Goal: Task Accomplishment & Management: Manage account settings

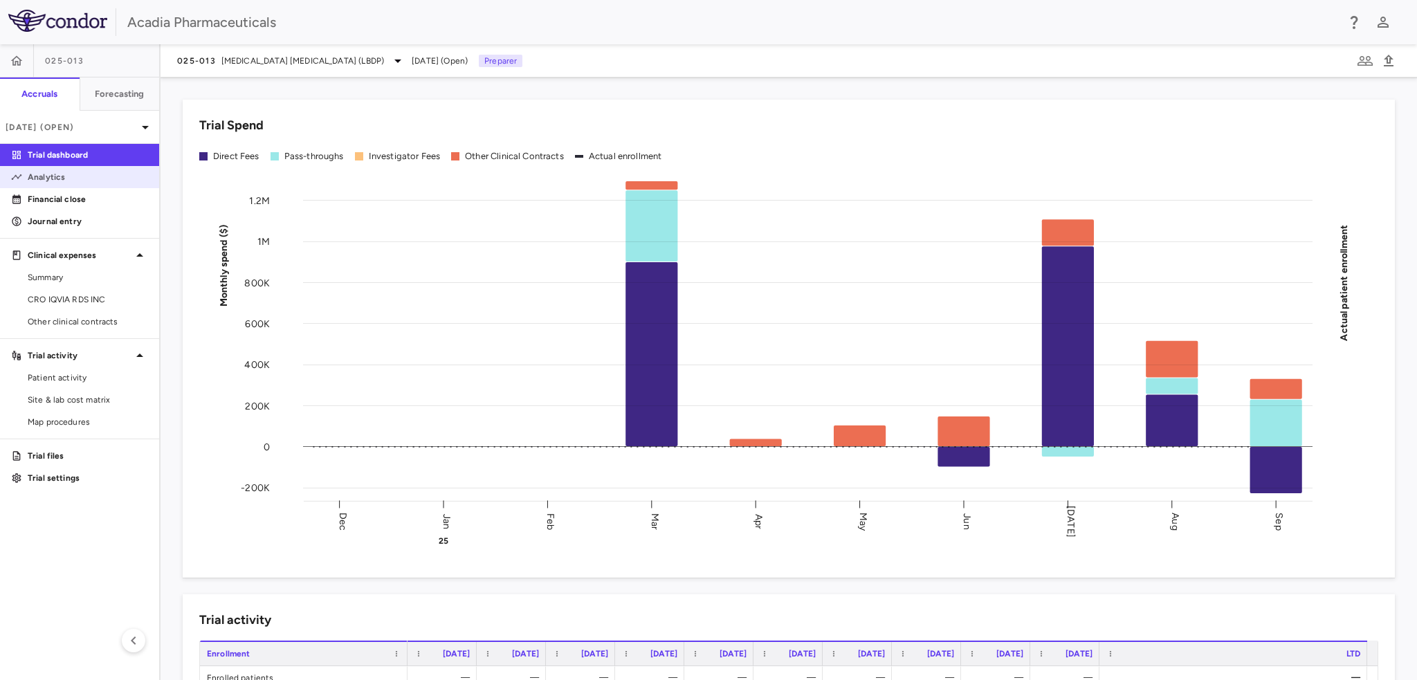
click at [64, 173] on p "Analytics" at bounding box center [88, 177] width 120 height 12
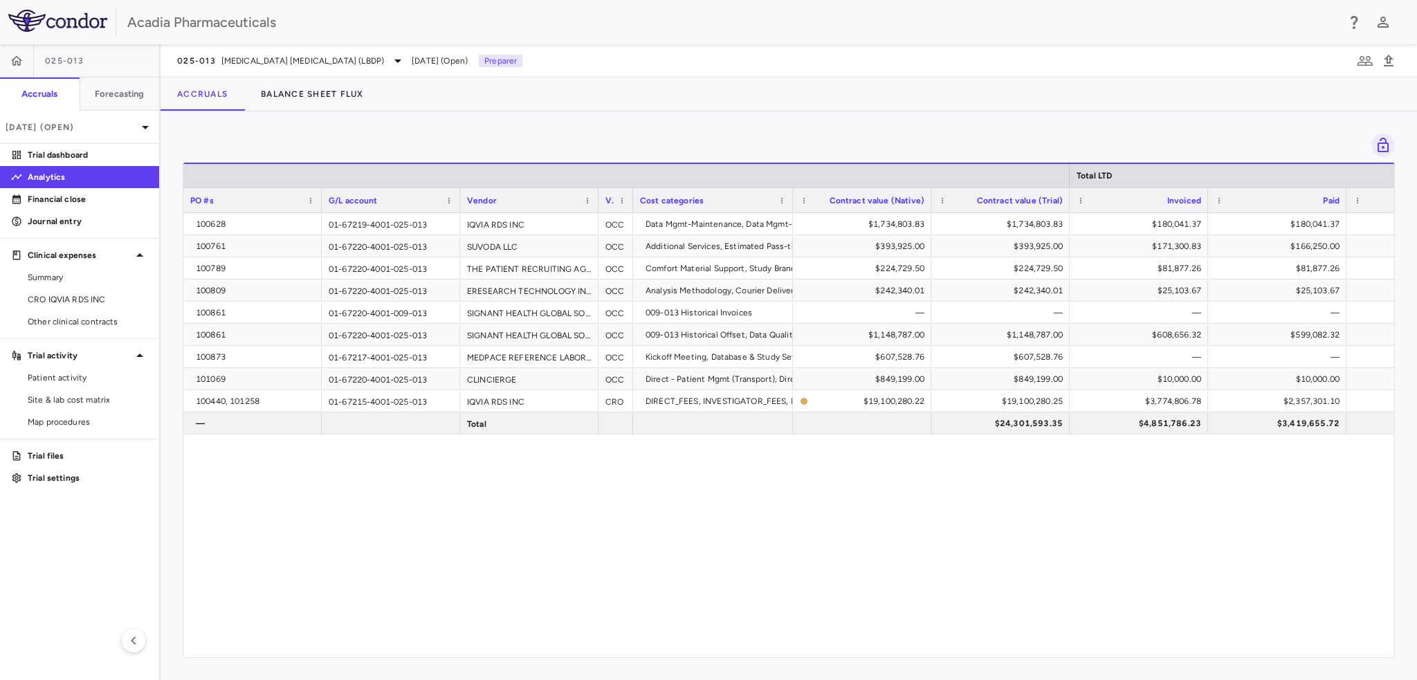
drag, startPoint x: 874, startPoint y: 201, endPoint x: 697, endPoint y: 201, distance: 176.4
click at [791, 201] on div at bounding box center [792, 200] width 6 height 24
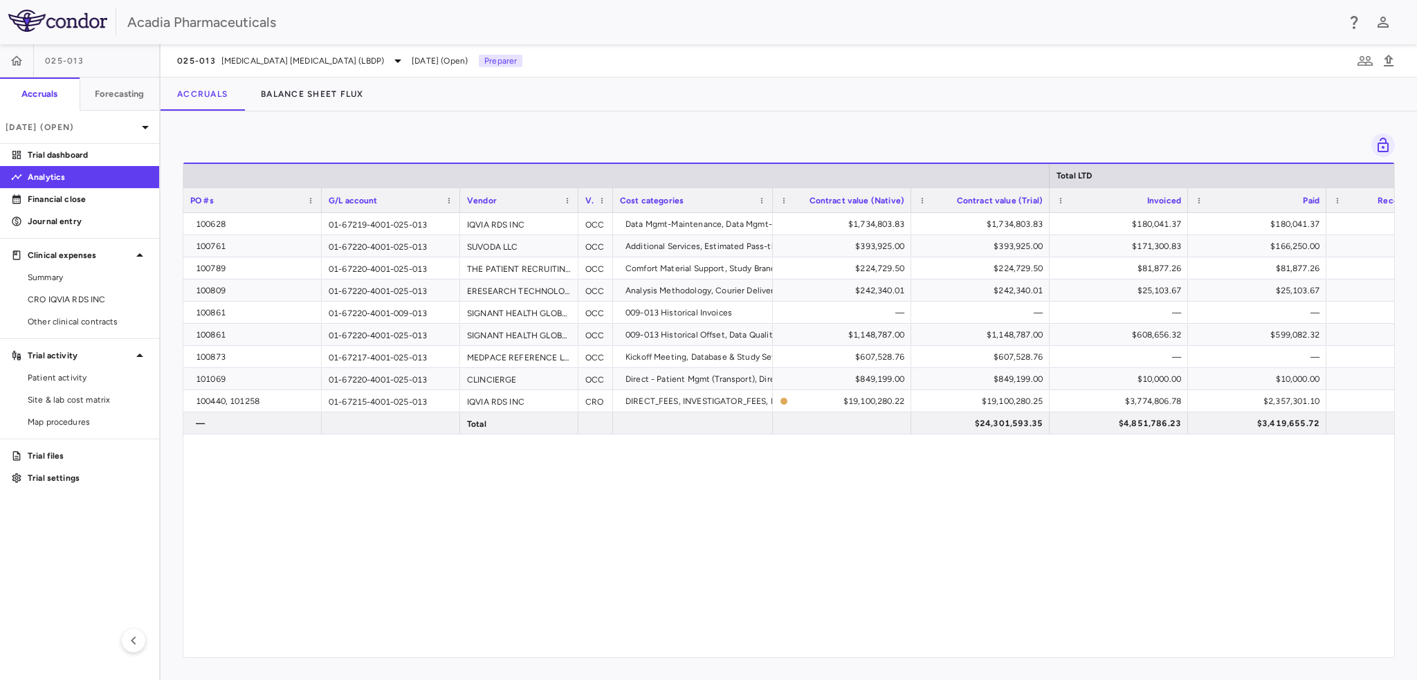
drag, startPoint x: 595, startPoint y: 209, endPoint x: 575, endPoint y: 210, distance: 20.1
click at [575, 210] on div at bounding box center [578, 200] width 6 height 24
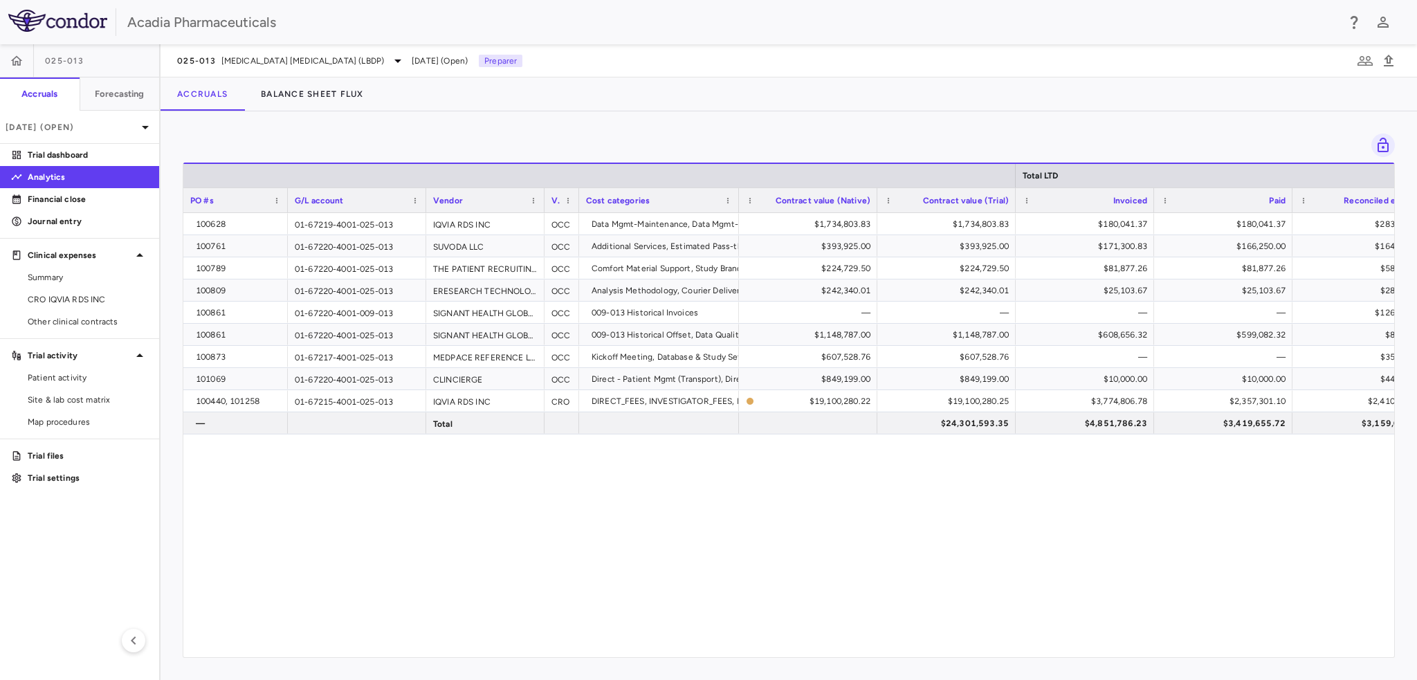
drag, startPoint x: 321, startPoint y: 209, endPoint x: 287, endPoint y: 205, distance: 34.1
click at [287, 205] on div at bounding box center [287, 200] width 6 height 24
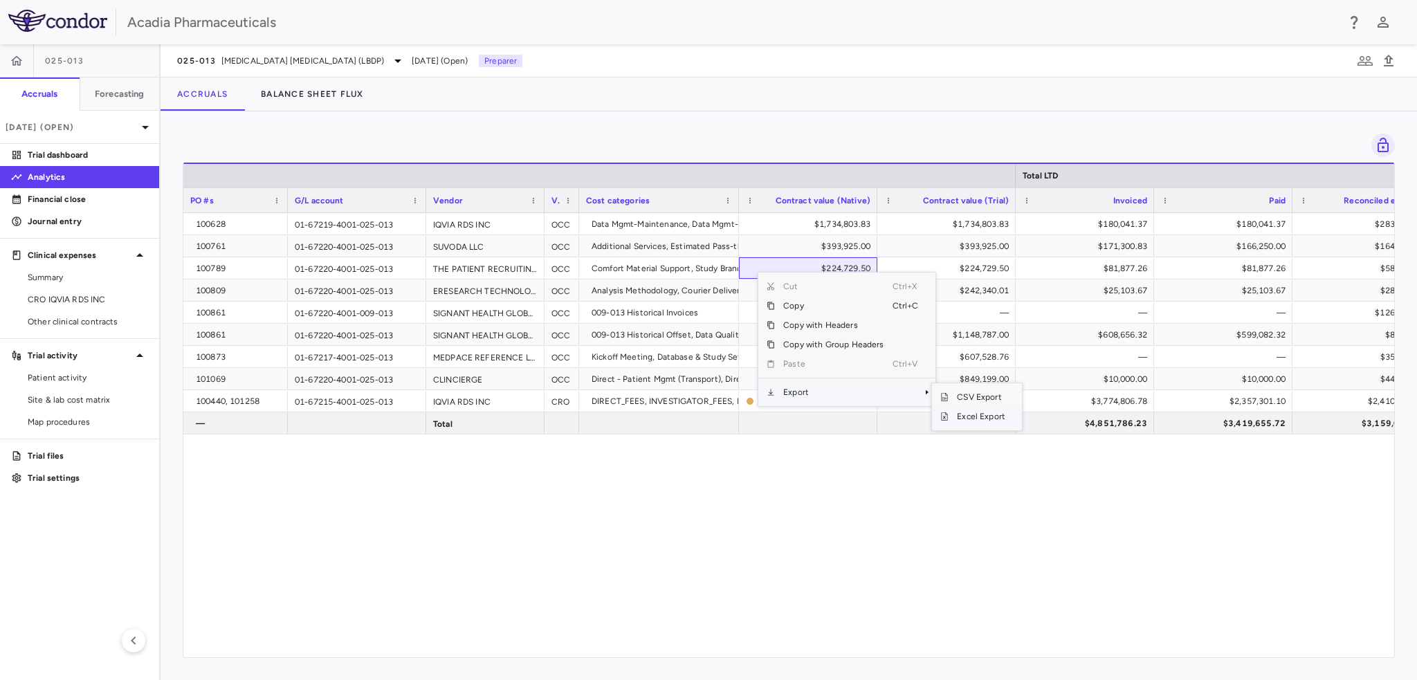
click at [996, 416] on span "Excel Export" at bounding box center [980, 416] width 65 height 19
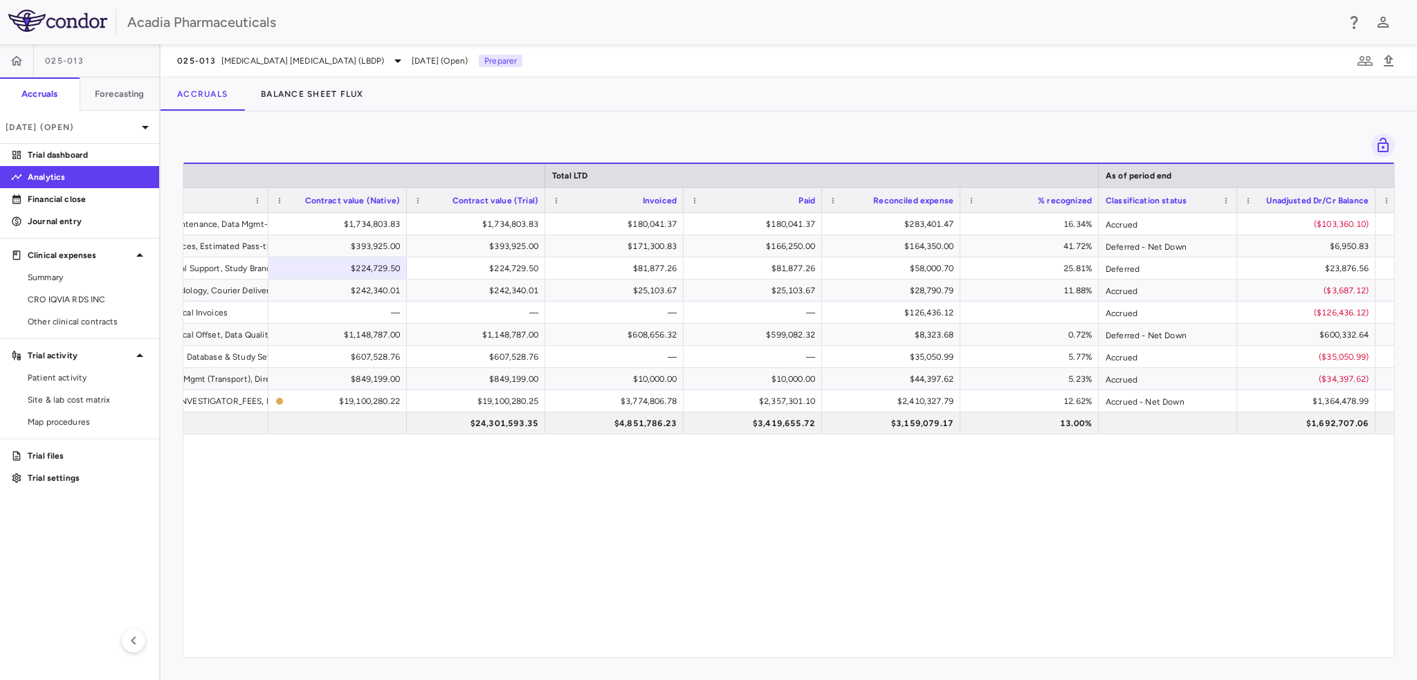
scroll to position [0, 553]
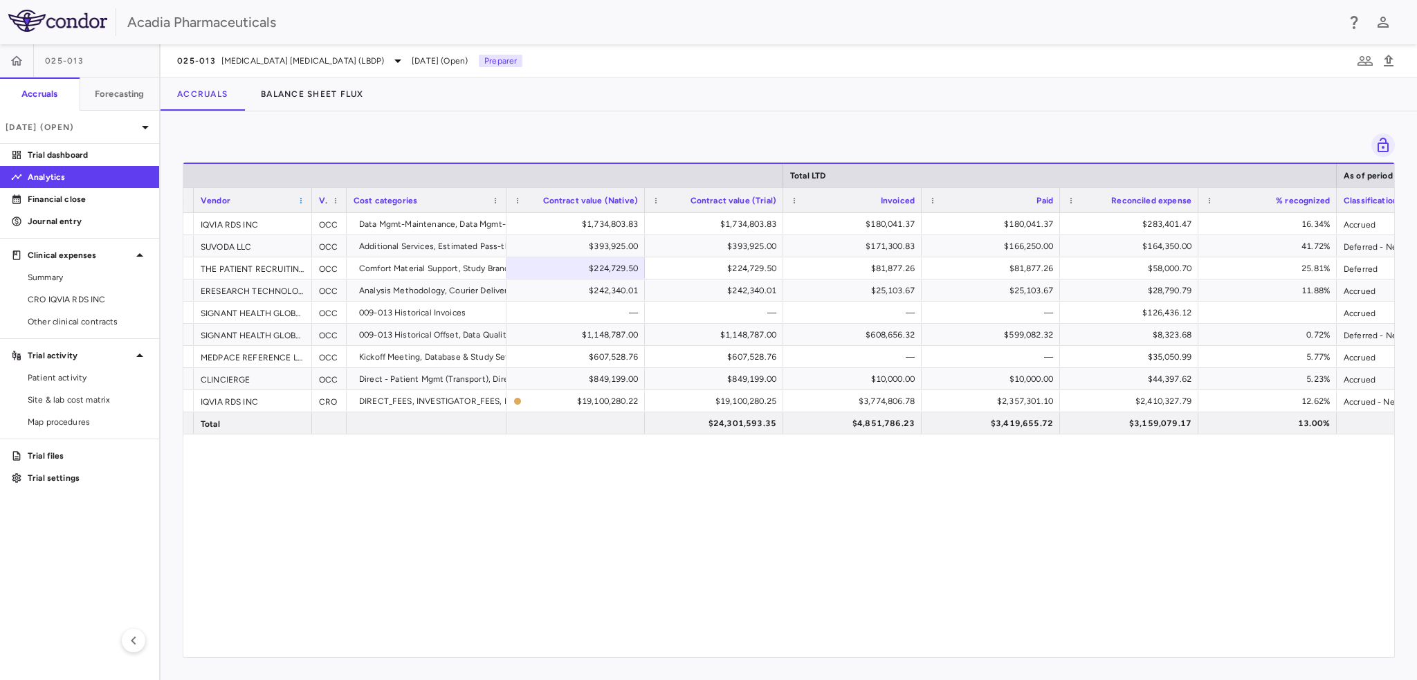
click at [299, 199] on span at bounding box center [301, 200] width 8 height 8
click at [371, 219] on span "Sort Ascending" at bounding box center [362, 221] width 102 height 19
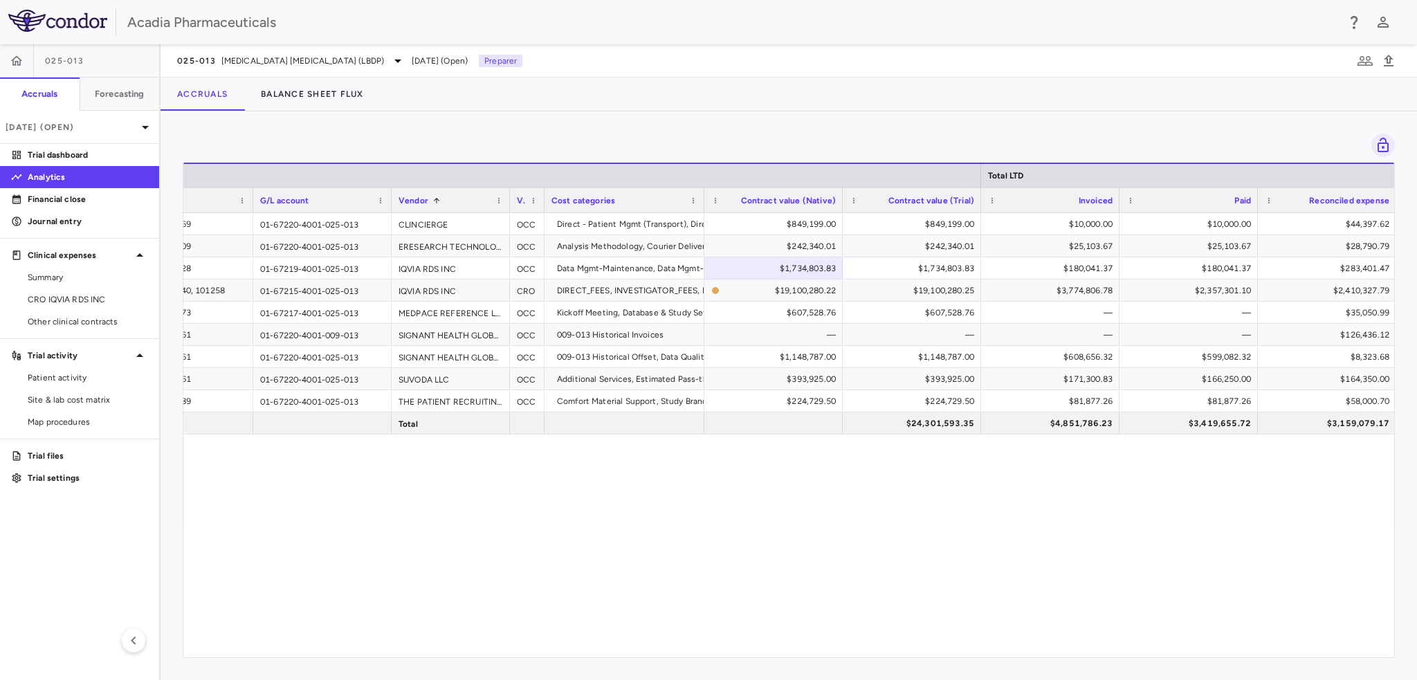
scroll to position [0, 57]
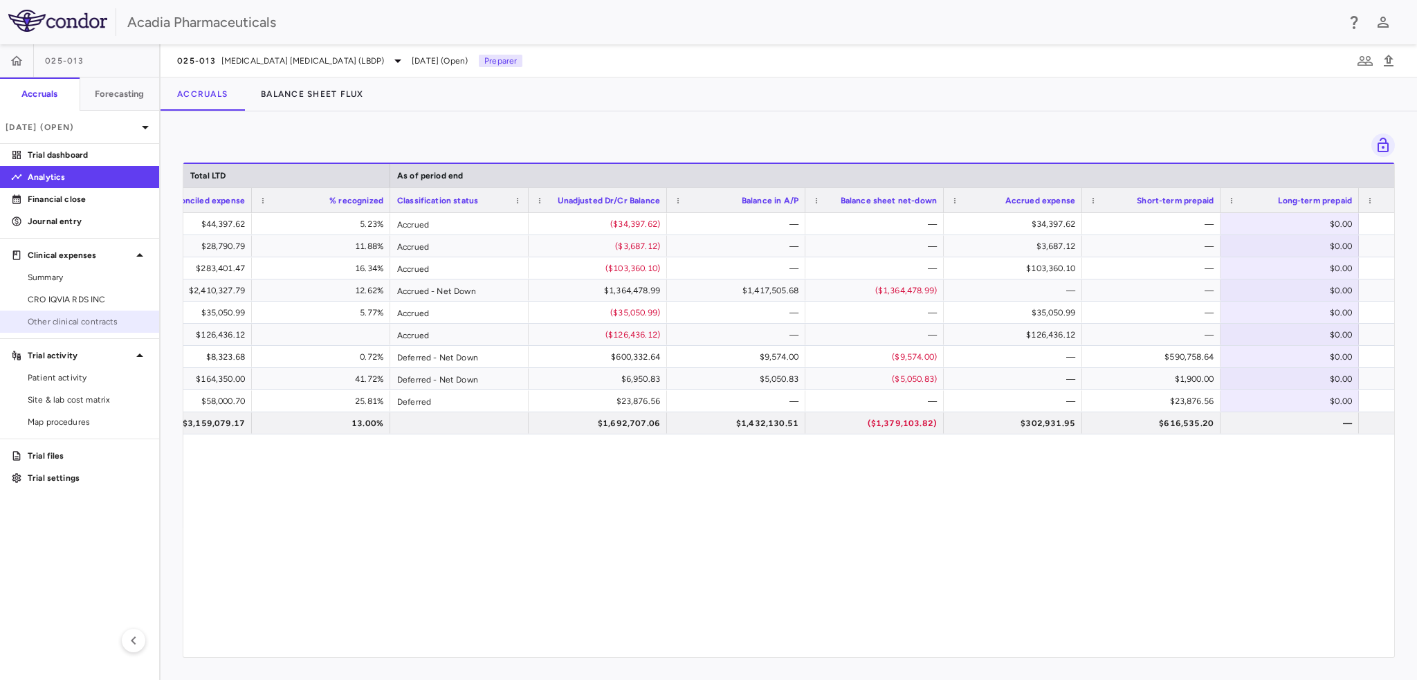
click at [55, 320] on span "Other clinical contracts" at bounding box center [88, 321] width 120 height 12
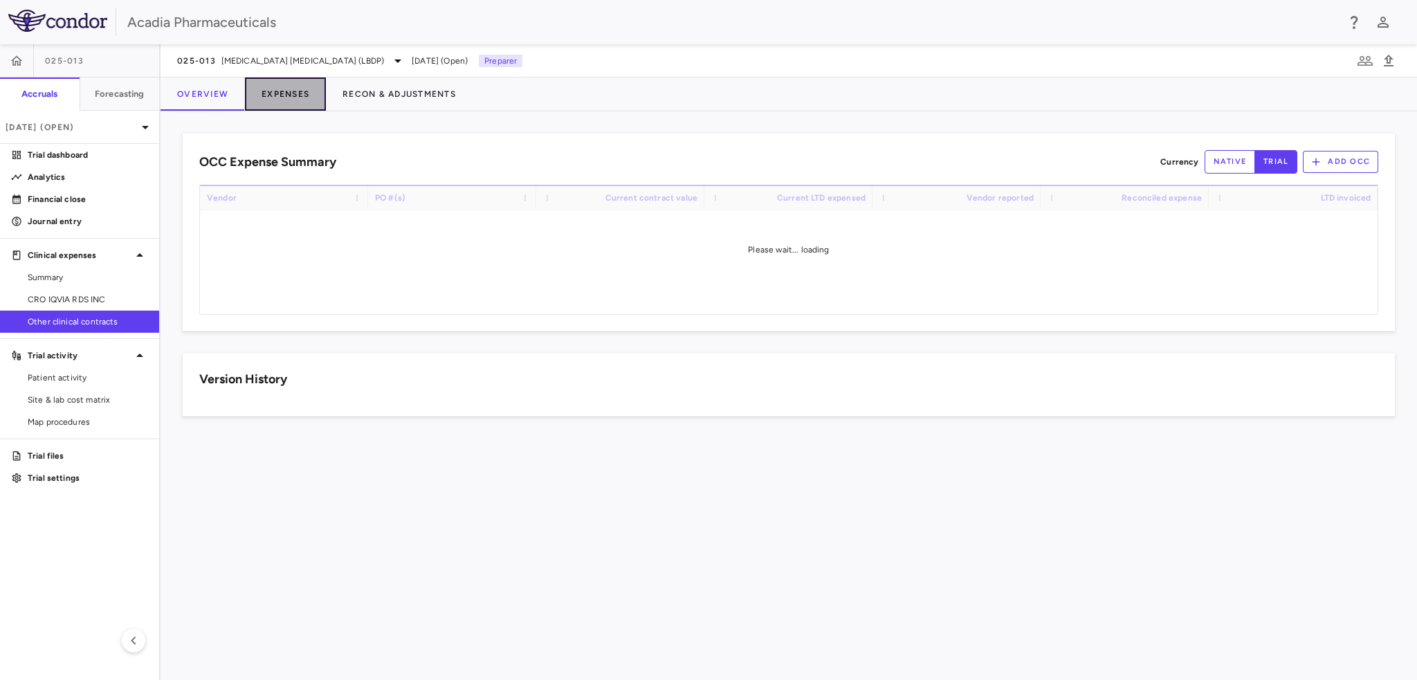
click at [277, 93] on button "Expenses" at bounding box center [285, 93] width 81 height 33
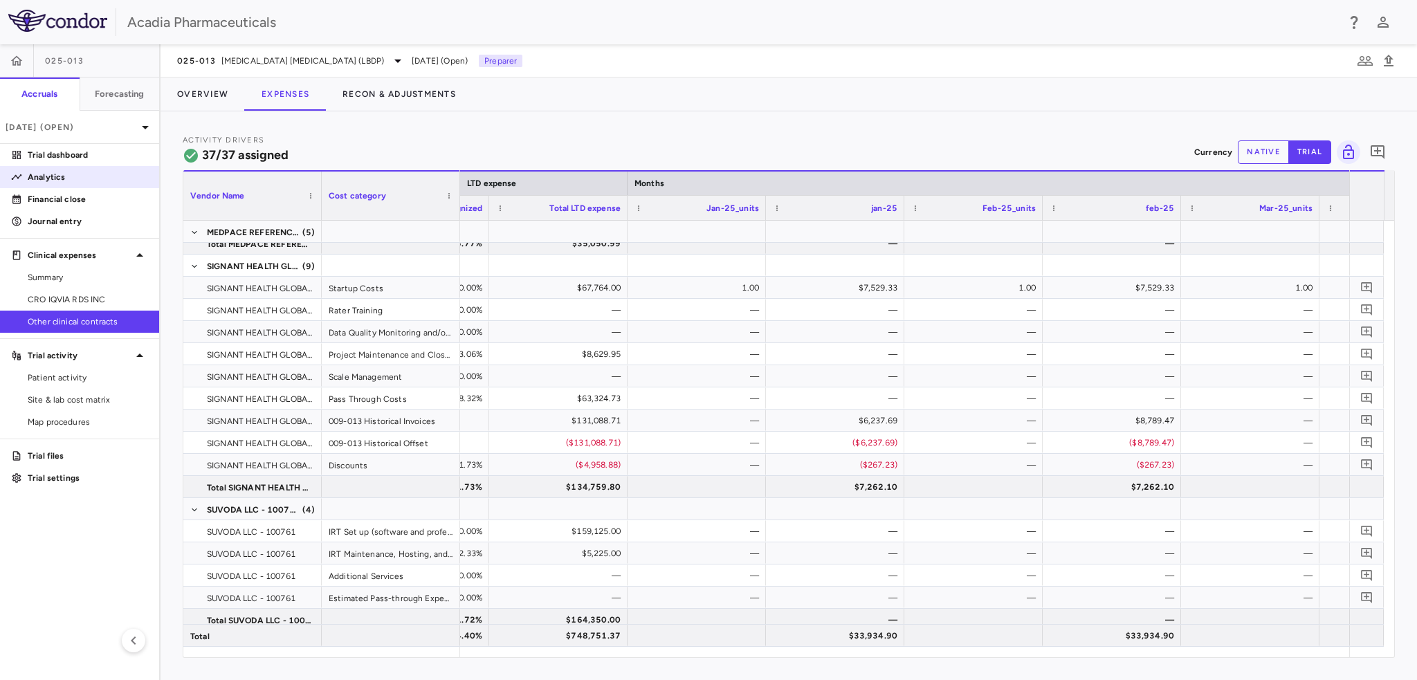
click at [92, 183] on link "Analytics" at bounding box center [79, 177] width 159 height 21
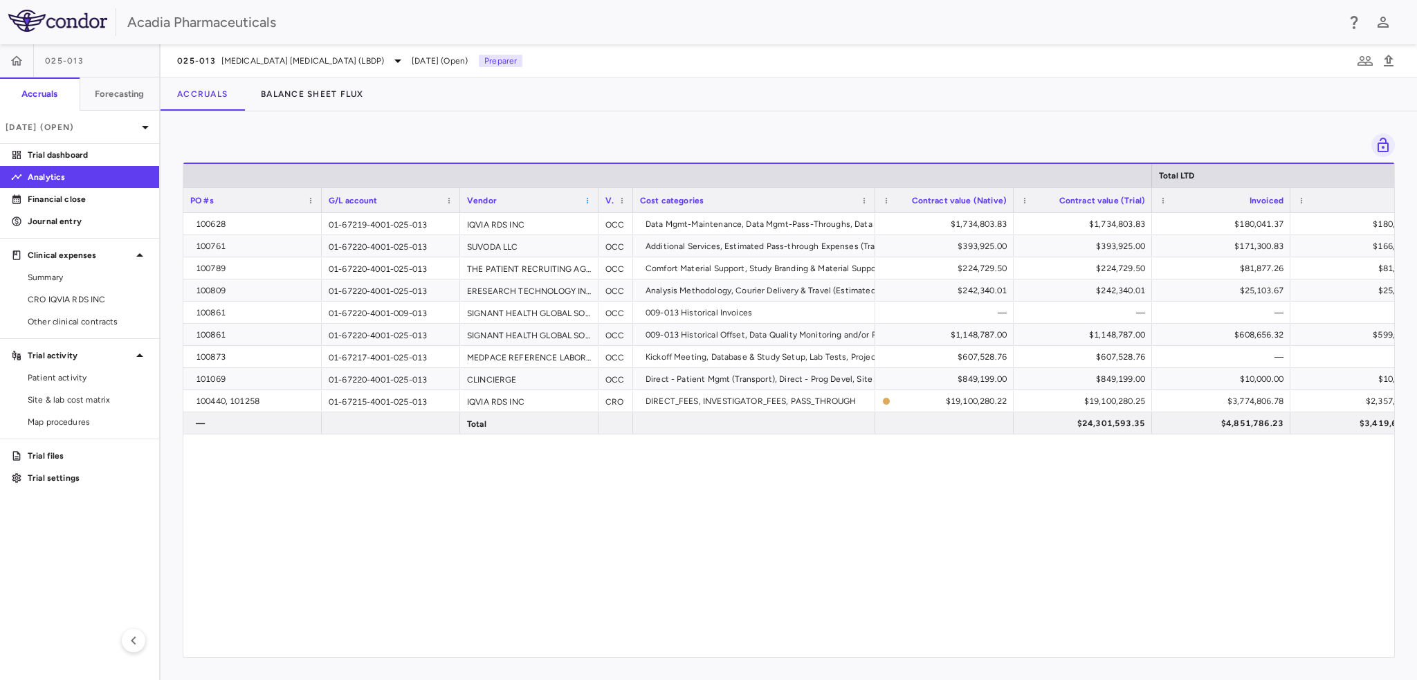
click at [589, 201] on span at bounding box center [587, 200] width 8 height 8
drag, startPoint x: 634, startPoint y: 264, endPoint x: 710, endPoint y: 273, distance: 77.3
click at [642, 264] on span "Pin Column" at bounding box center [649, 268] width 102 height 19
click at [744, 291] on span "Pin Left" at bounding box center [755, 293] width 52 height 19
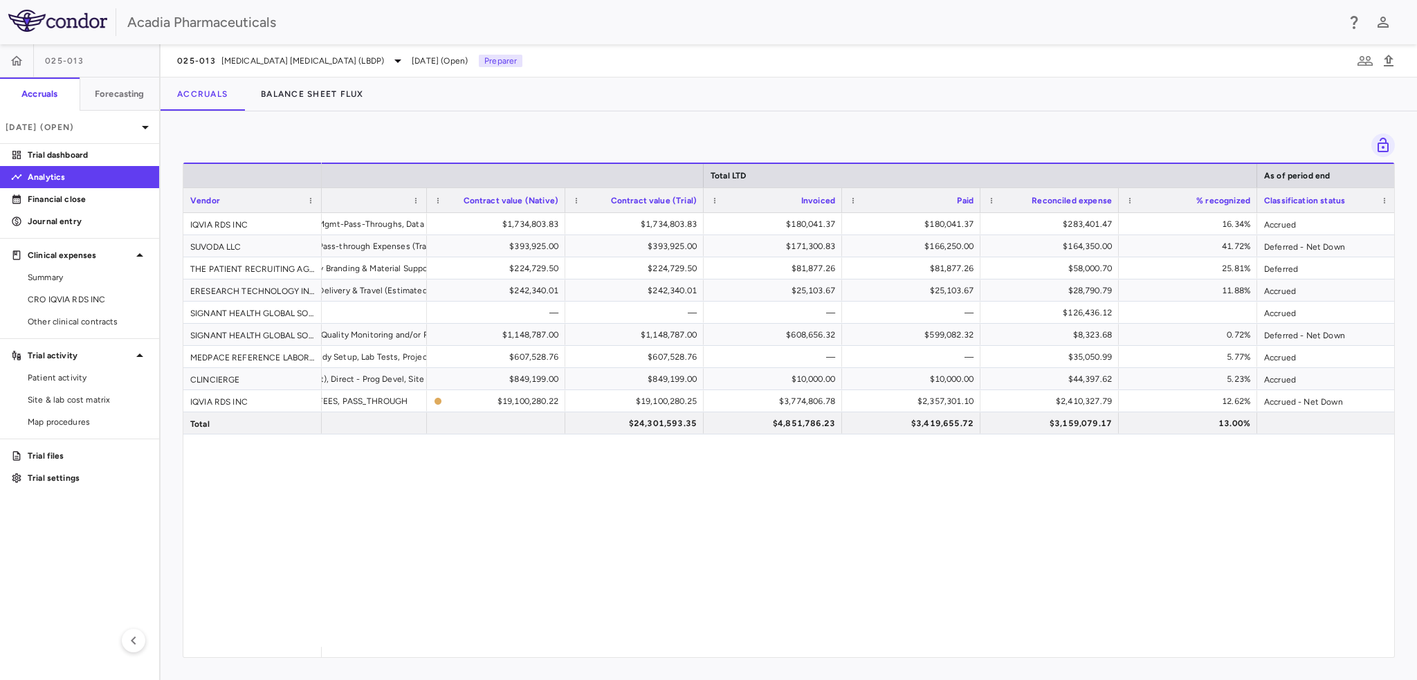
scroll to position [0, 435]
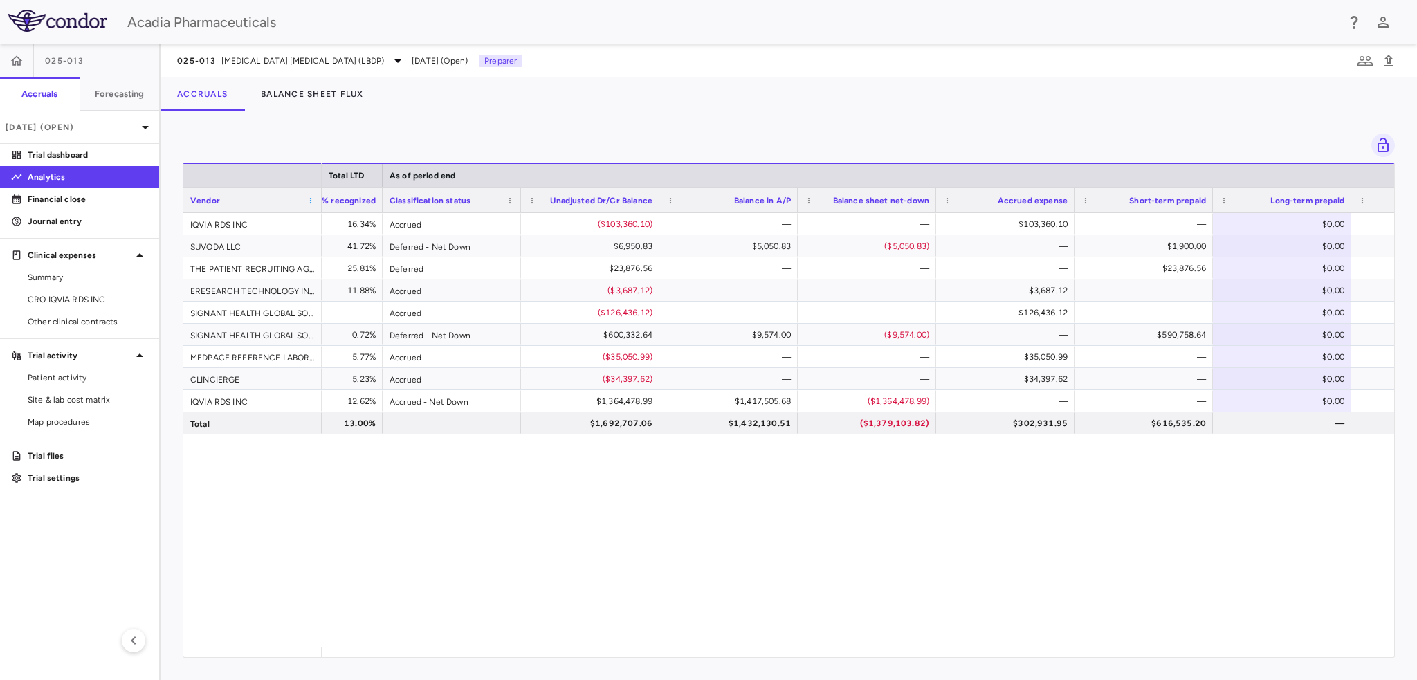
click at [310, 201] on span at bounding box center [310, 200] width 8 height 8
click at [318, 225] on span "Column Menu" at bounding box center [317, 221] width 8 height 8
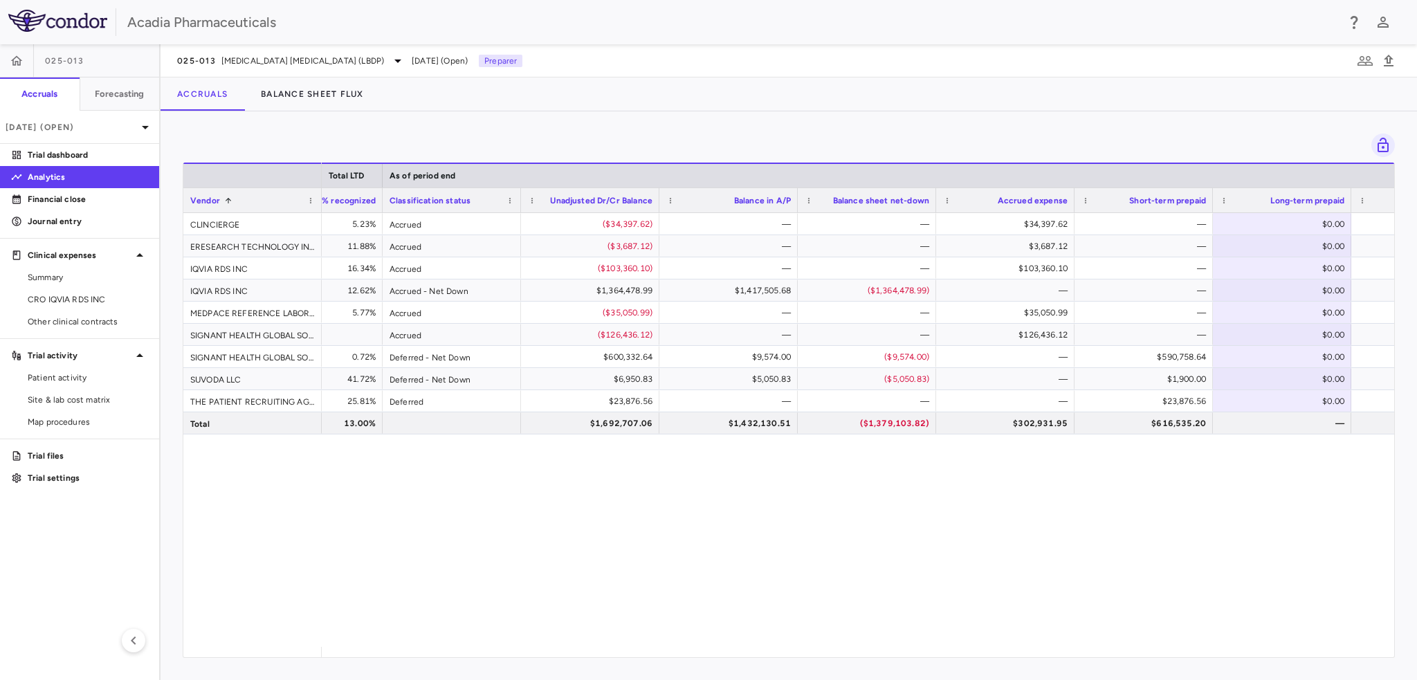
click at [466, 499] on div "$283,401.47 16.34% Accrued ($103,360.10) — — $103,360.10 — $0.00 — $164,350.00 …" at bounding box center [858, 430] width 1072 height 434
click at [39, 224] on p "Journal entry" at bounding box center [88, 221] width 120 height 12
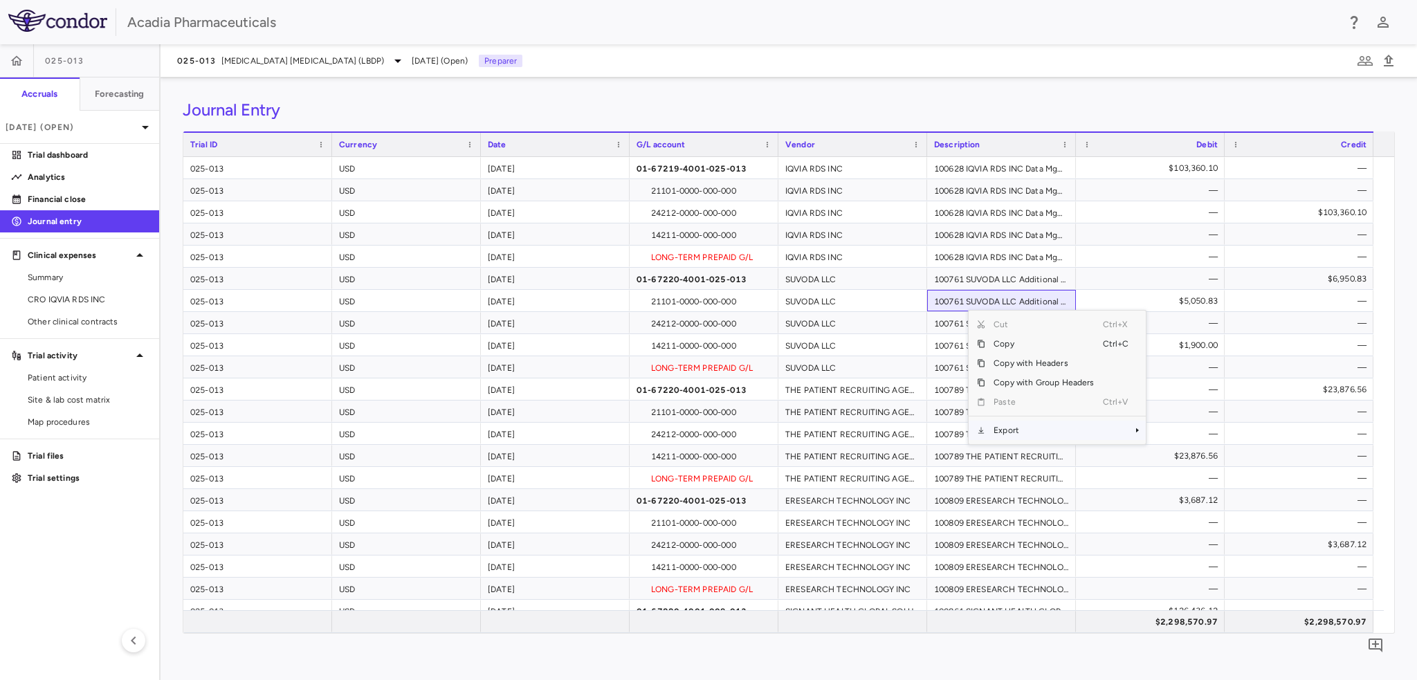
click at [1038, 428] on span "Export" at bounding box center [1043, 430] width 117 height 19
click at [1191, 457] on span "Excel Export" at bounding box center [1191, 454] width 65 height 19
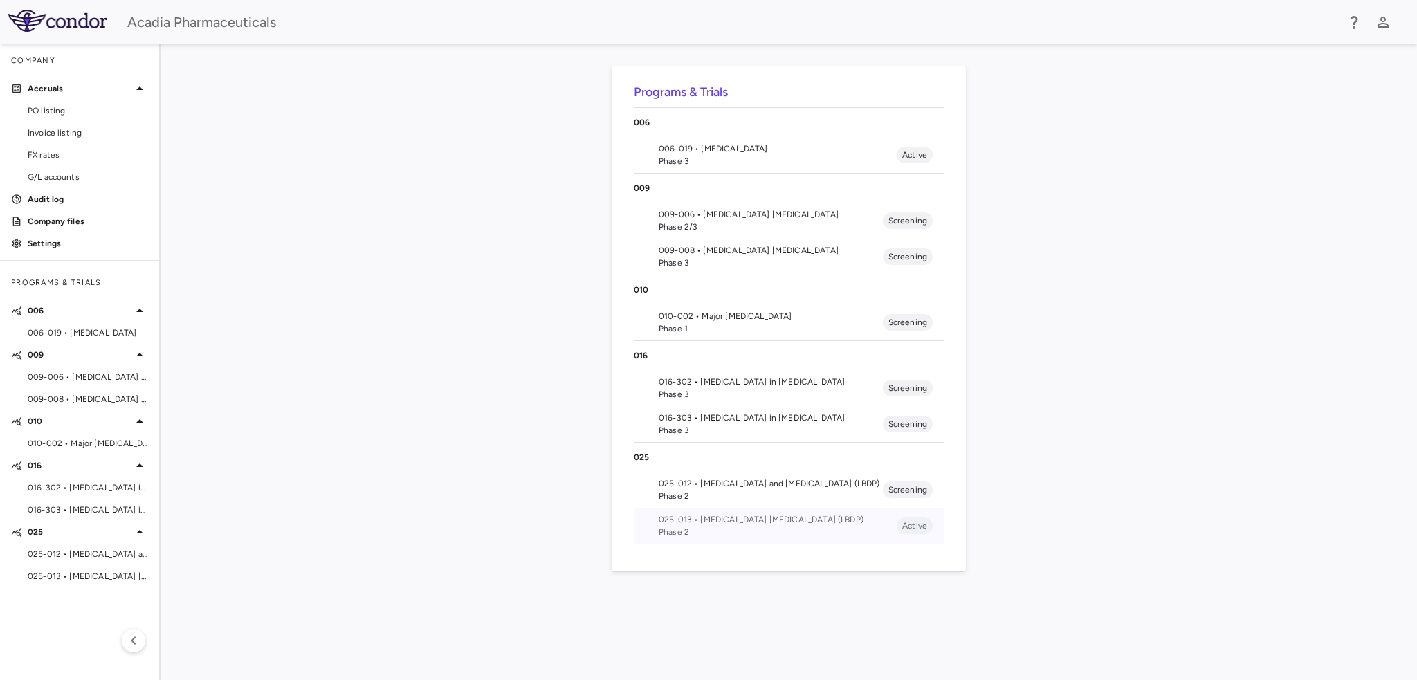
click at [666, 514] on span "025-013 • [MEDICAL_DATA] [MEDICAL_DATA] (LBDP)" at bounding box center [777, 519] width 238 height 12
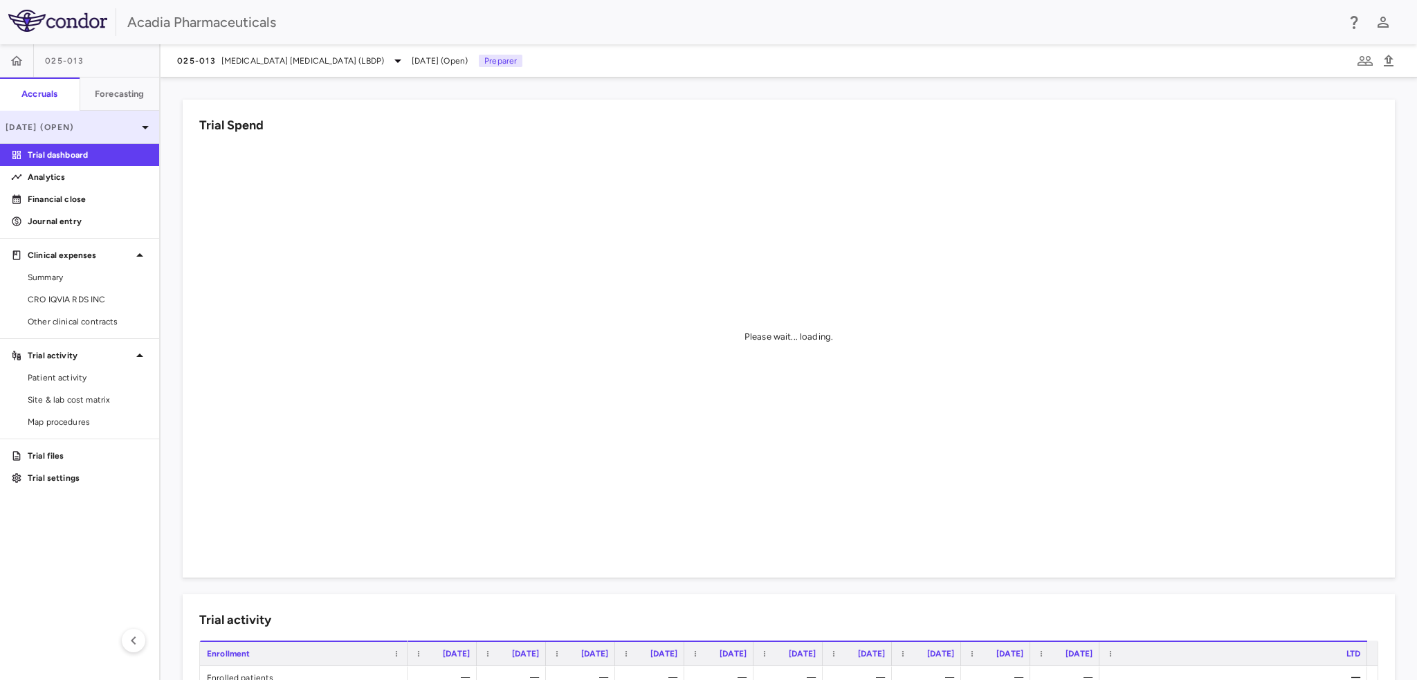
click at [46, 133] on div "[DATE] (Open)" at bounding box center [79, 127] width 159 height 33
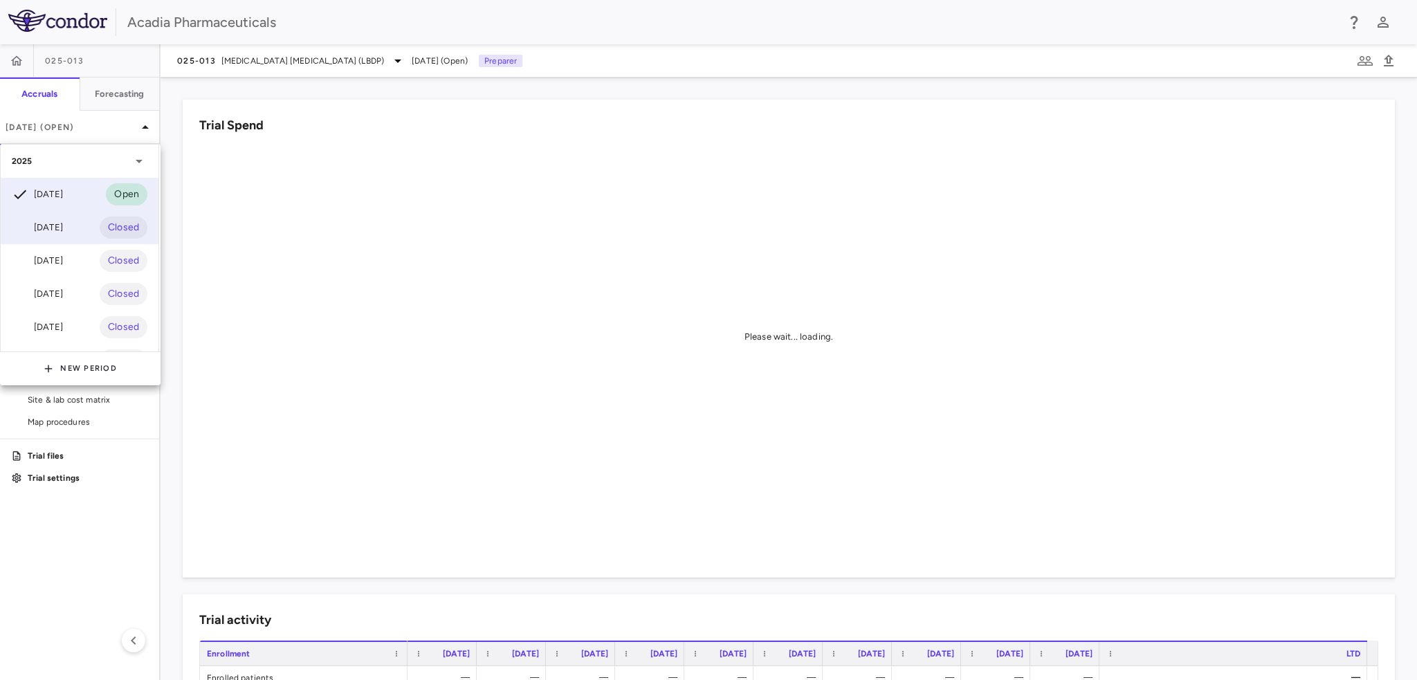
click at [77, 226] on div "Aug 2025 Closed" at bounding box center [80, 227] width 158 height 33
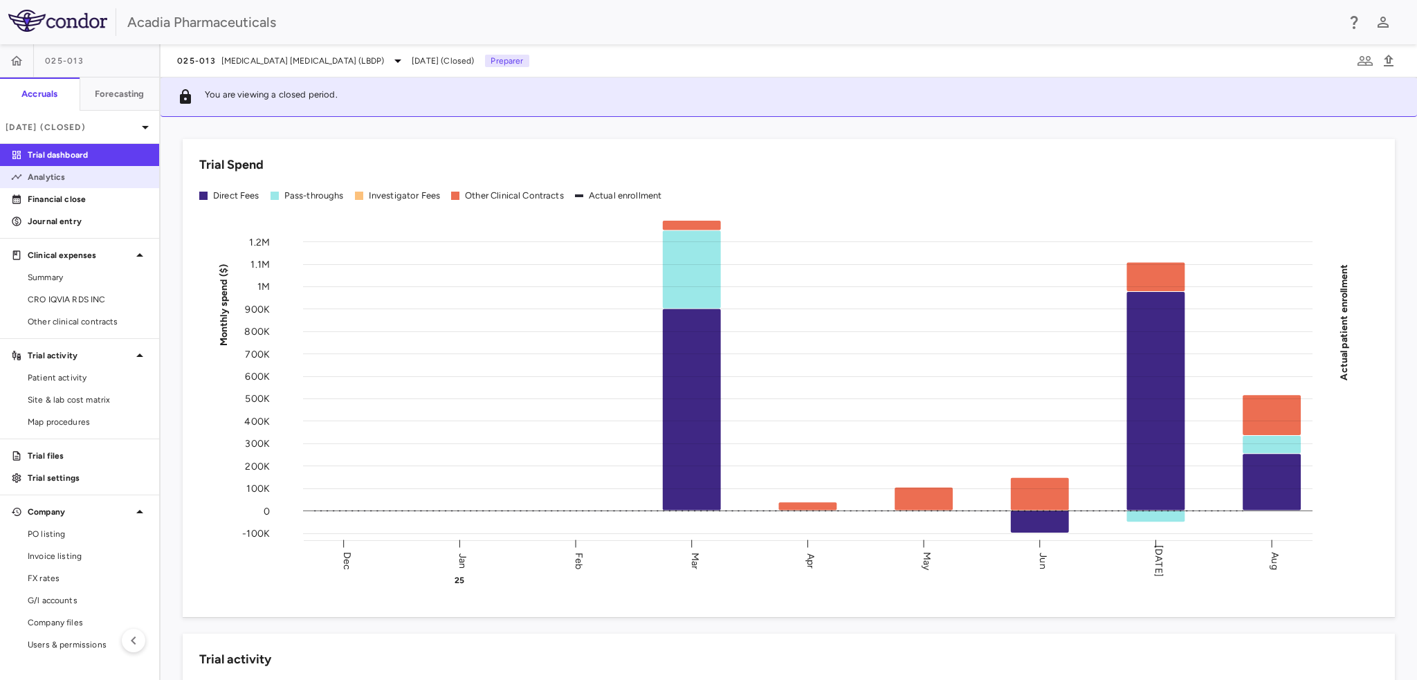
click at [80, 181] on p "Analytics" at bounding box center [88, 177] width 120 height 12
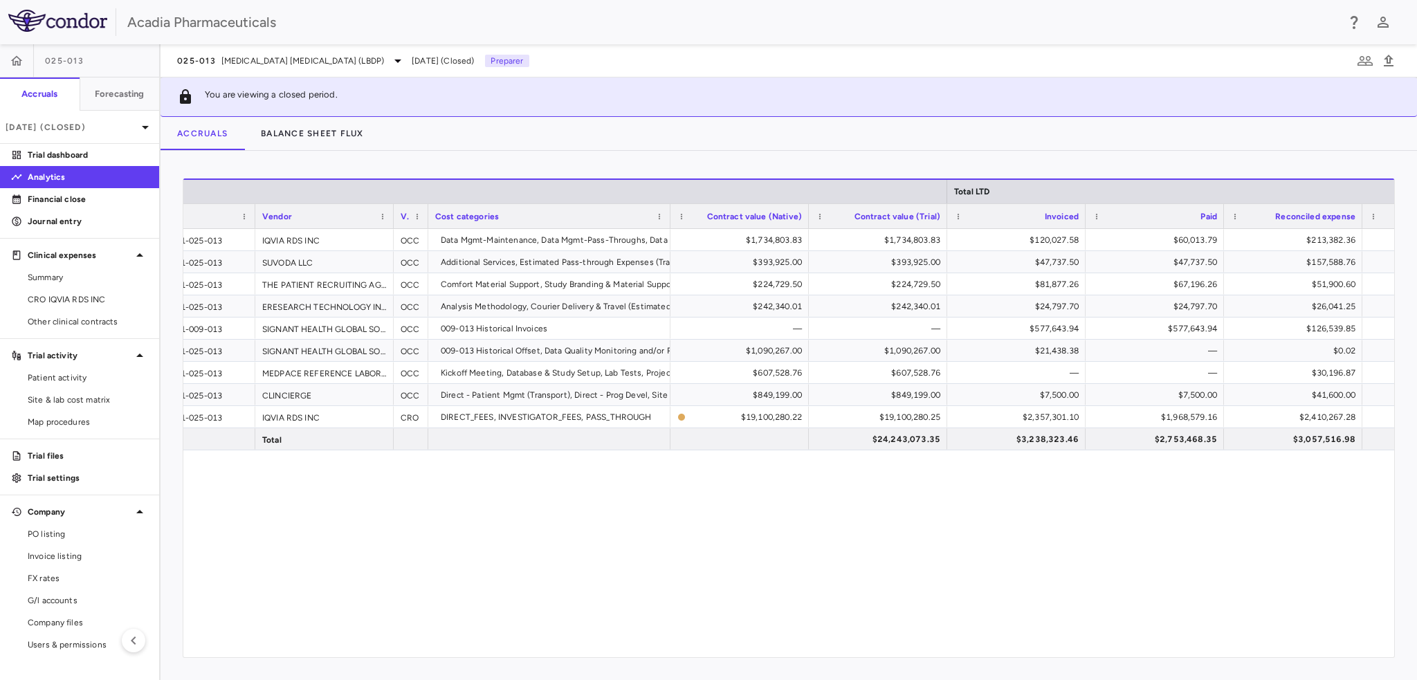
scroll to position [0, 257]
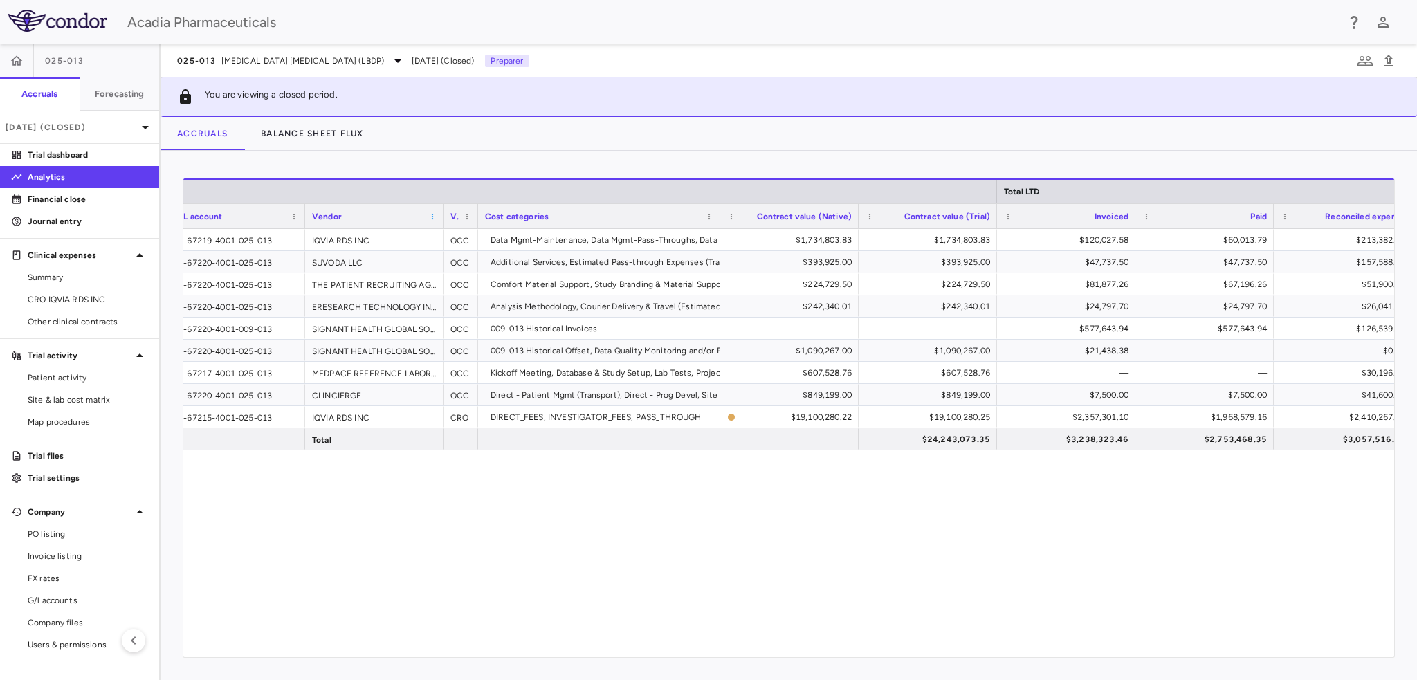
click at [432, 212] on span at bounding box center [432, 216] width 8 height 8
click at [597, 306] on span "Pin Left" at bounding box center [600, 308] width 52 height 19
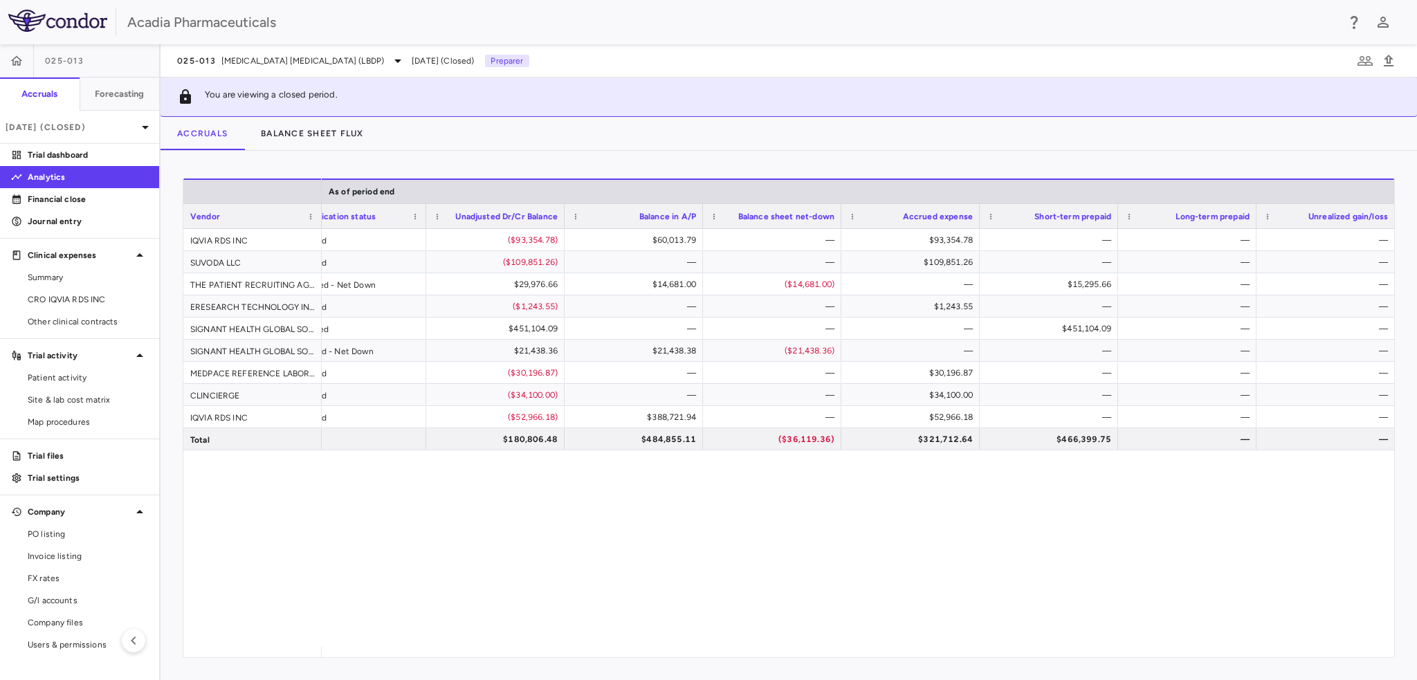
click at [562, 536] on div "12.30% Accrued ($93,354.78) $60,013.79 — $93,354.78 — — — 40.00% Accrued ($109,…" at bounding box center [858, 438] width 1072 height 418
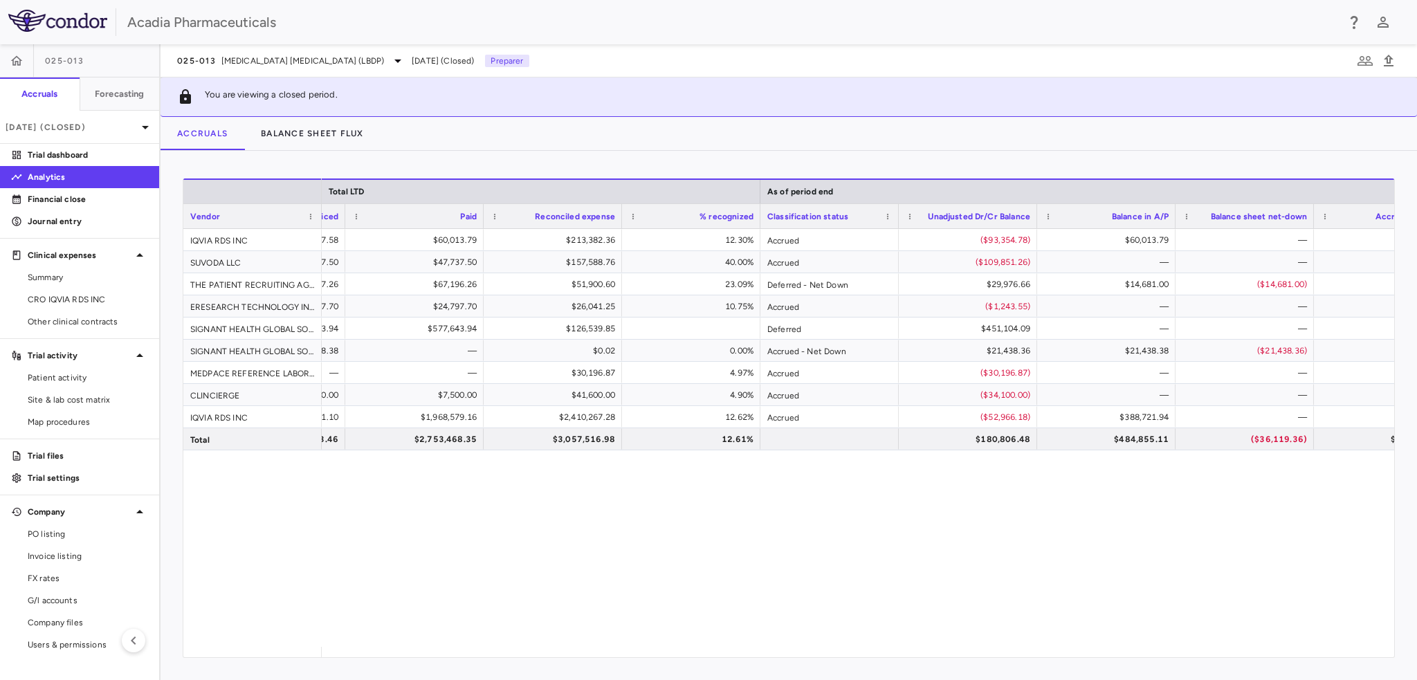
scroll to position [0, 761]
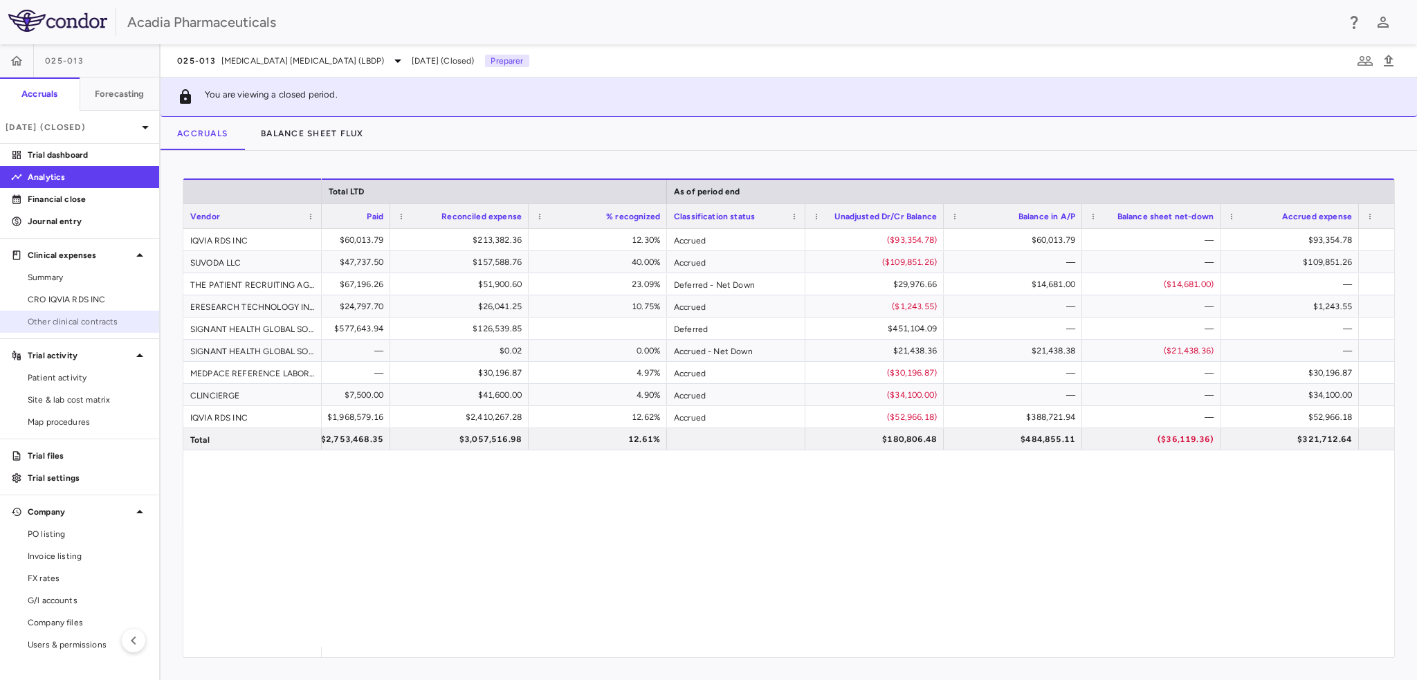
click at [84, 320] on span "Other clinical contracts" at bounding box center [88, 321] width 120 height 12
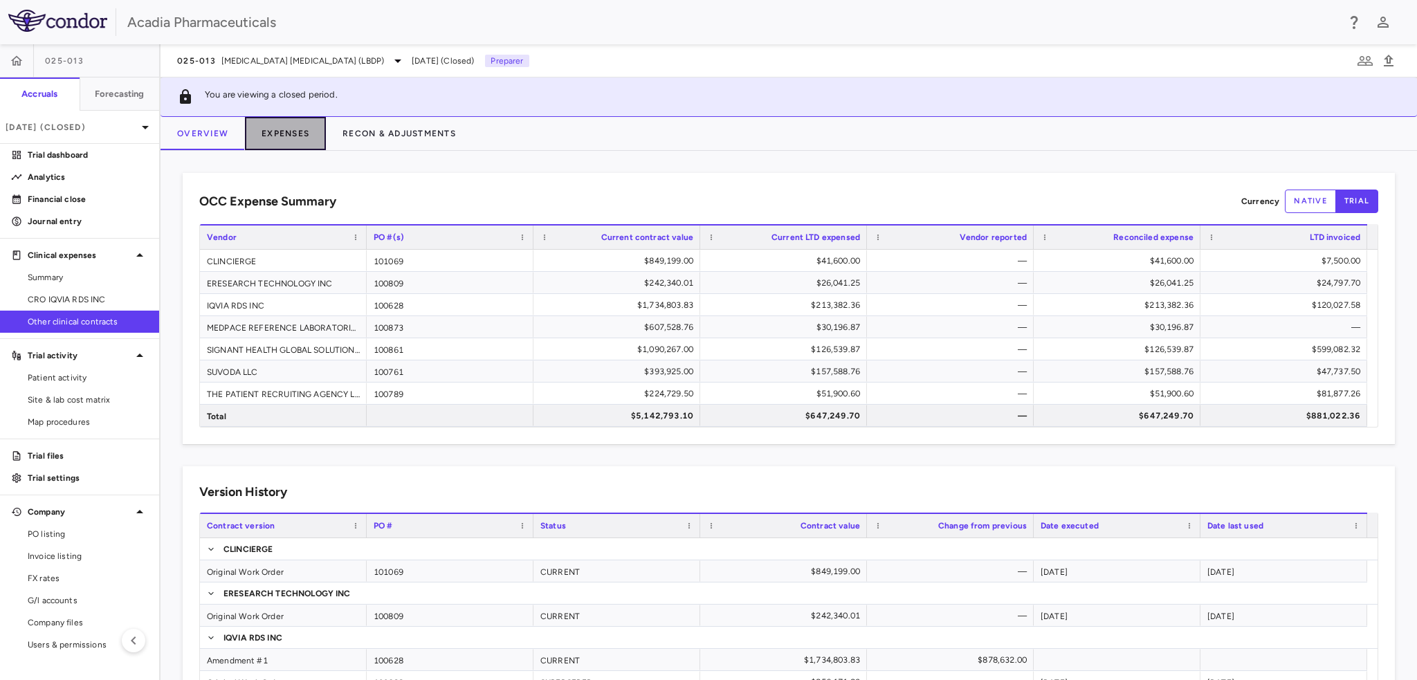
click at [291, 124] on button "Expenses" at bounding box center [285, 133] width 81 height 33
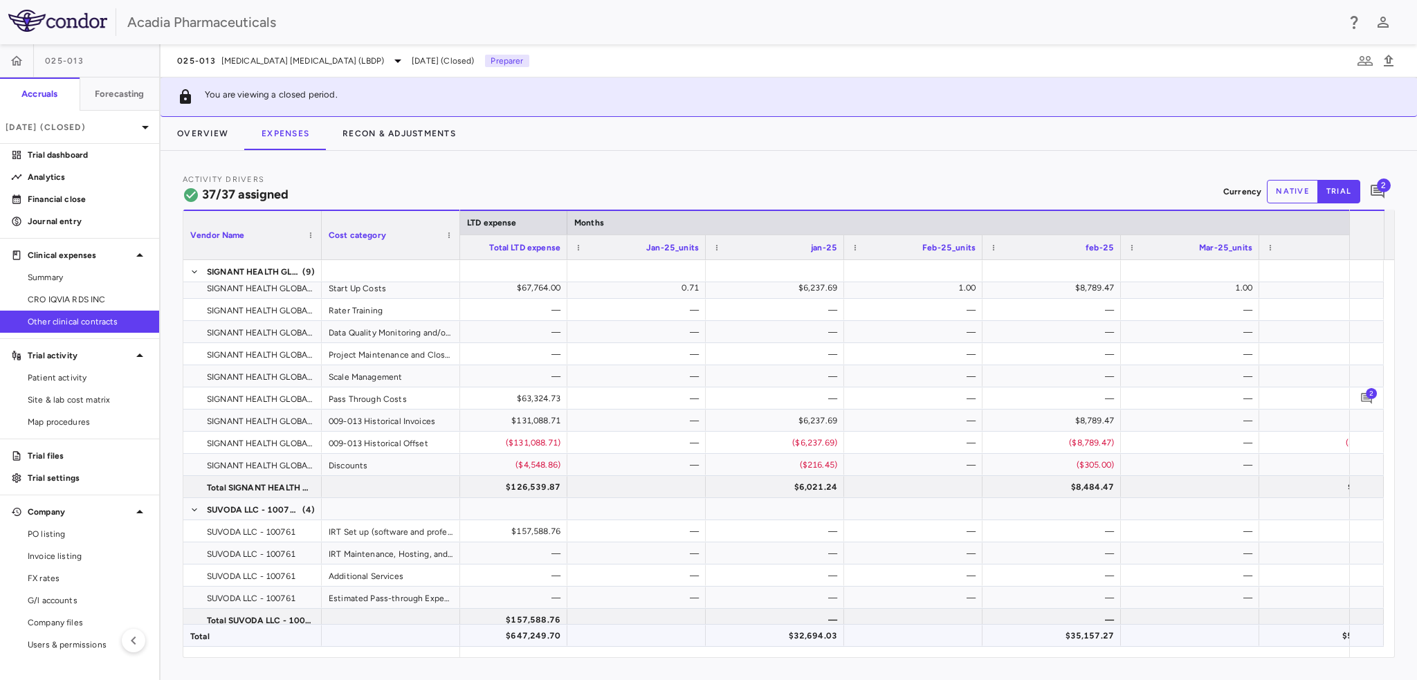
drag, startPoint x: 907, startPoint y: 658, endPoint x: 1024, endPoint y: 644, distance: 117.0
click at [1024, 644] on div "Vendor Name Drag here to set column labels Vendor Name Cost category LTD expens…" at bounding box center [789, 434] width 1212 height 448
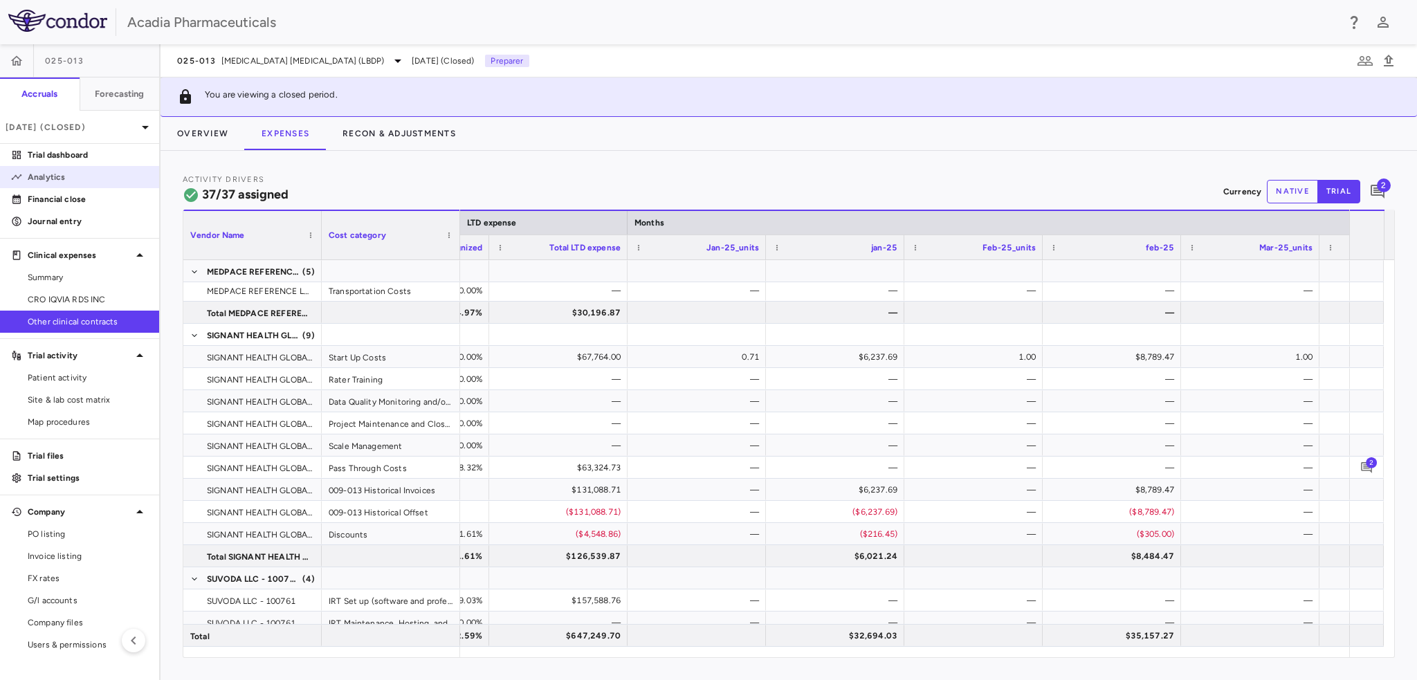
click at [71, 170] on link "Analytics" at bounding box center [79, 177] width 159 height 21
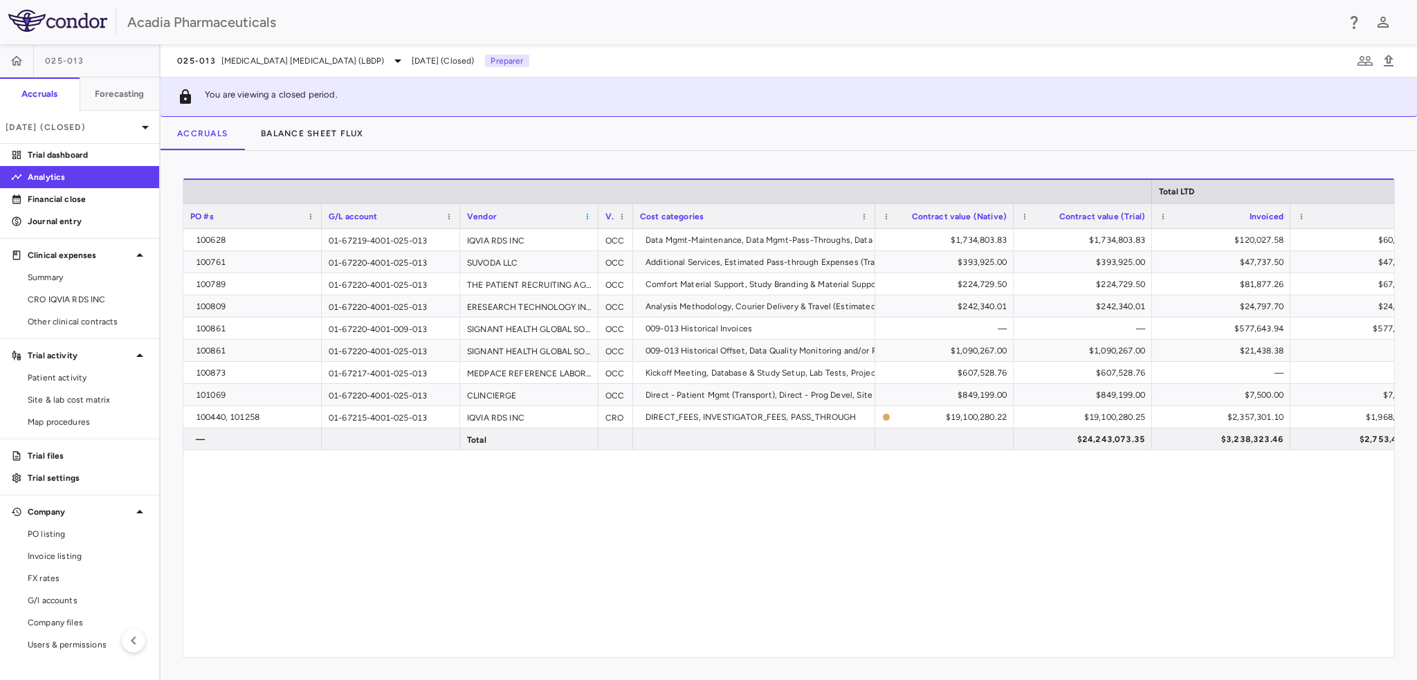
click at [587, 219] on span at bounding box center [587, 216] width 8 height 8
click at [736, 308] on span "Pin Left" at bounding box center [755, 308] width 52 height 19
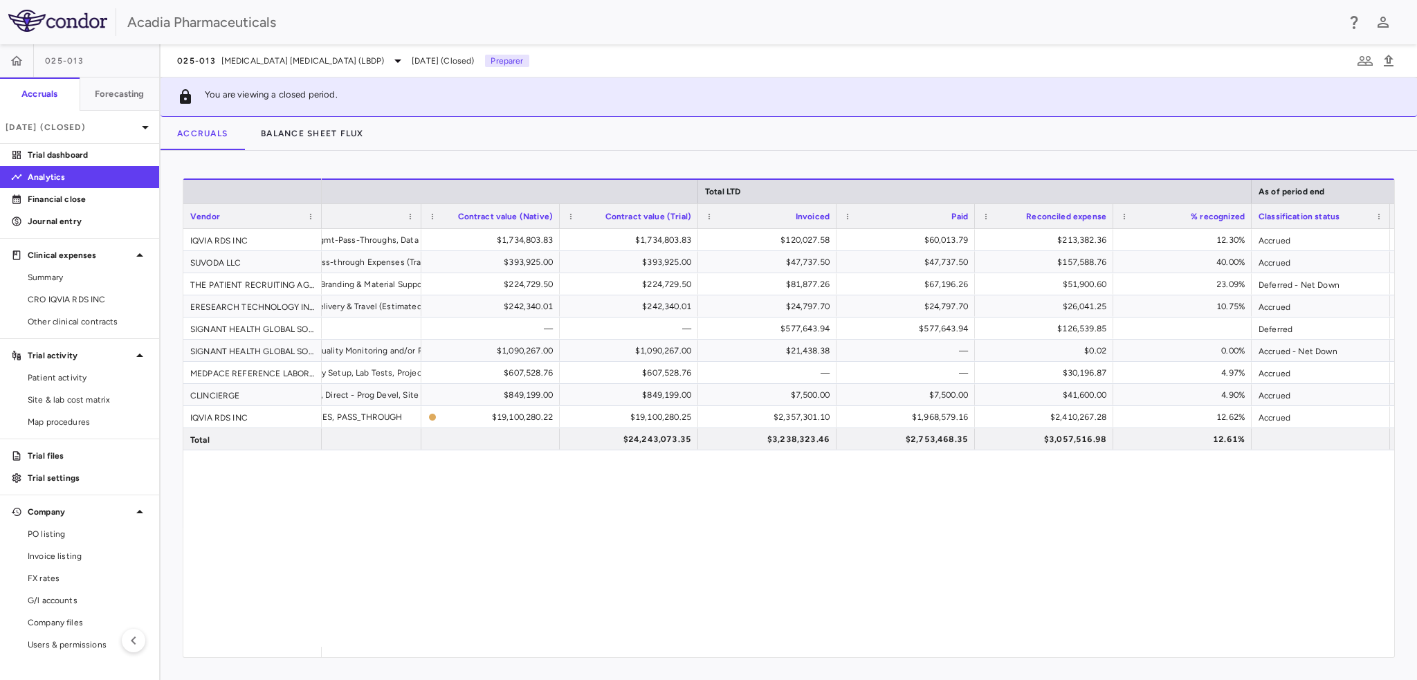
scroll to position [0, 463]
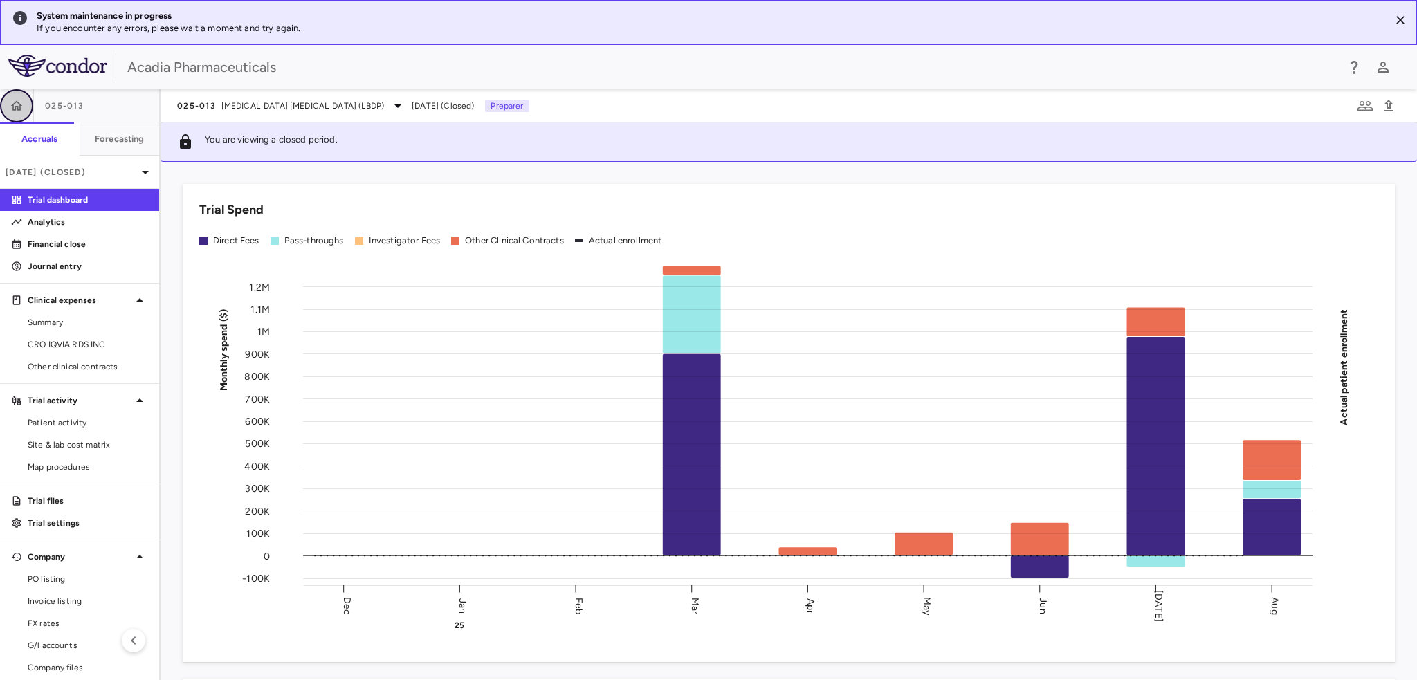
click at [30, 107] on button "button" at bounding box center [16, 105] width 33 height 33
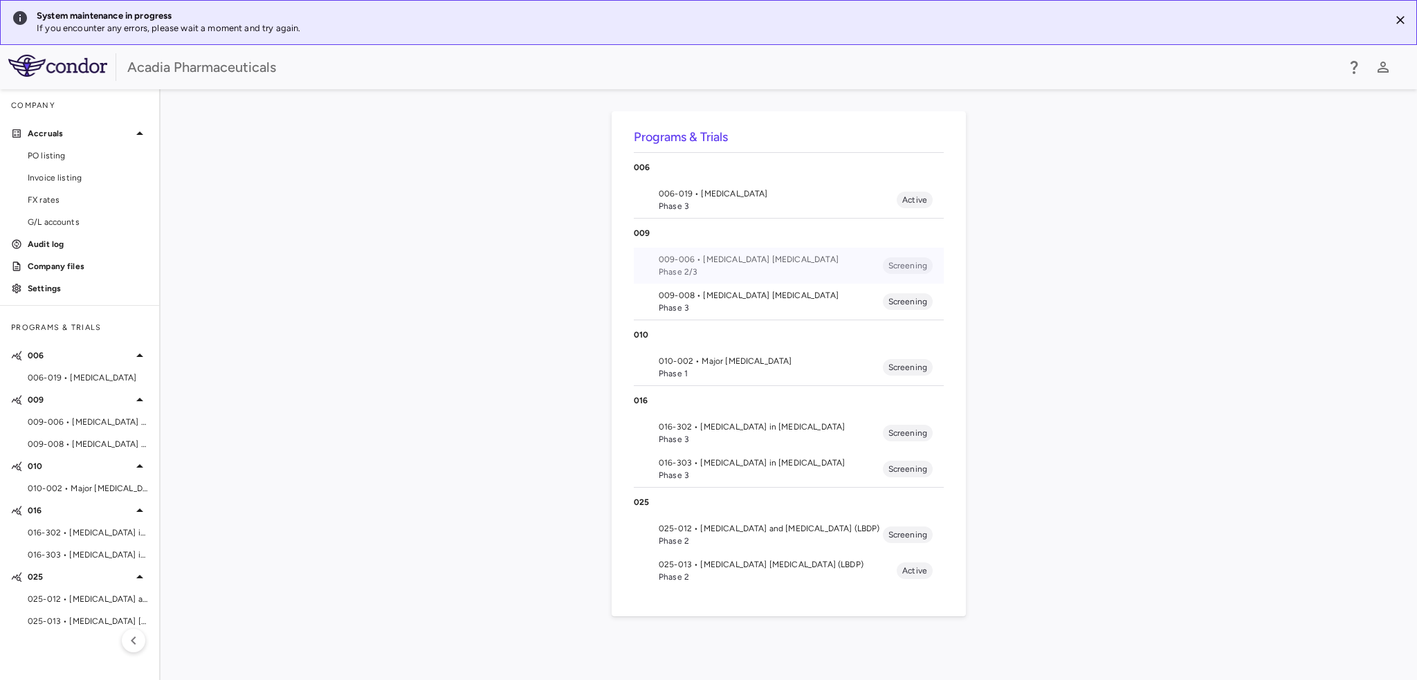
click at [751, 267] on span "Phase 2/3" at bounding box center [770, 272] width 224 height 12
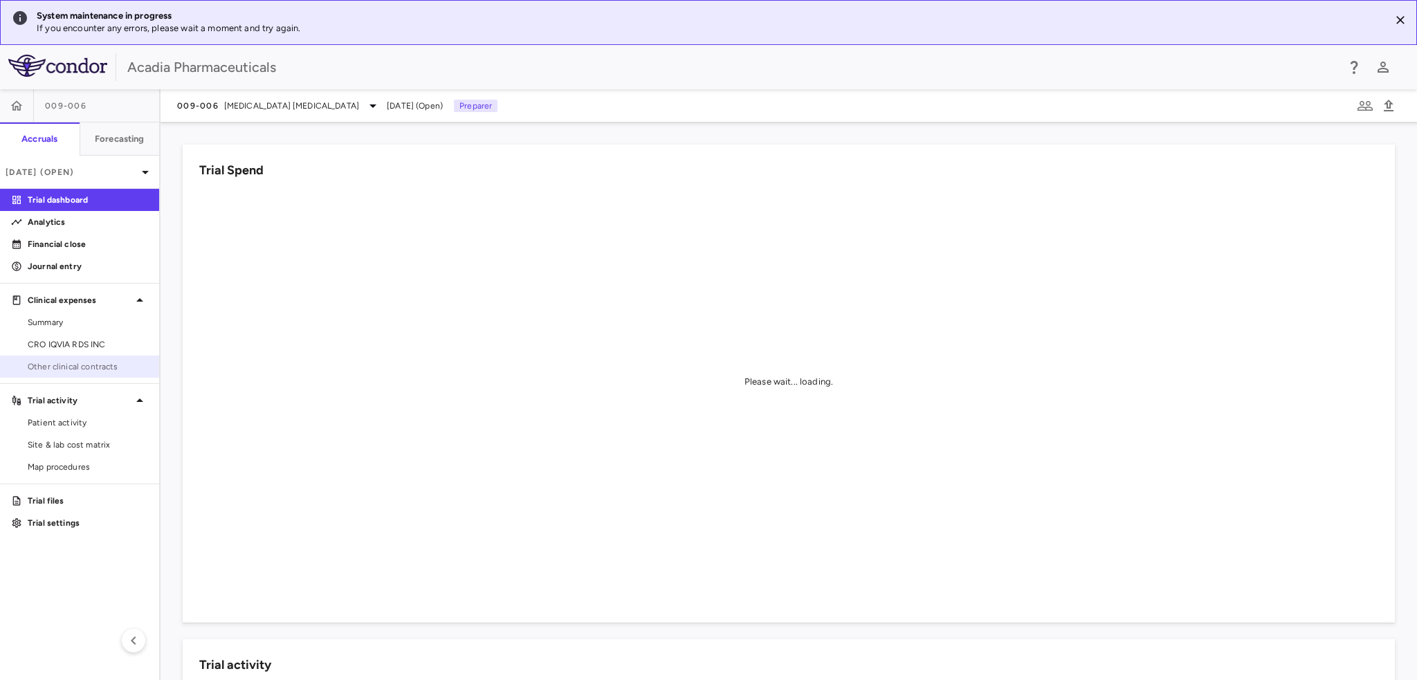
click at [68, 374] on link "Other clinical contracts" at bounding box center [79, 366] width 159 height 21
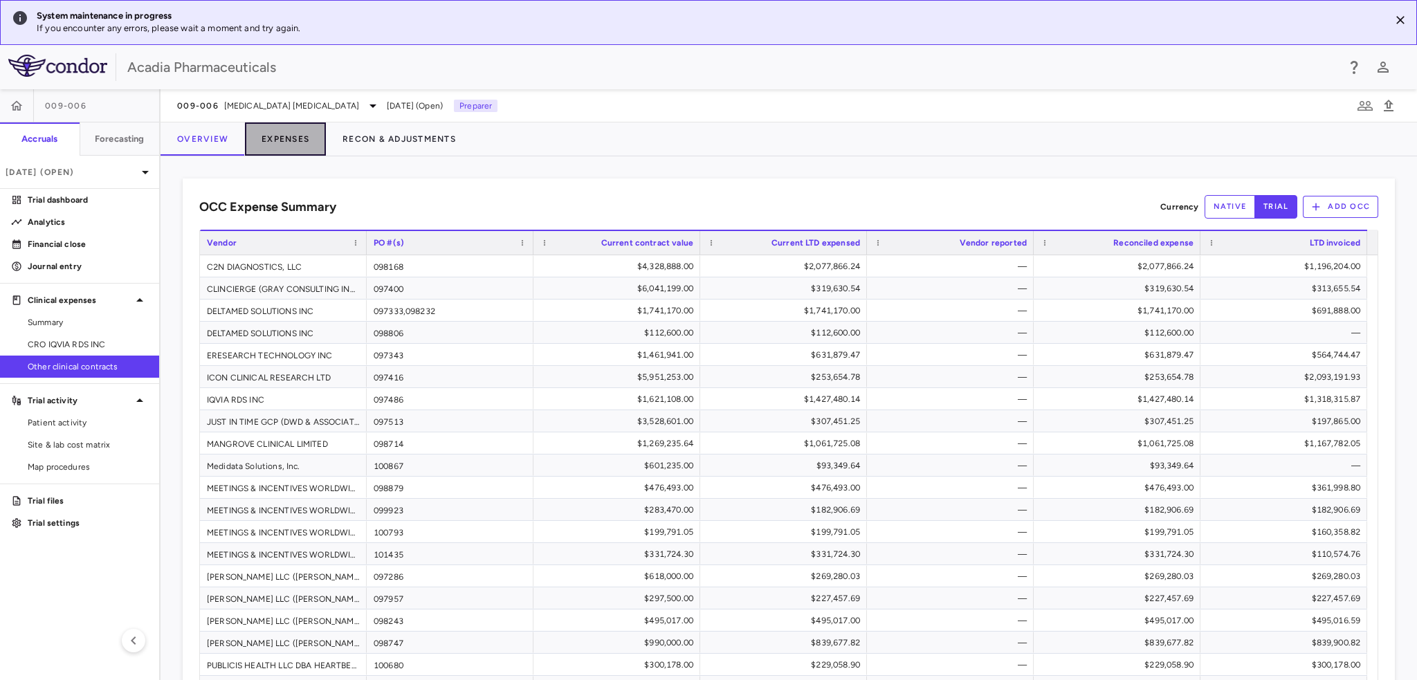
click at [273, 144] on button "Expenses" at bounding box center [285, 138] width 81 height 33
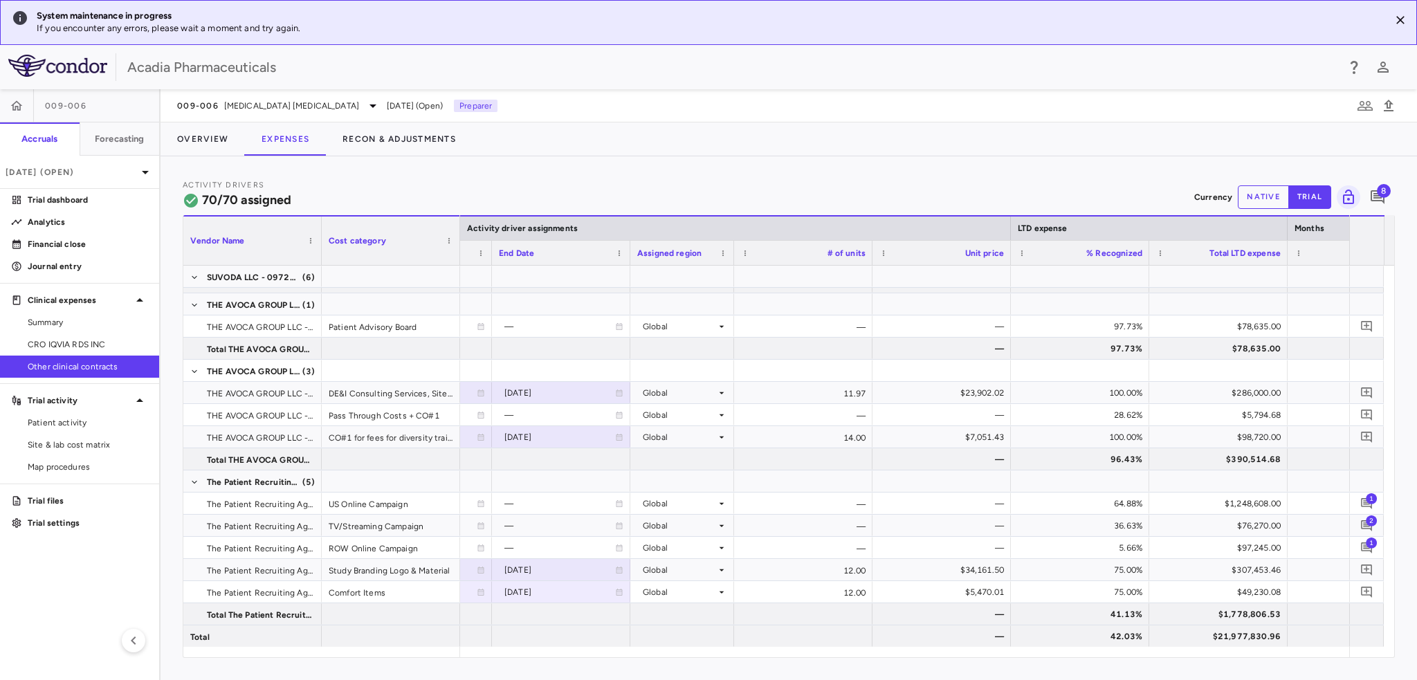
scroll to position [0, 524]
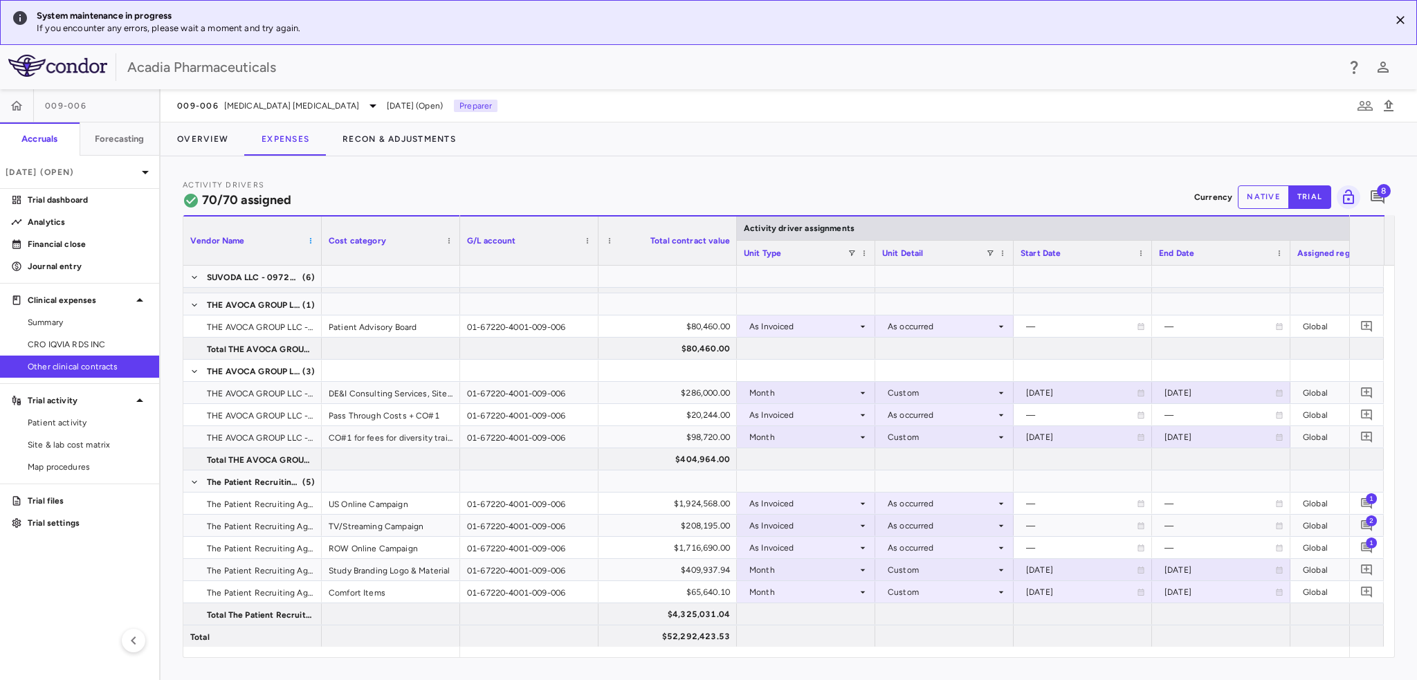
click at [313, 243] on span at bounding box center [310, 241] width 8 height 8
click at [460, 174] on div "Activity Drivers 70/70 assigned Currency native trial 8 Press ENTER to sort. Pr…" at bounding box center [788, 418] width 1256 height 524
click at [615, 481] on div at bounding box center [667, 481] width 125 height 20
click at [401, 575] on div "Study Branding Logo & Material" at bounding box center [391, 569] width 138 height 21
click at [439, 587] on div "Comfort Items" at bounding box center [391, 591] width 138 height 21
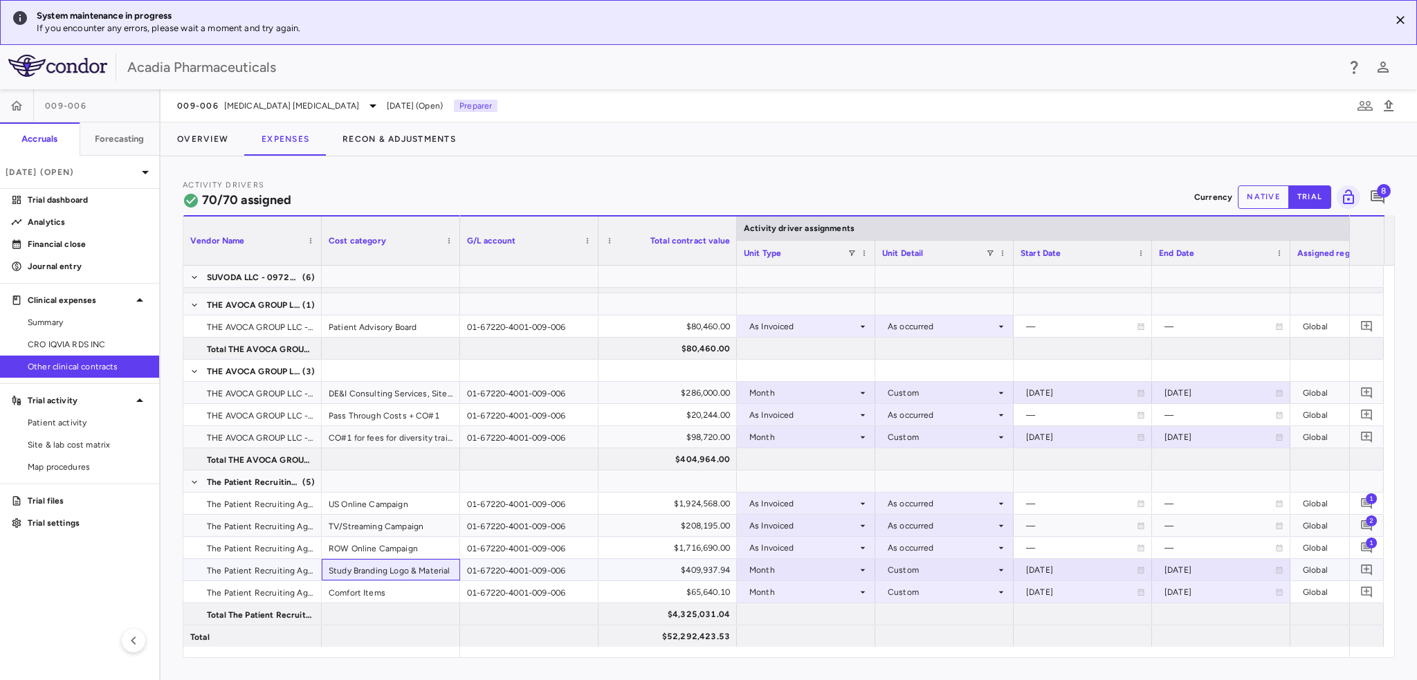
click at [429, 566] on div "Study Branding Logo & Material" at bounding box center [391, 569] width 138 height 21
click at [434, 597] on div "Comfort Items" at bounding box center [391, 591] width 138 height 21
drag, startPoint x: 676, startPoint y: 488, endPoint x: 700, endPoint y: 483, distance: 24.0
click at [676, 488] on div at bounding box center [667, 481] width 125 height 20
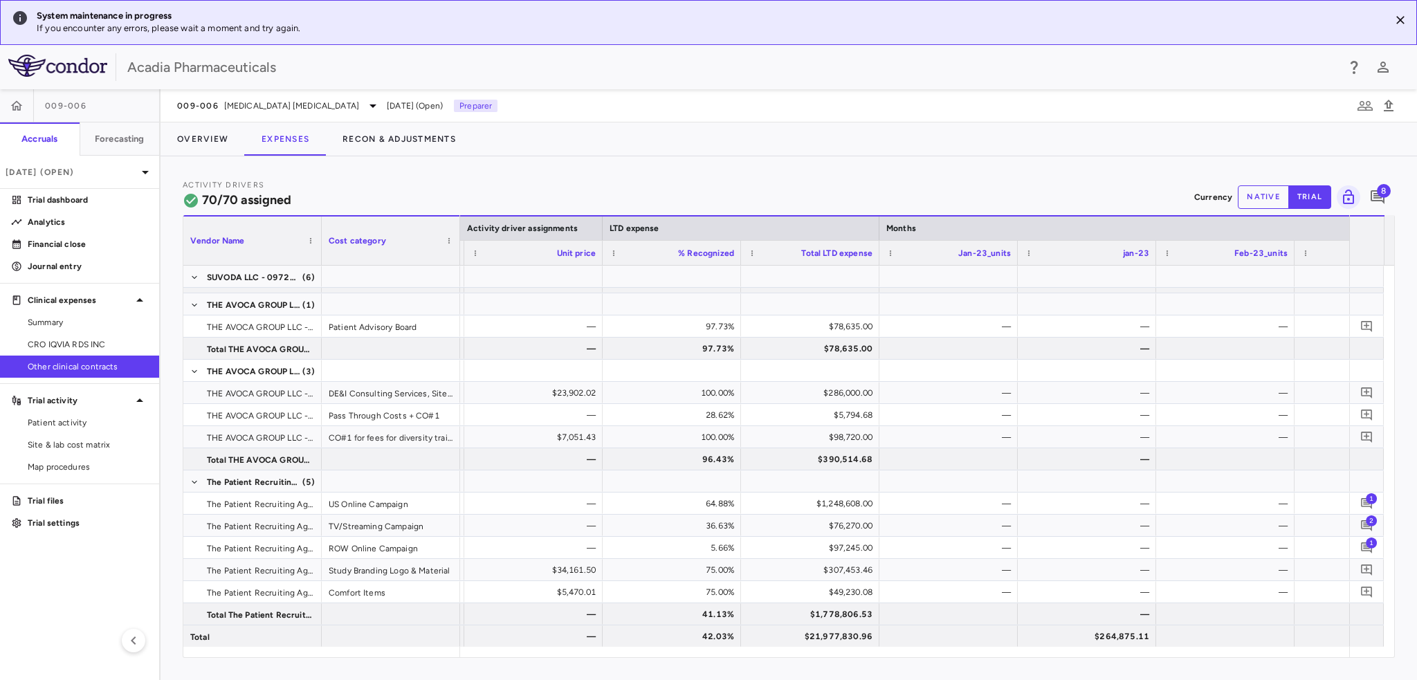
scroll to position [0, 1123]
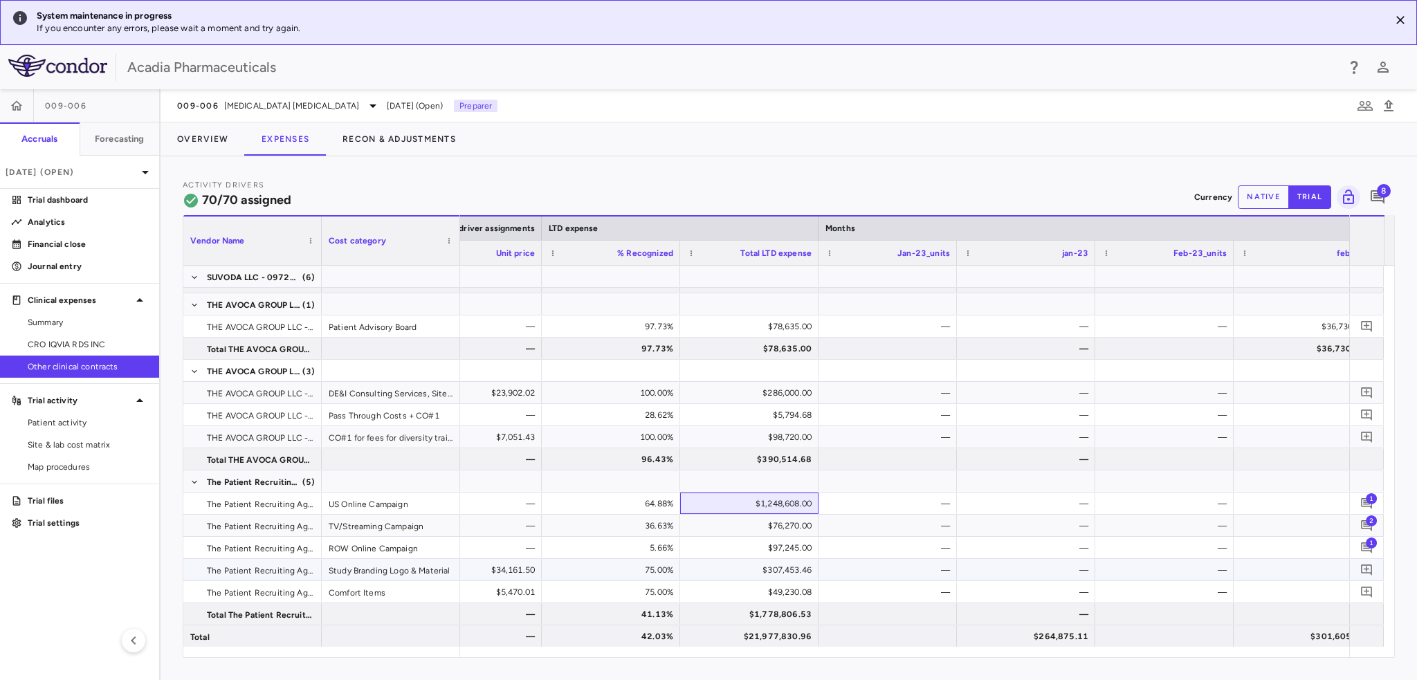
drag, startPoint x: 793, startPoint y: 513, endPoint x: 806, endPoint y: 573, distance: 60.8
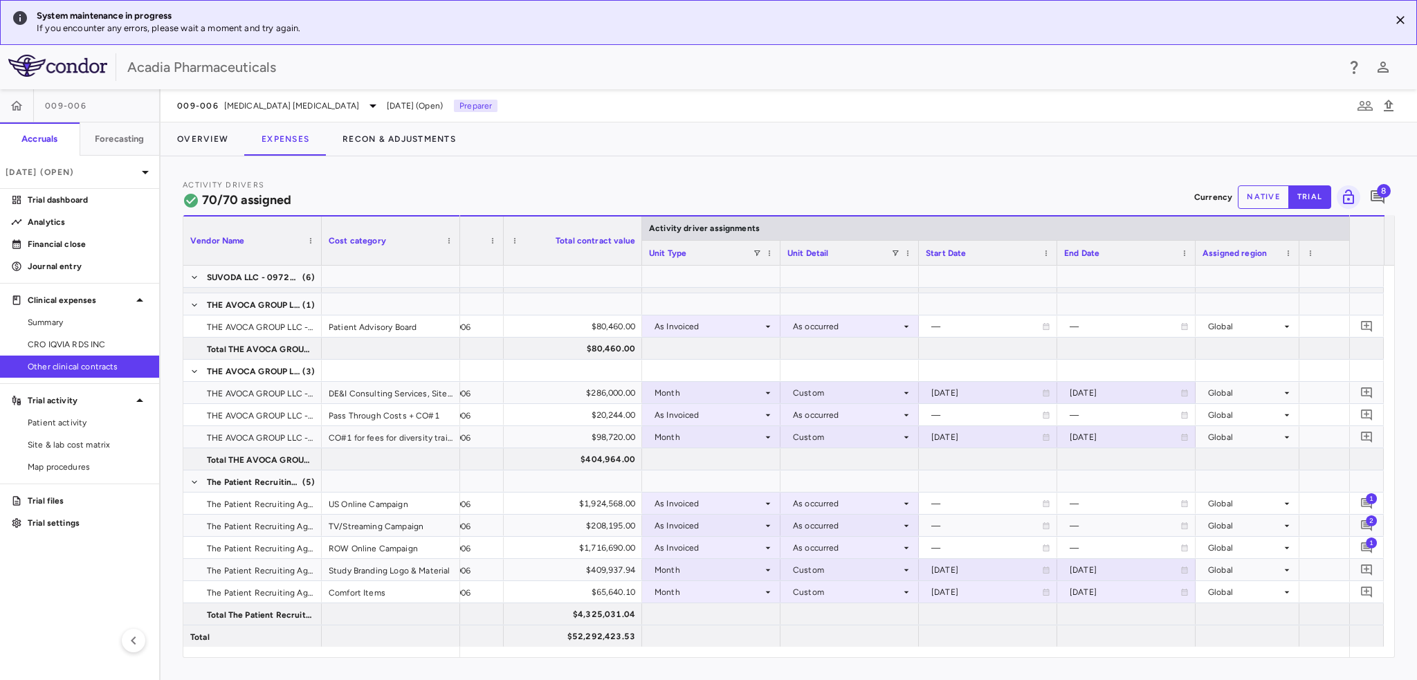
scroll to position [0, 75]
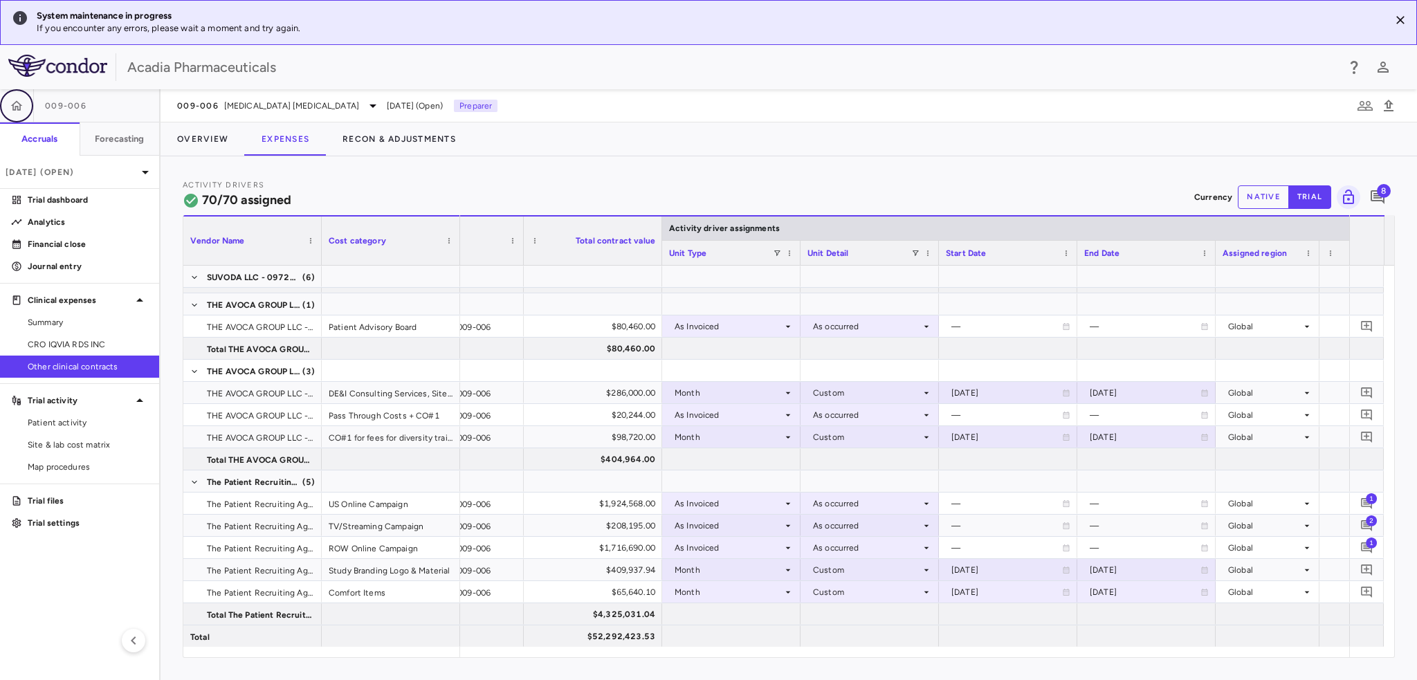
click at [19, 109] on icon "button" at bounding box center [17, 105] width 12 height 10
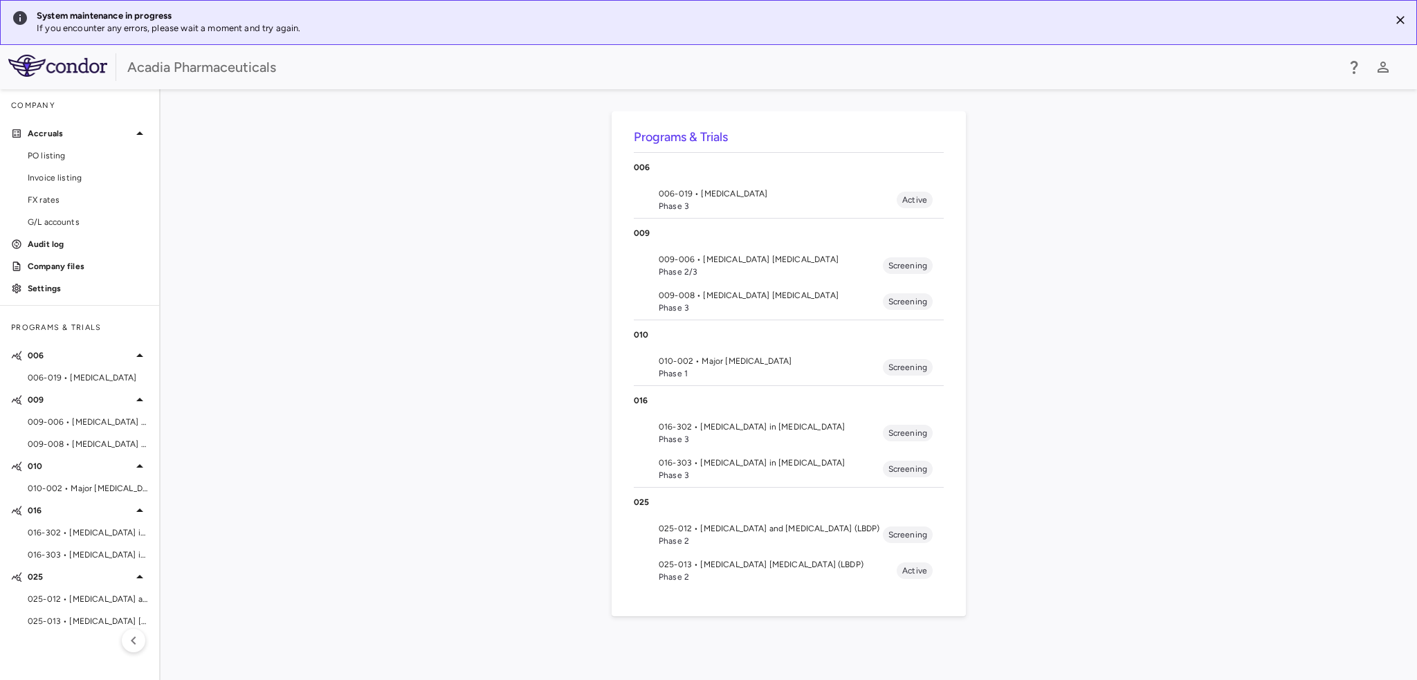
click at [772, 563] on span "025-013 • [MEDICAL_DATA] [MEDICAL_DATA] (LBDP)" at bounding box center [777, 564] width 238 height 12
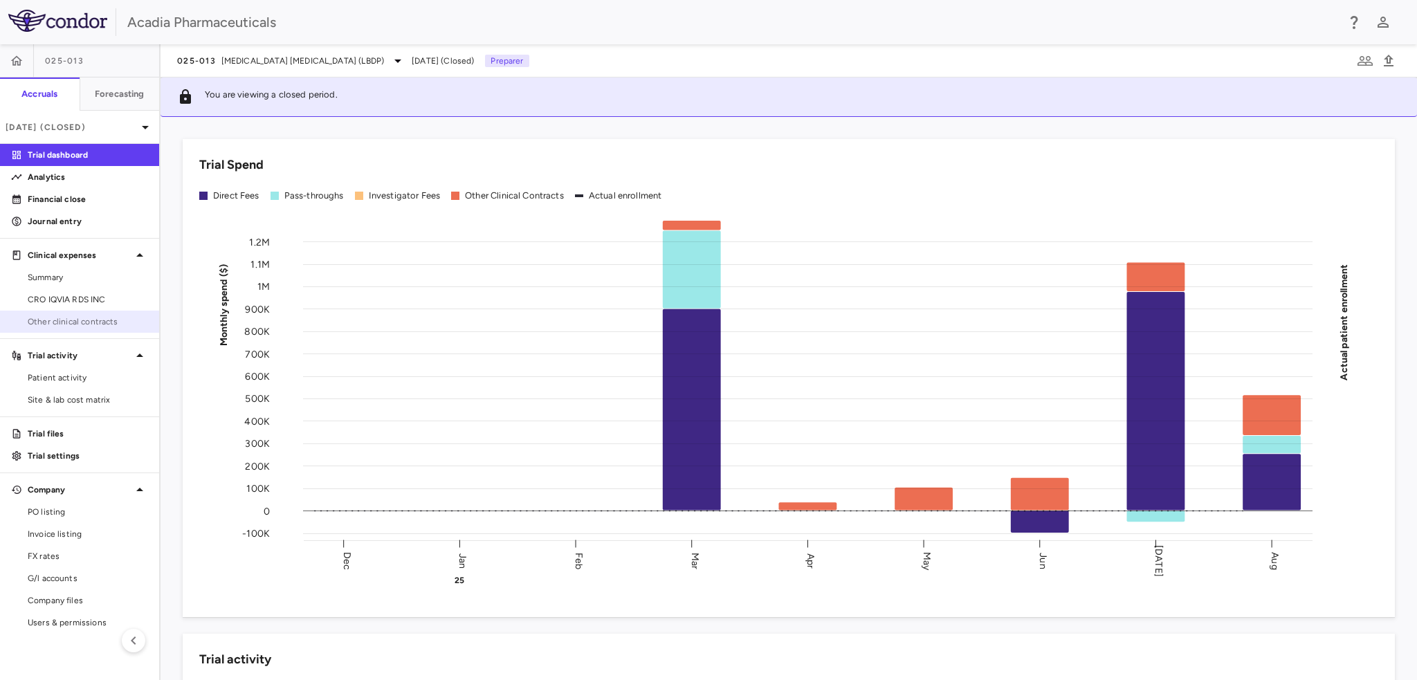
click at [68, 317] on span "Other clinical contracts" at bounding box center [88, 321] width 120 height 12
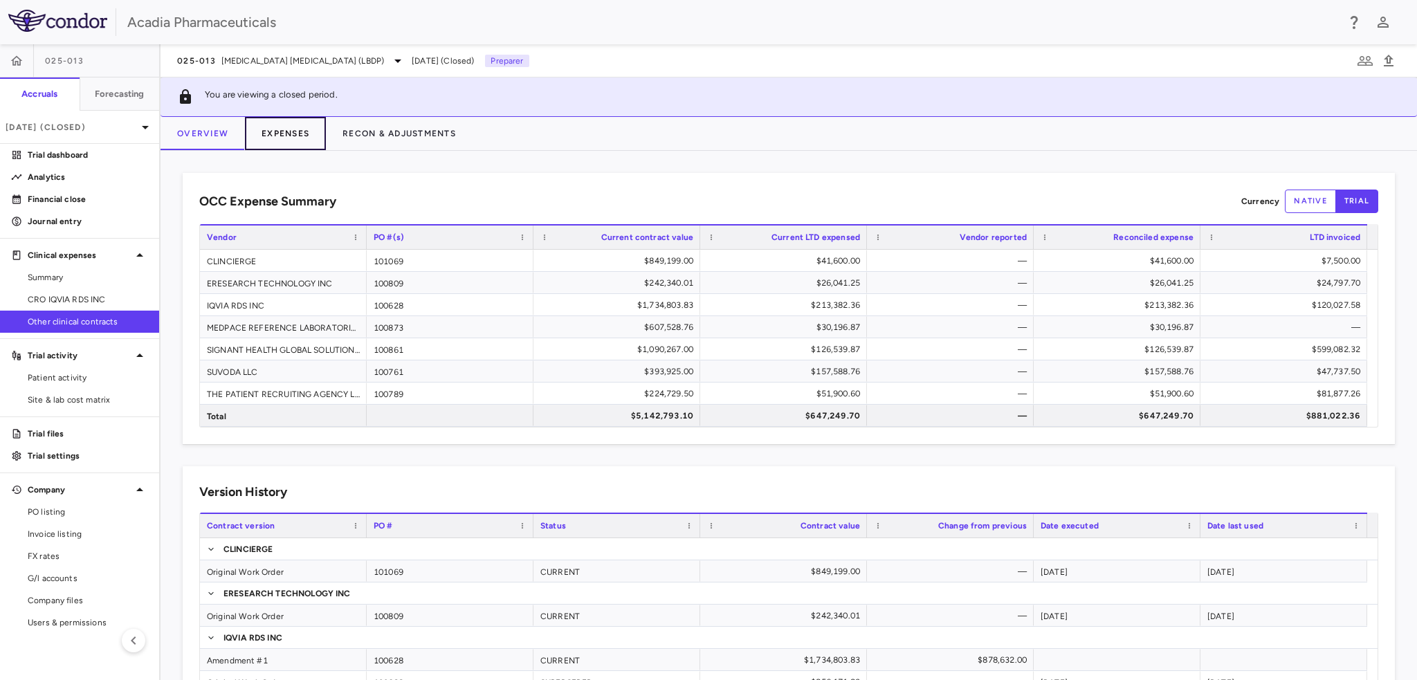
click at [293, 136] on button "Expenses" at bounding box center [285, 133] width 81 height 33
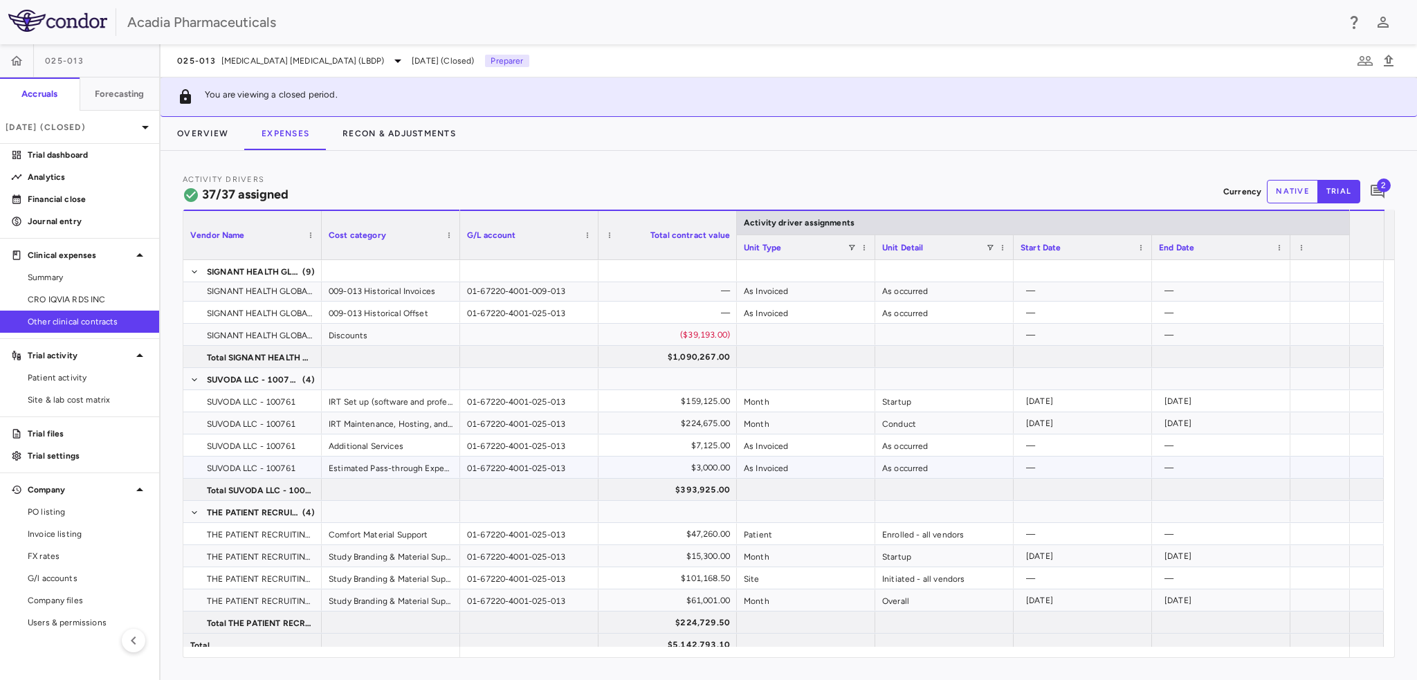
scroll to position [808, 0]
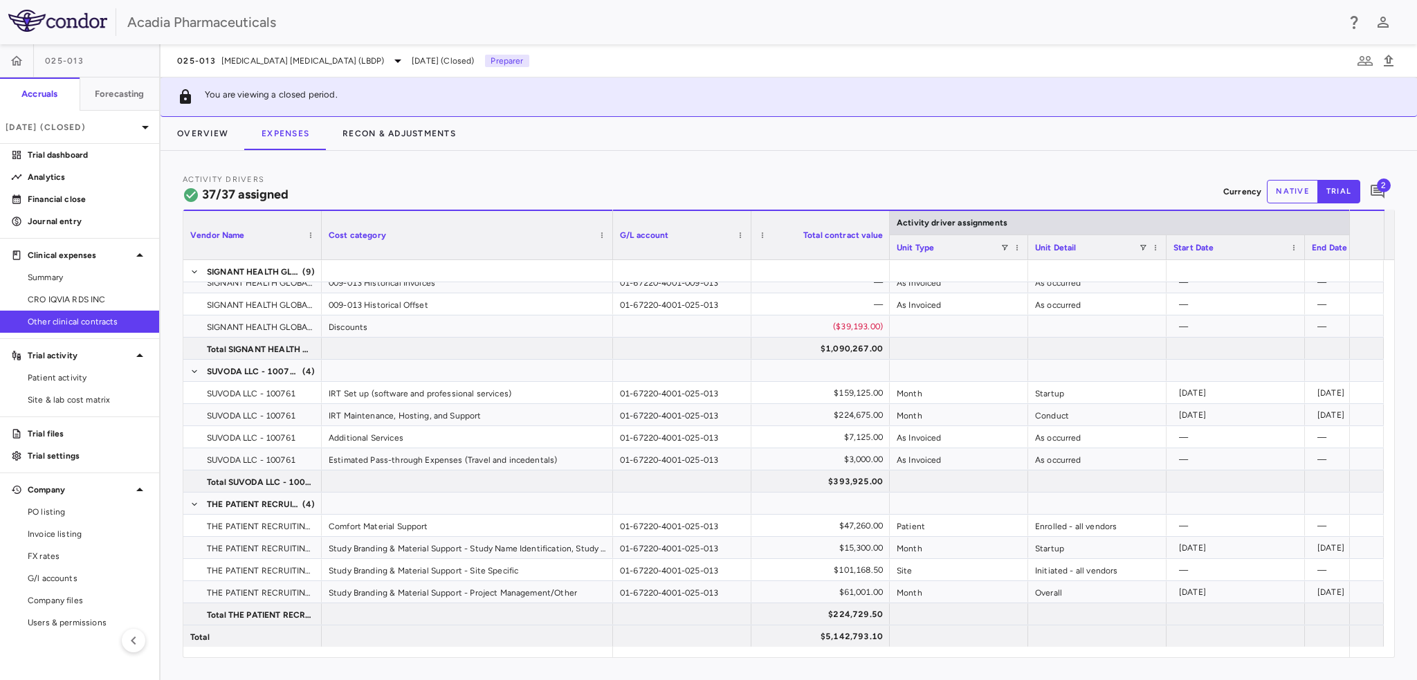
drag, startPoint x: 457, startPoint y: 248, endPoint x: 610, endPoint y: 391, distance: 209.4
click at [610, 391] on div "Vendor Name Cost category Activity driver assignments G/L account 2" at bounding box center [788, 434] width 1210 height 448
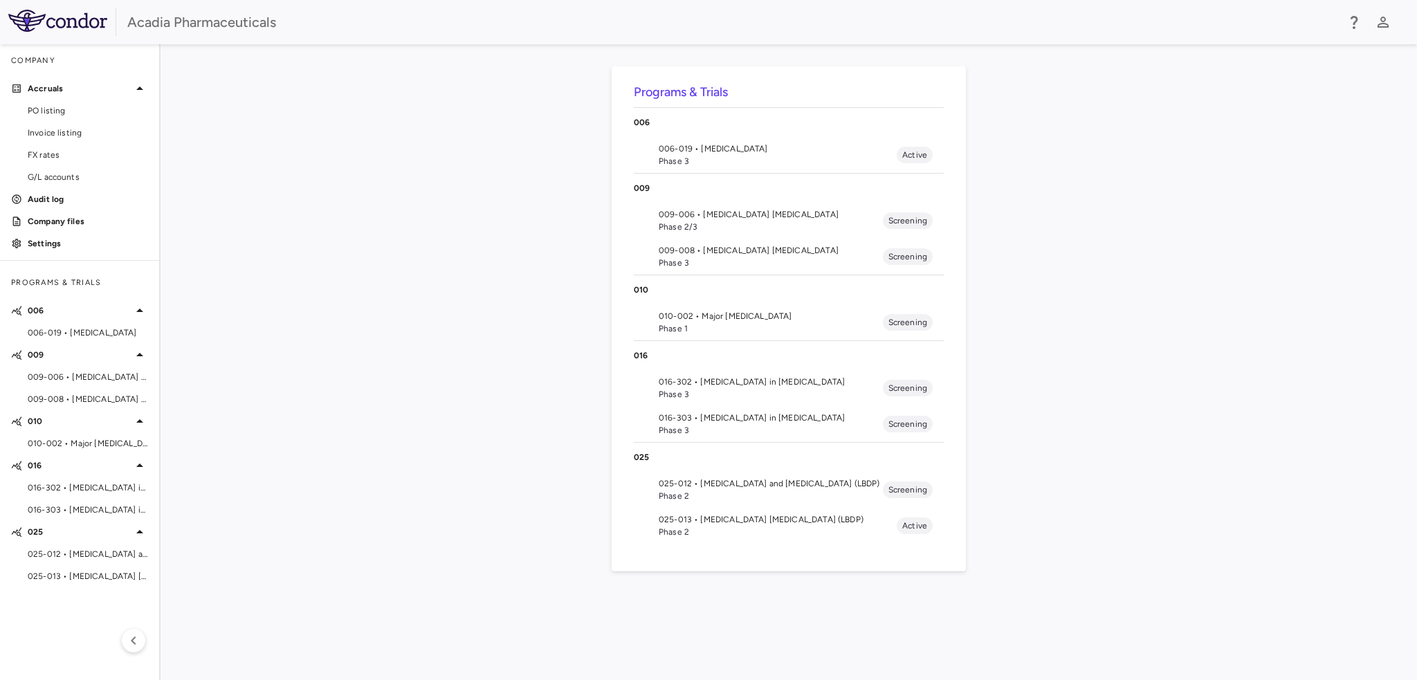
click at [710, 255] on span "009-008 • [MEDICAL_DATA] [MEDICAL_DATA]" at bounding box center [770, 250] width 224 height 12
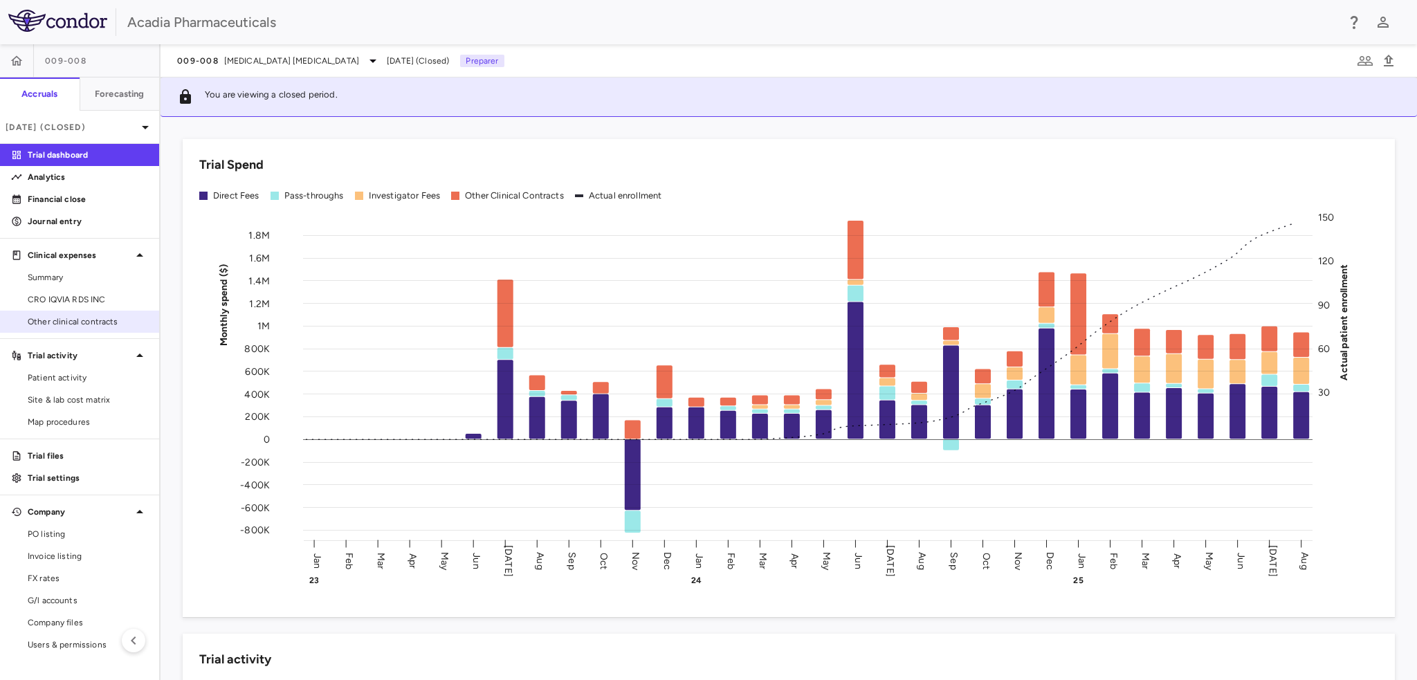
click at [100, 314] on link "Other clinical contracts" at bounding box center [79, 321] width 159 height 21
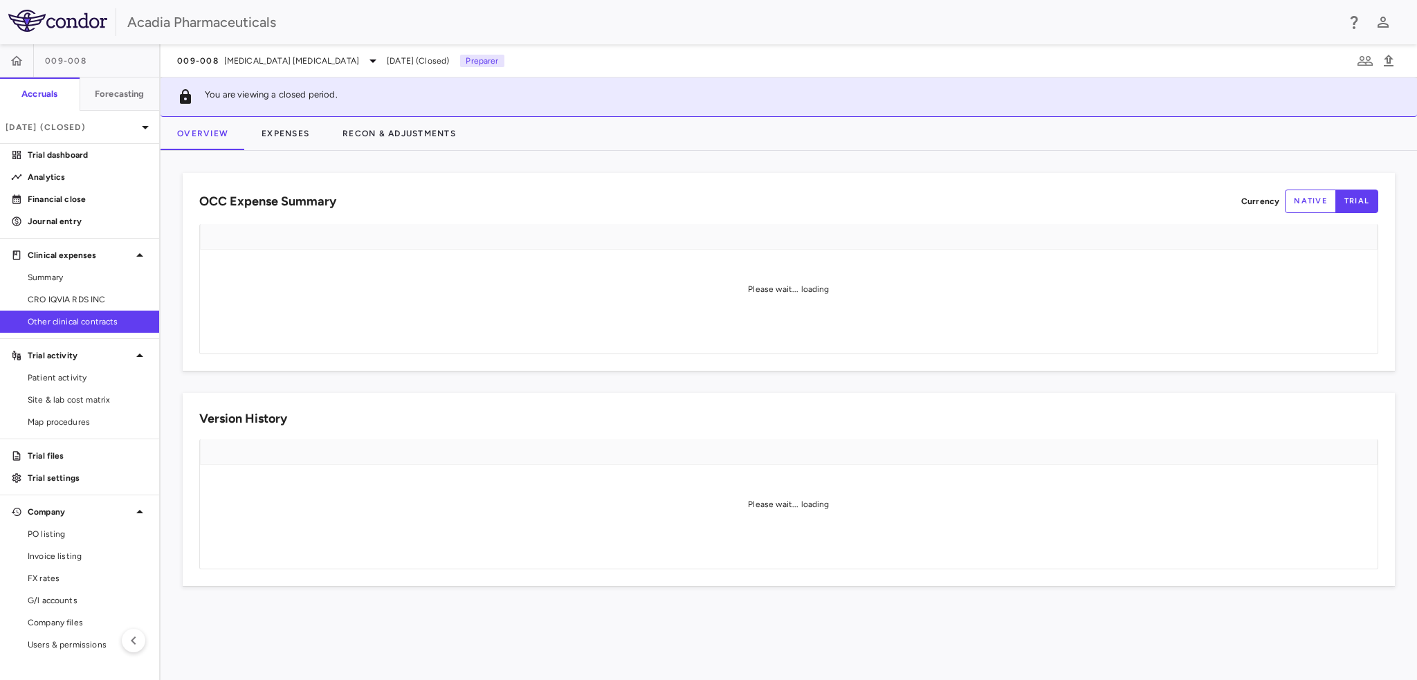
click at [277, 115] on div "You are viewing a closed period." at bounding box center [788, 96] width 1256 height 39
click at [286, 133] on button "Expenses" at bounding box center [285, 133] width 81 height 33
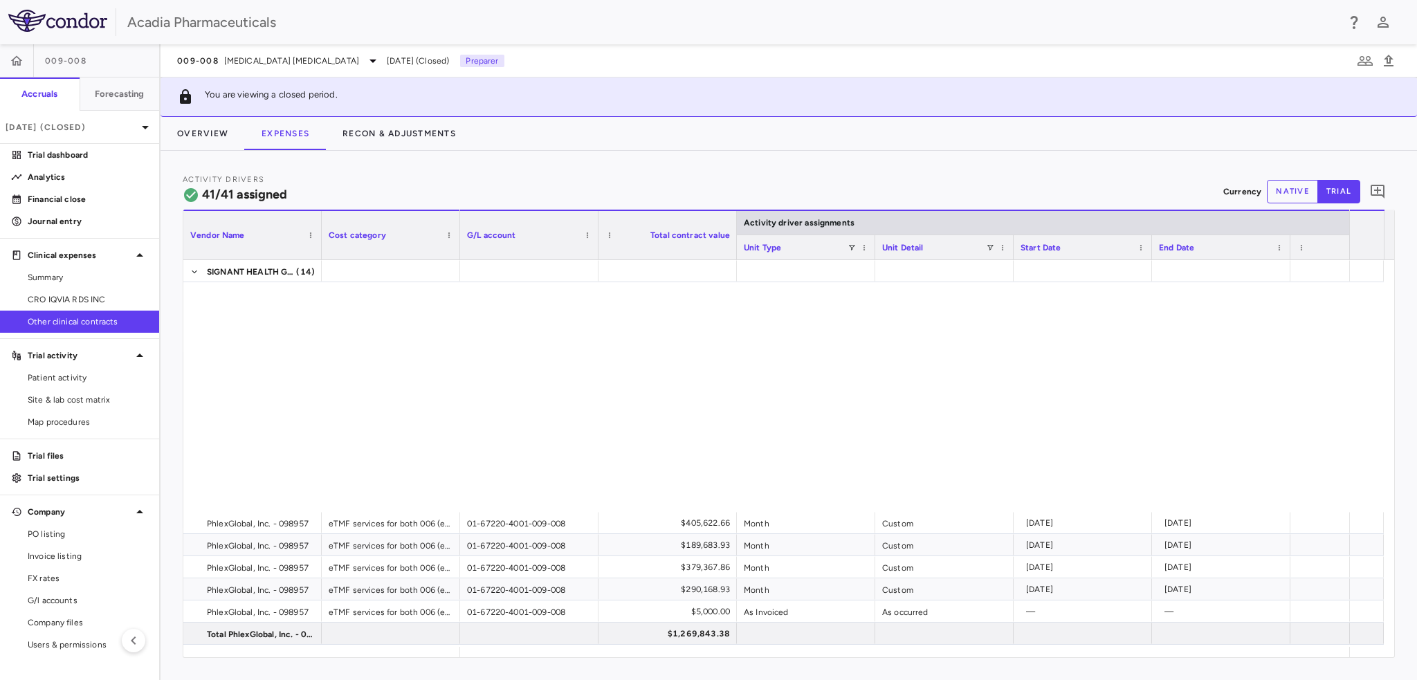
scroll to position [896, 0]
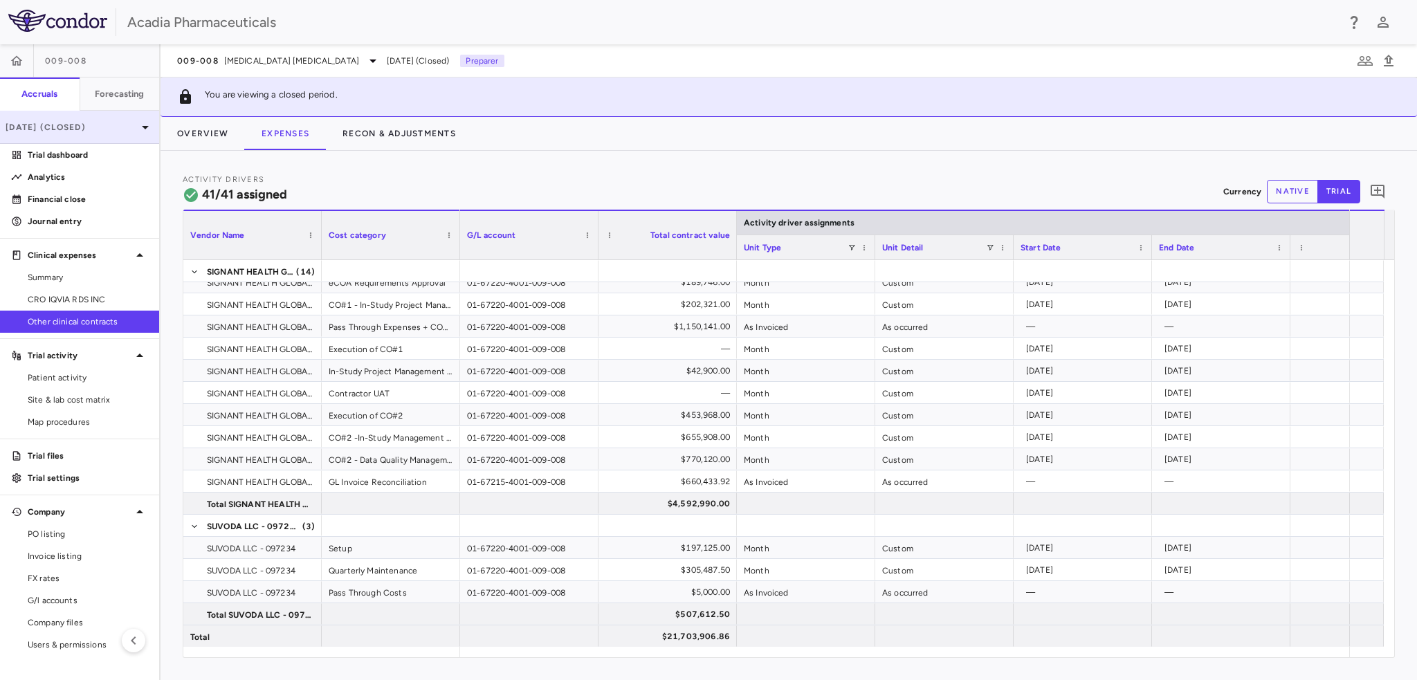
click at [107, 126] on p "Aug 2025 (Closed)" at bounding box center [71, 127] width 131 height 12
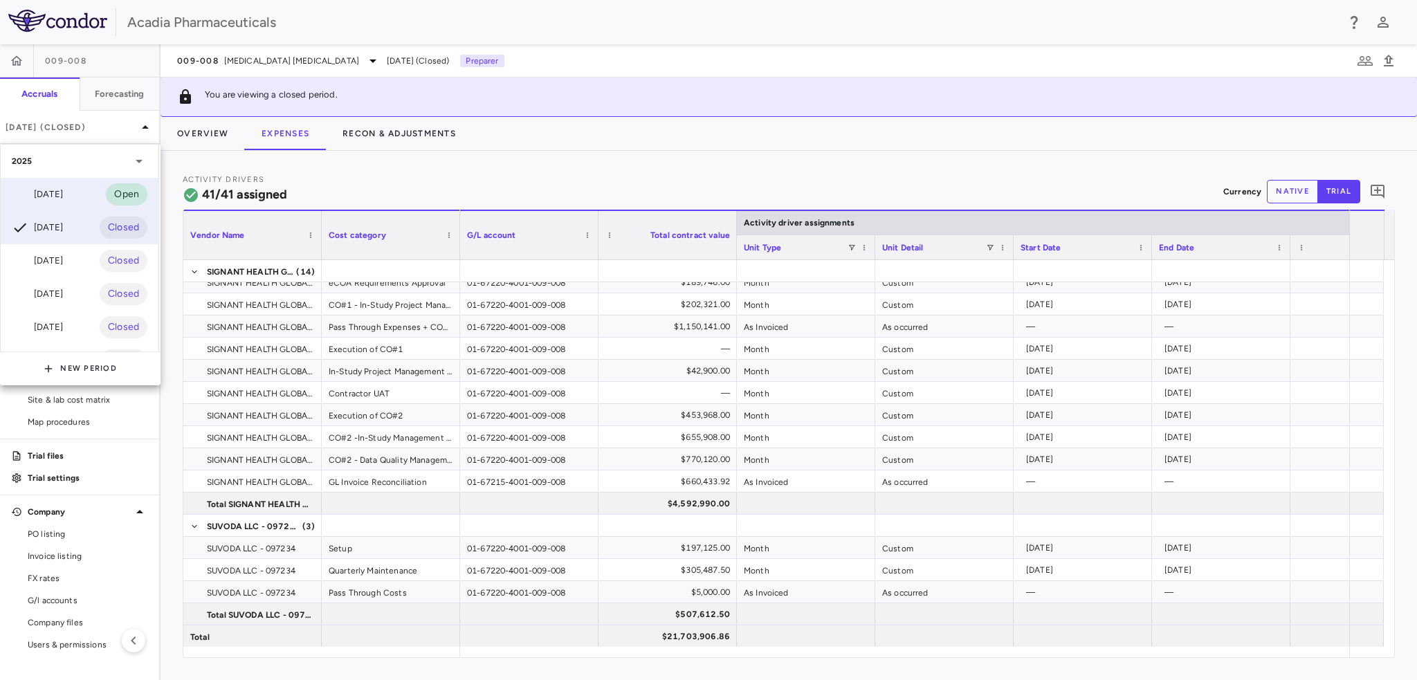
click at [76, 185] on div "Sep 2025 Open" at bounding box center [80, 194] width 158 height 33
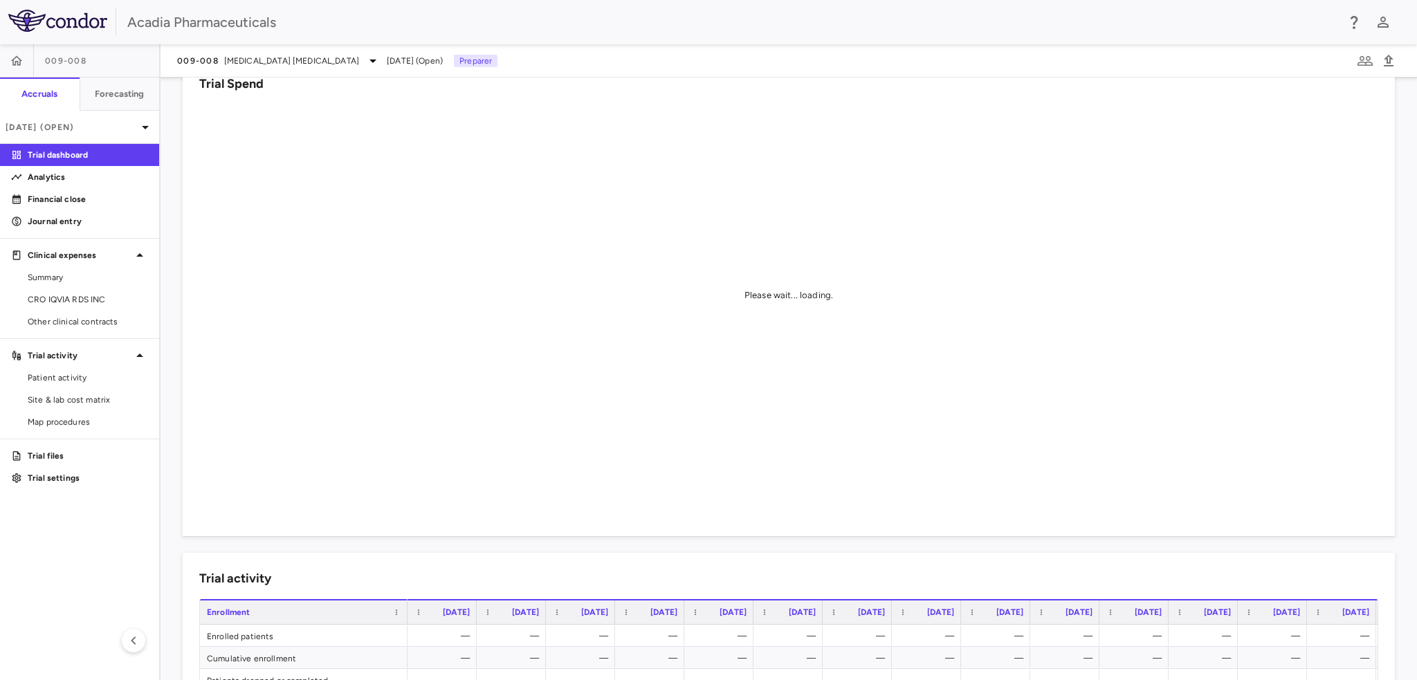
scroll to position [69, 0]
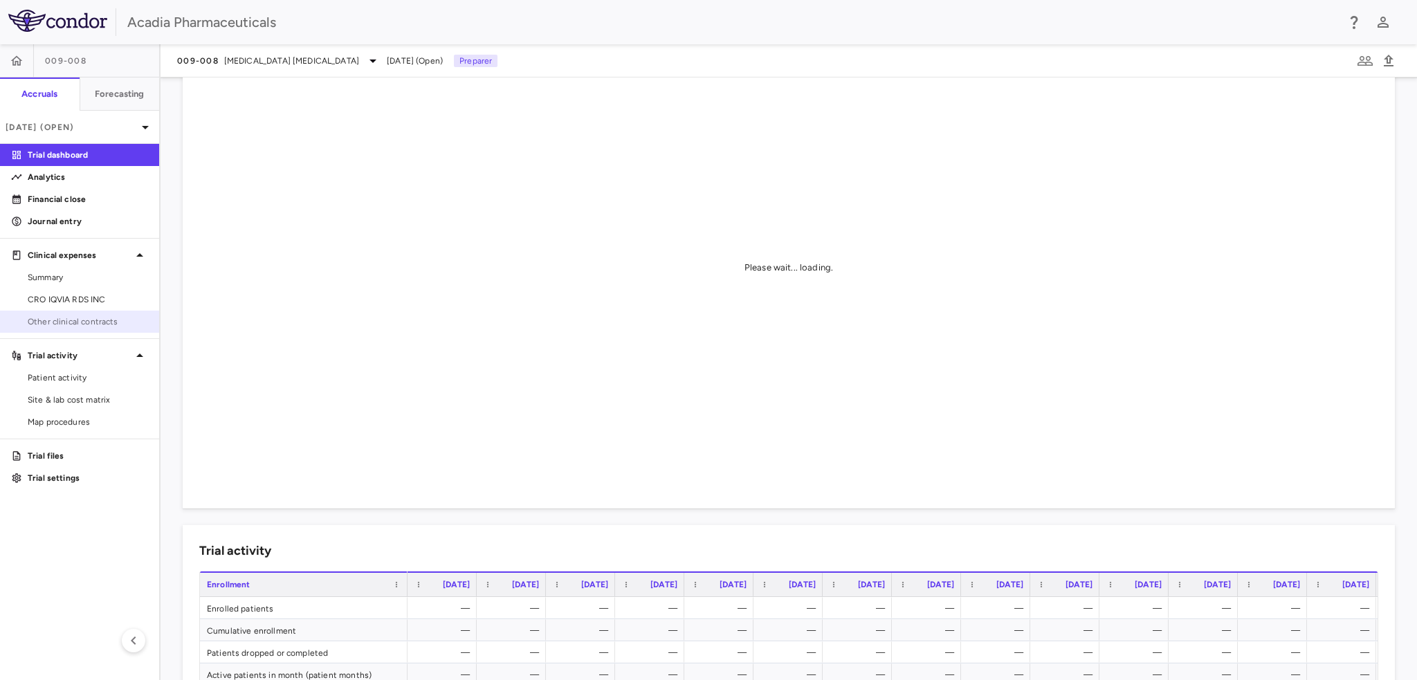
click at [93, 315] on link "Other clinical contracts" at bounding box center [79, 321] width 159 height 21
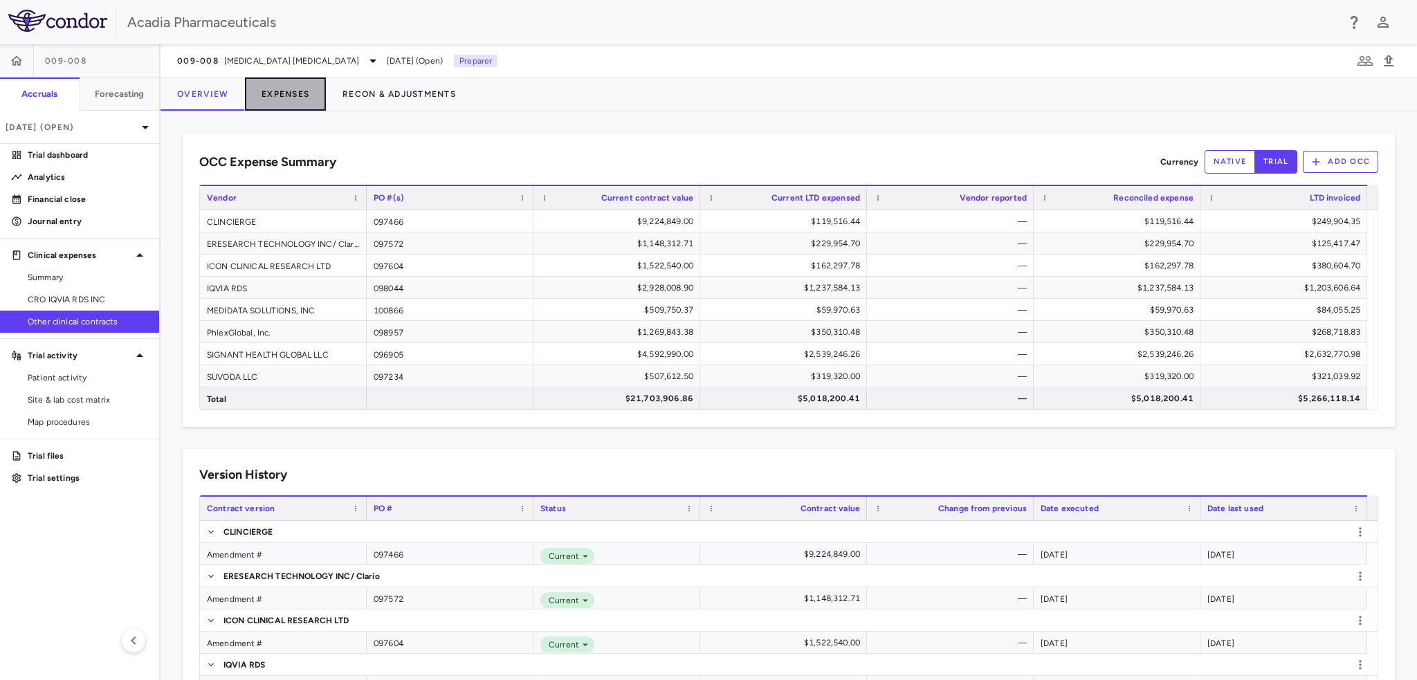
click at [281, 100] on button "Expenses" at bounding box center [285, 93] width 81 height 33
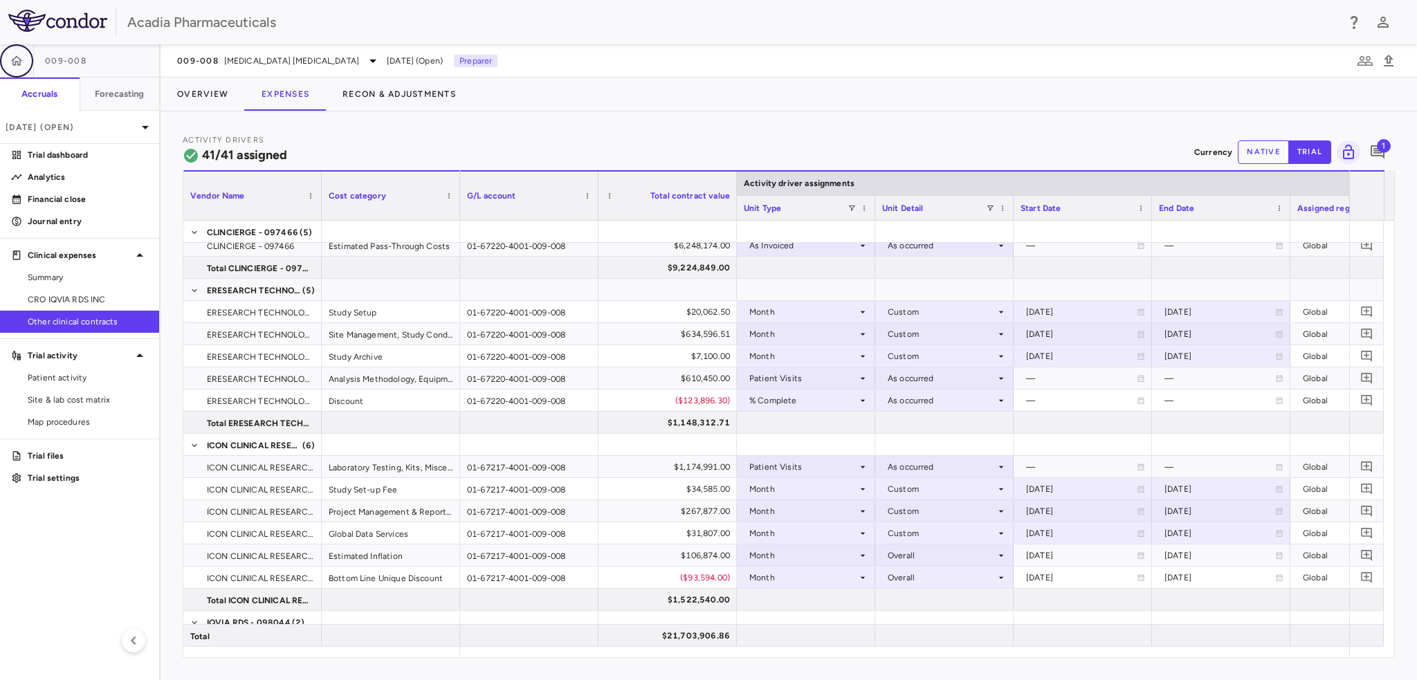
click at [25, 55] on button "button" at bounding box center [16, 60] width 33 height 33
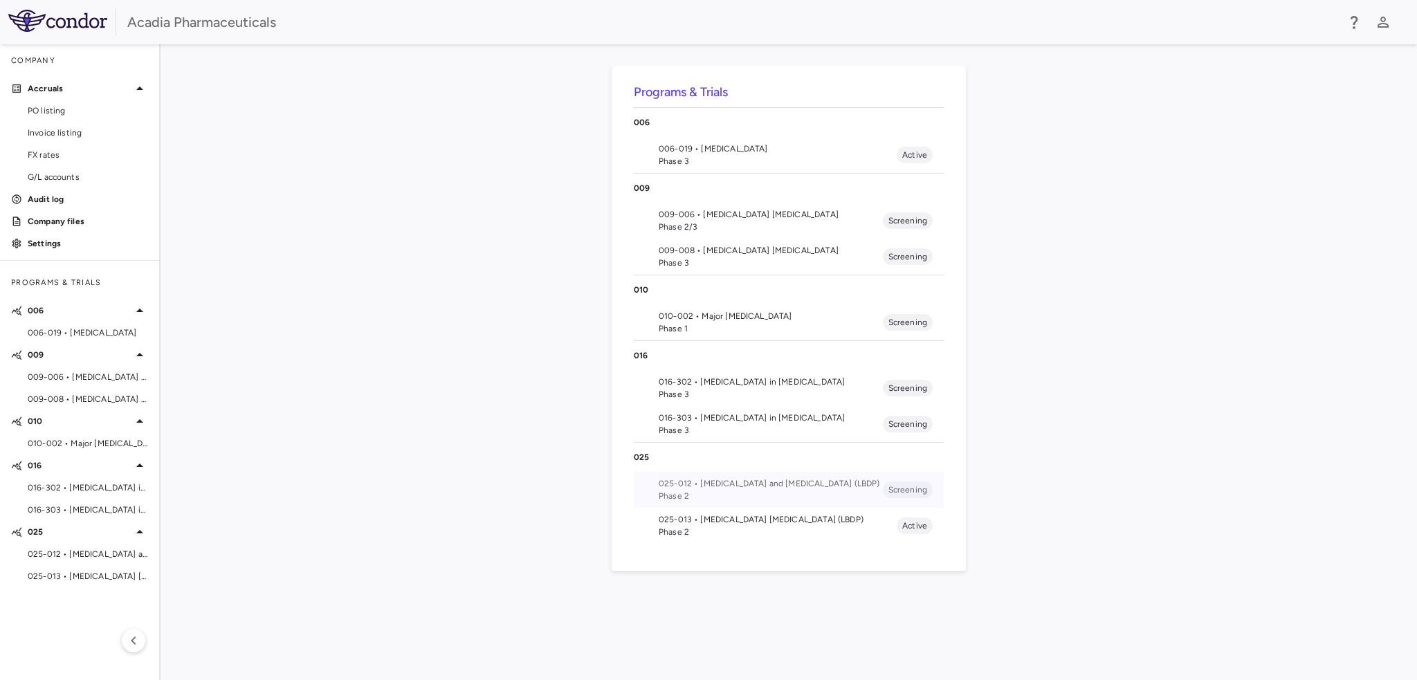
click at [780, 492] on span "Phase 2" at bounding box center [770, 496] width 224 height 12
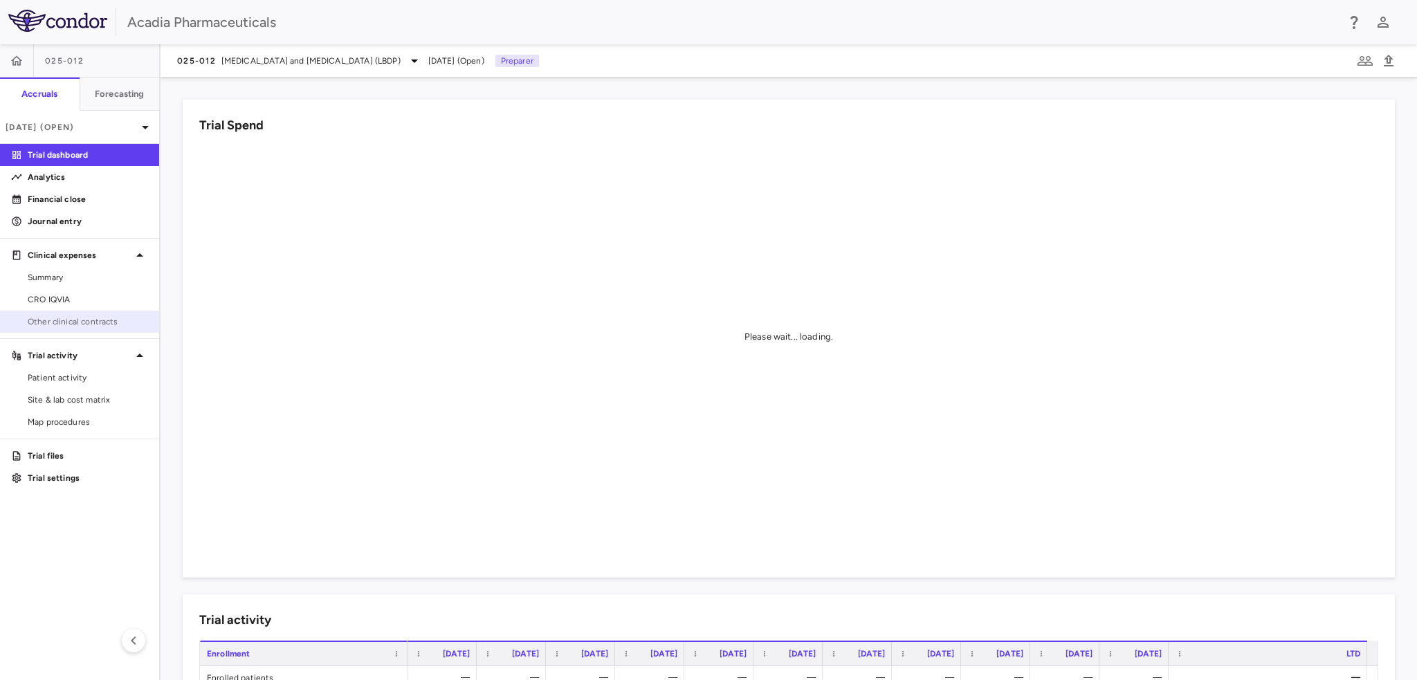
click at [44, 326] on span "Other clinical contracts" at bounding box center [88, 321] width 120 height 12
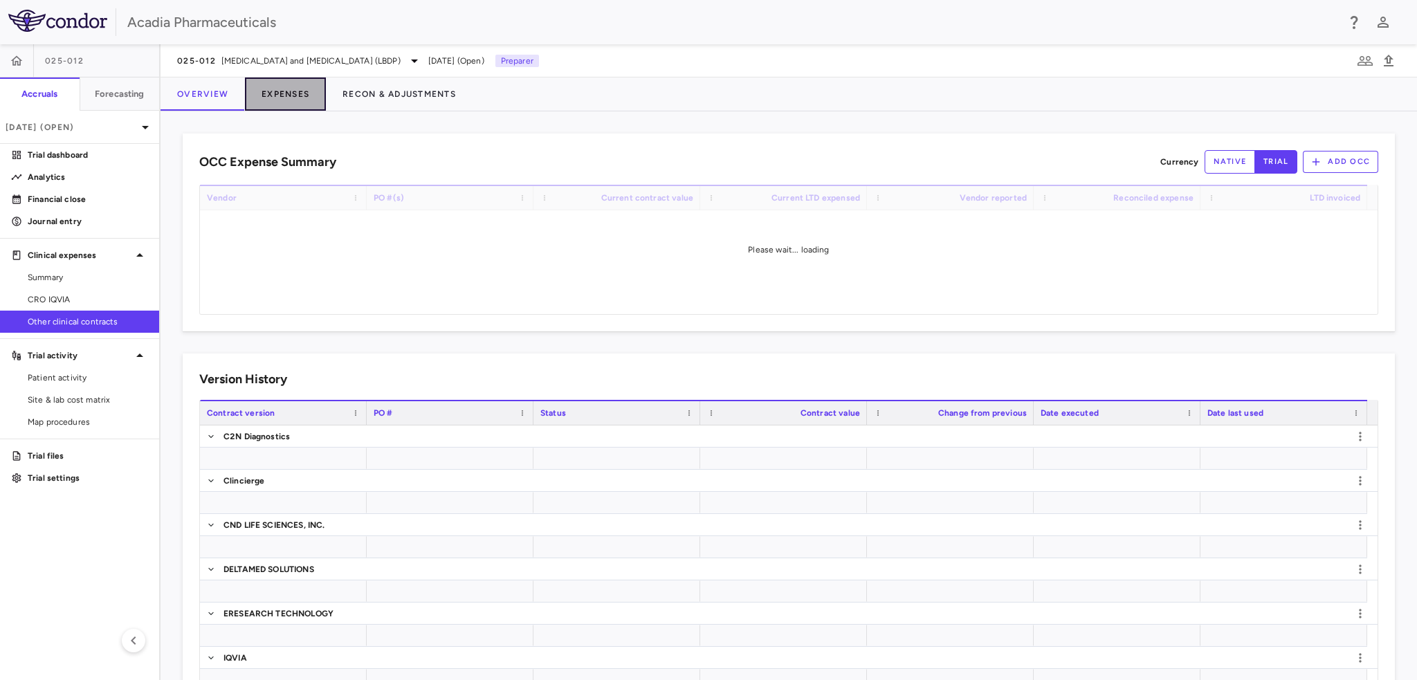
click at [266, 100] on button "Expenses" at bounding box center [285, 93] width 81 height 33
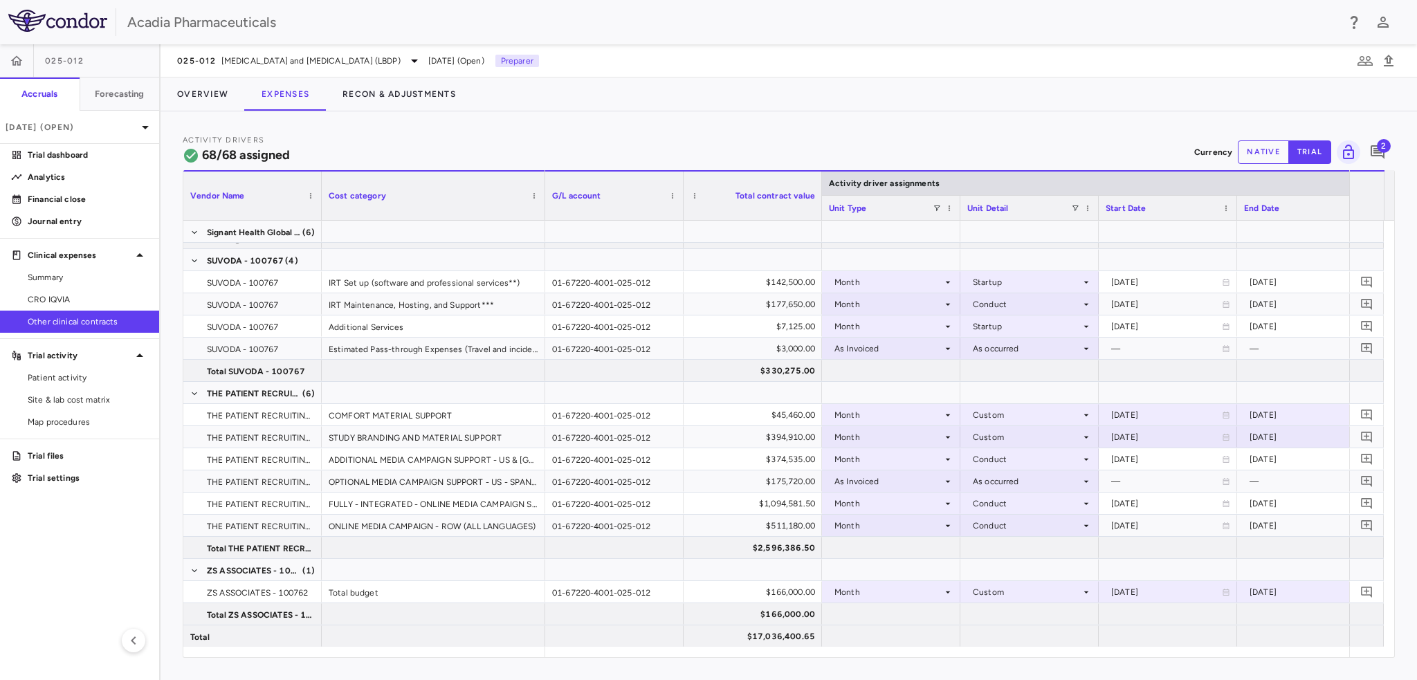
drag, startPoint x: 459, startPoint y: 214, endPoint x: 542, endPoint y: 225, distance: 83.7
click at [542, 225] on div "Vendor Name Cost category Activity driver assignments G/L account 1" at bounding box center [788, 413] width 1210 height 487
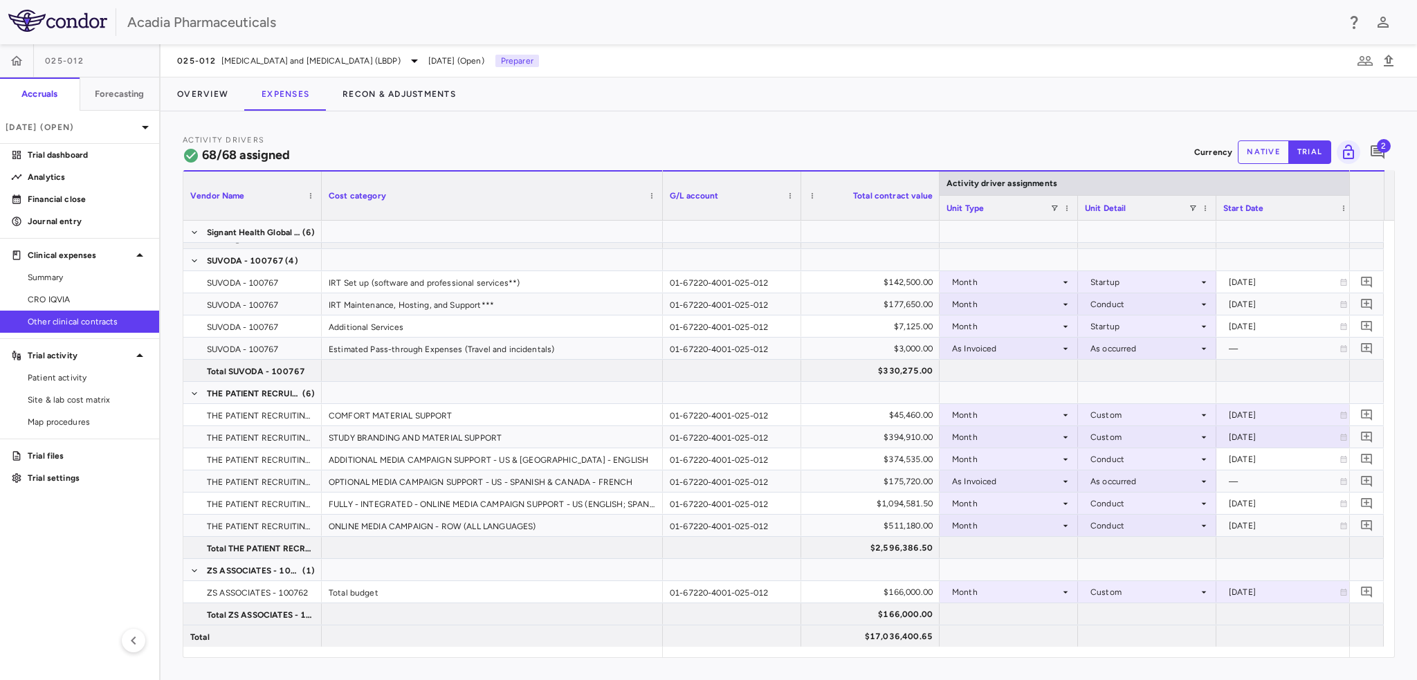
drag, startPoint x: 541, startPoint y: 207, endPoint x: 654, endPoint y: 350, distance: 182.7
click at [659, 334] on div "Vendor Name Cost category Activity driver assignments G/L account 1" at bounding box center [788, 413] width 1210 height 487
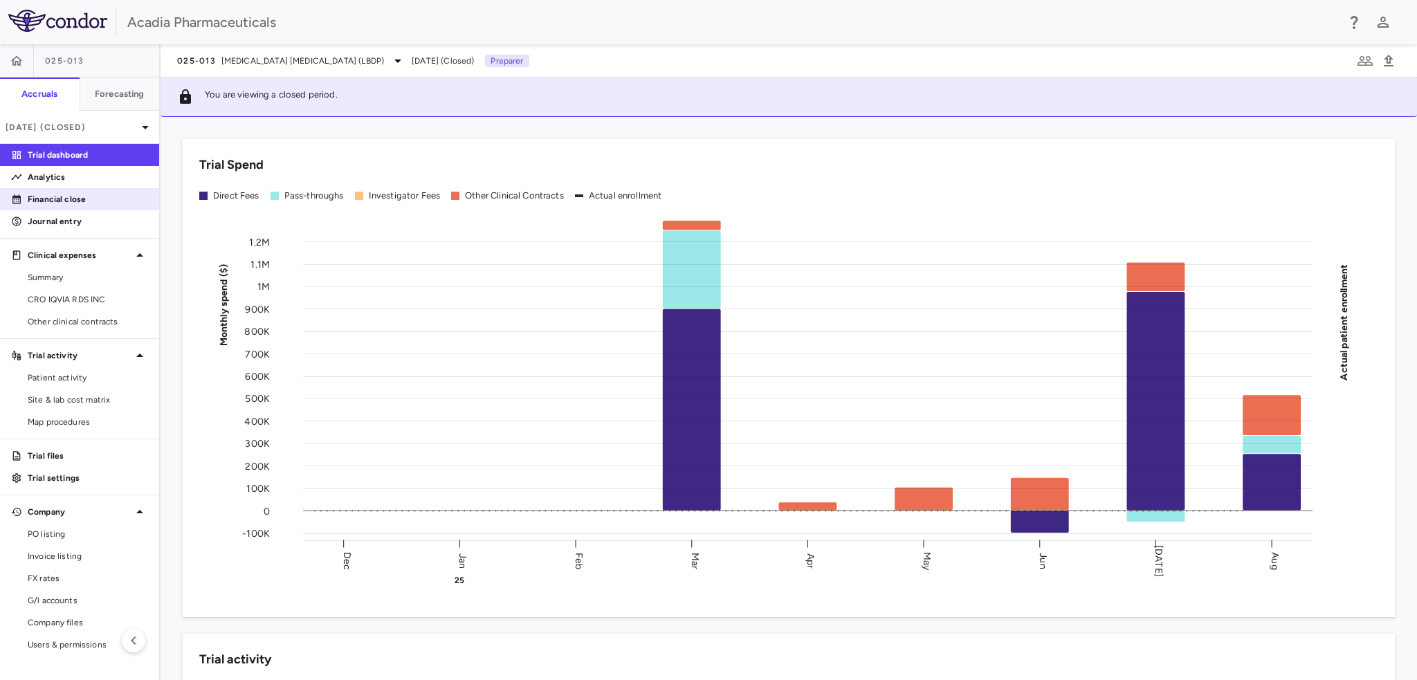
drag, startPoint x: 33, startPoint y: 196, endPoint x: 113, endPoint y: 196, distance: 80.2
click at [33, 196] on p "Financial close" at bounding box center [88, 199] width 120 height 12
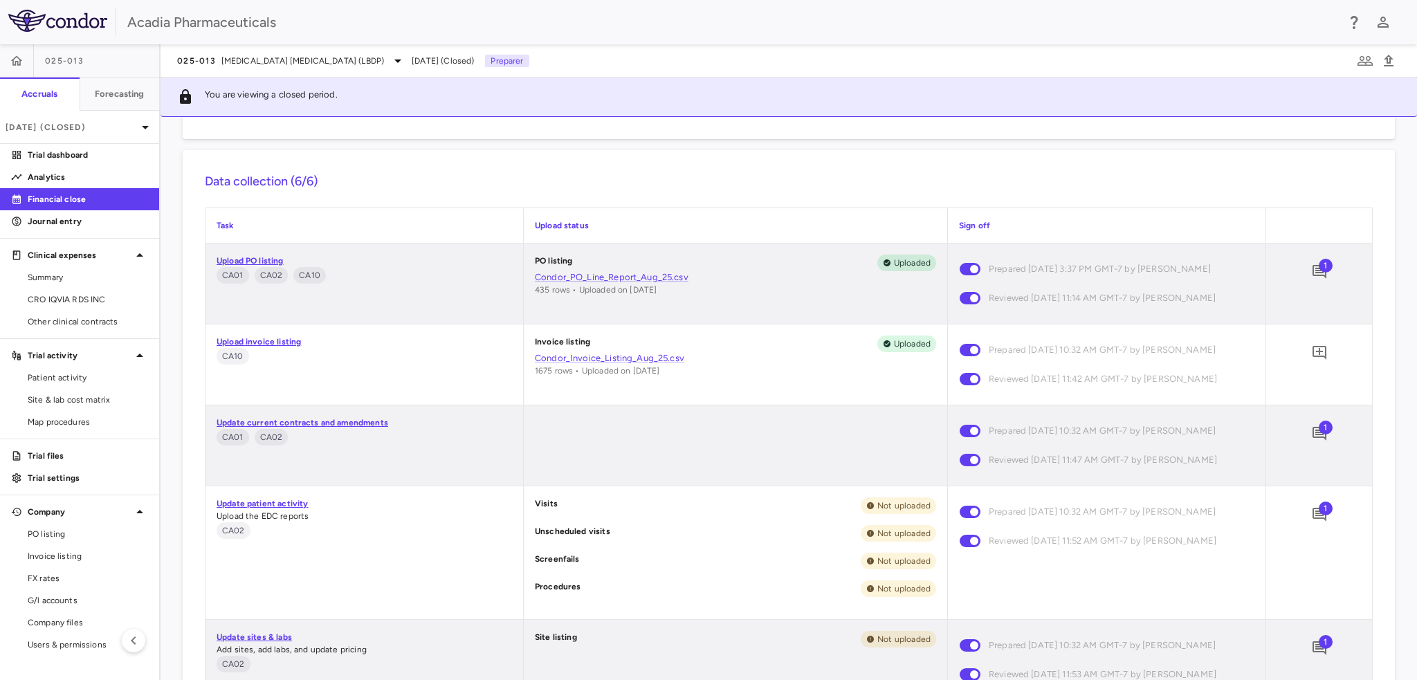
scroll to position [623, 0]
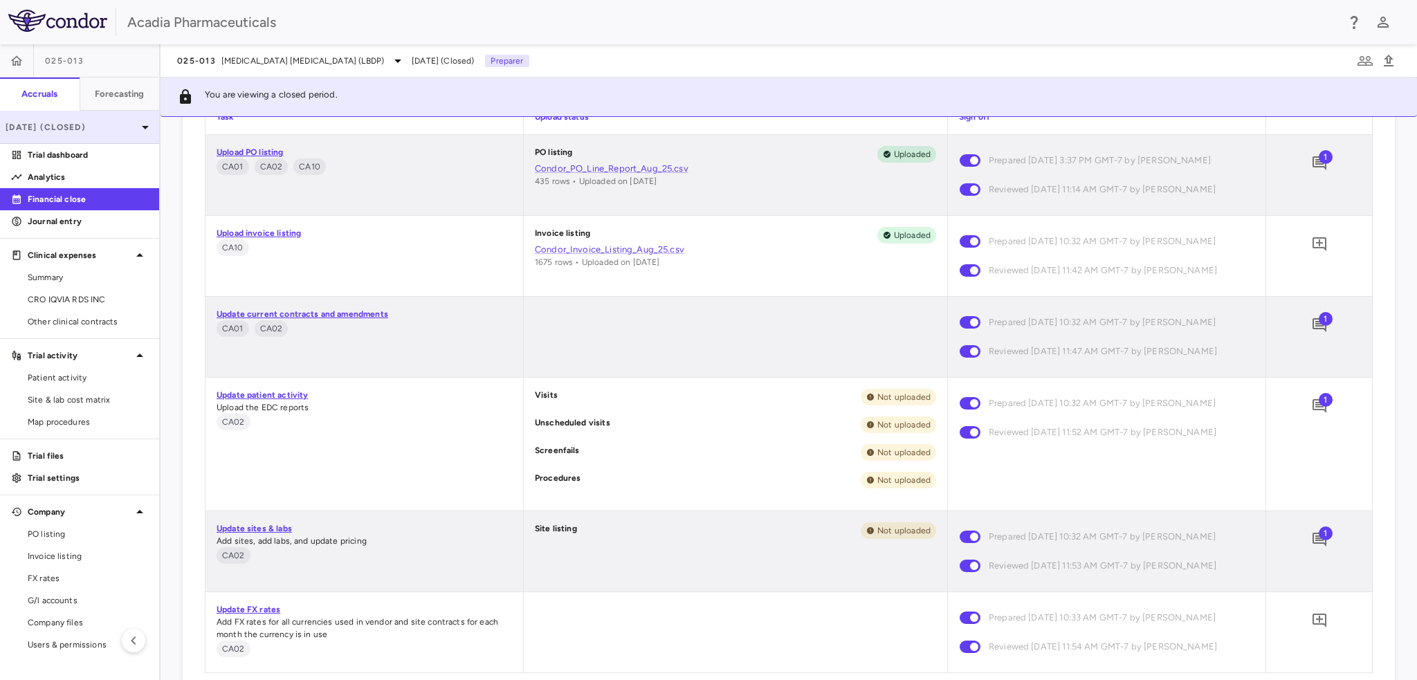
click at [119, 119] on div "[DATE] (Closed)" at bounding box center [79, 127] width 159 height 33
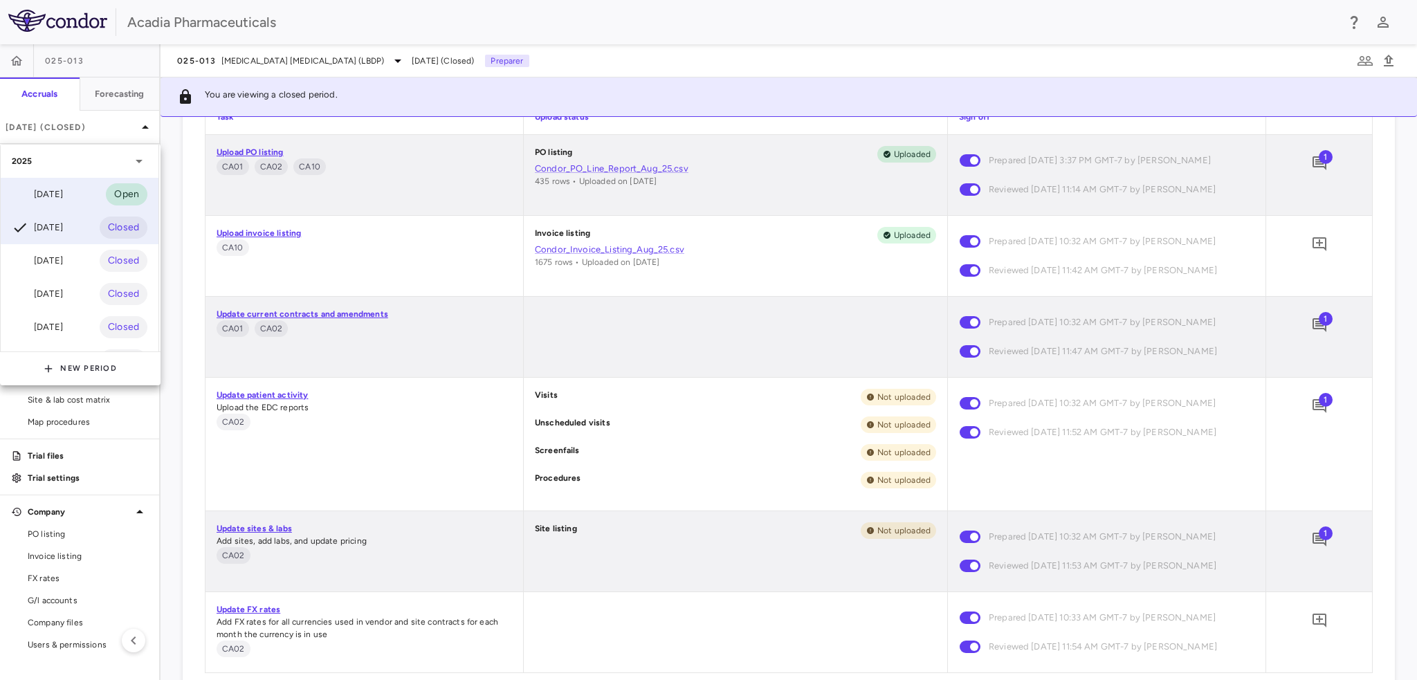
click at [99, 199] on div "[DATE] Open" at bounding box center [80, 194] width 158 height 33
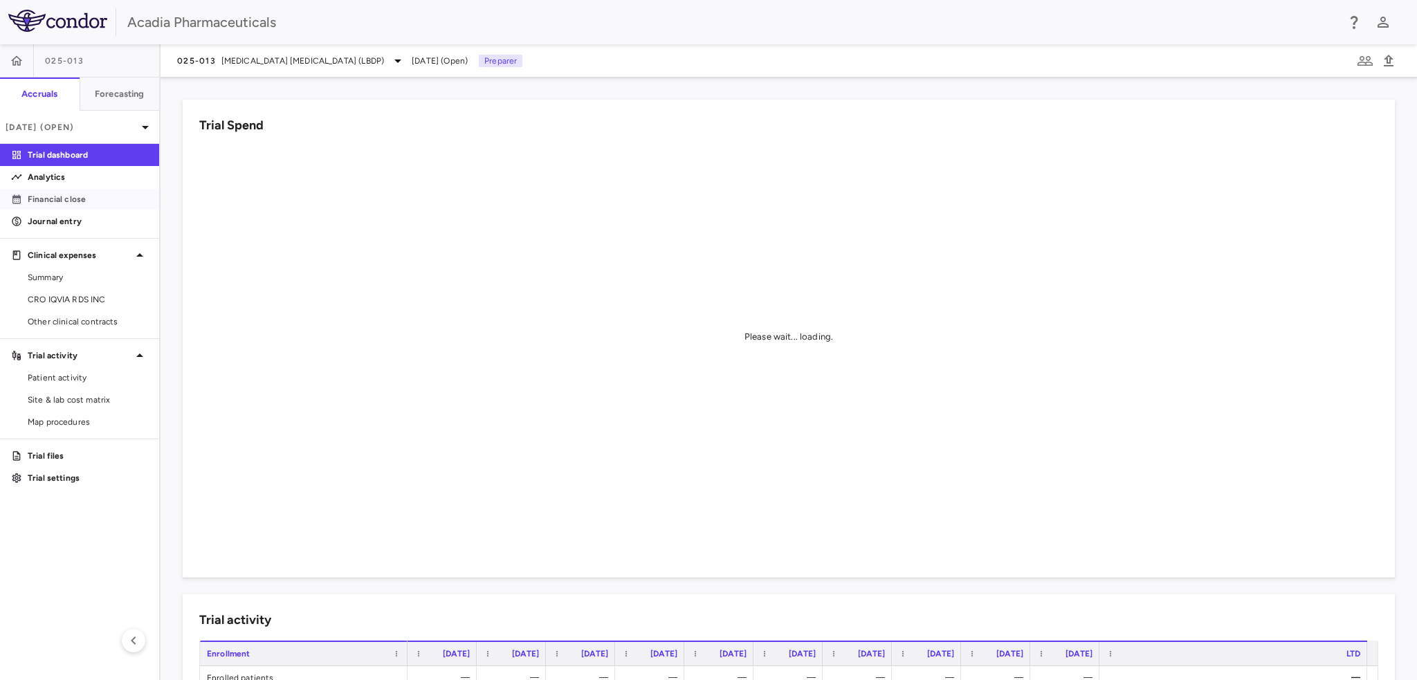
click at [99, 199] on p "Financial close" at bounding box center [88, 199] width 120 height 12
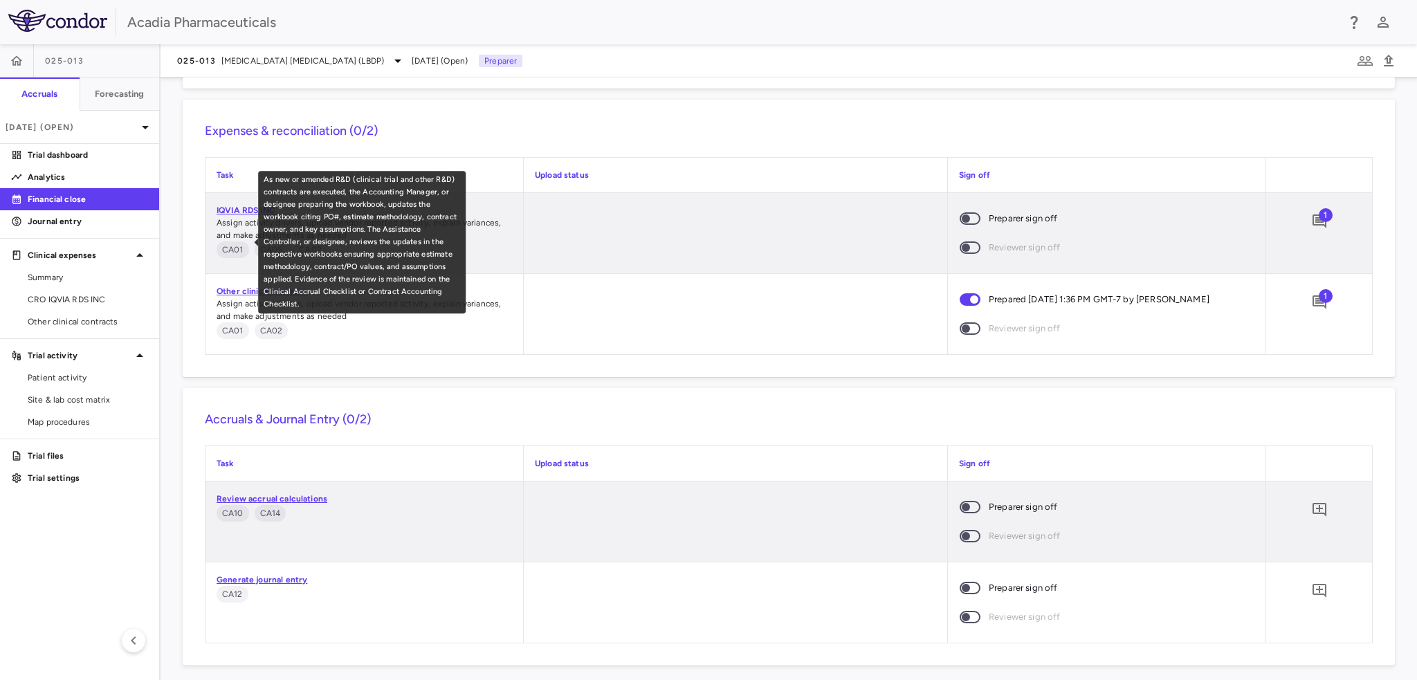
scroll to position [1197, 0]
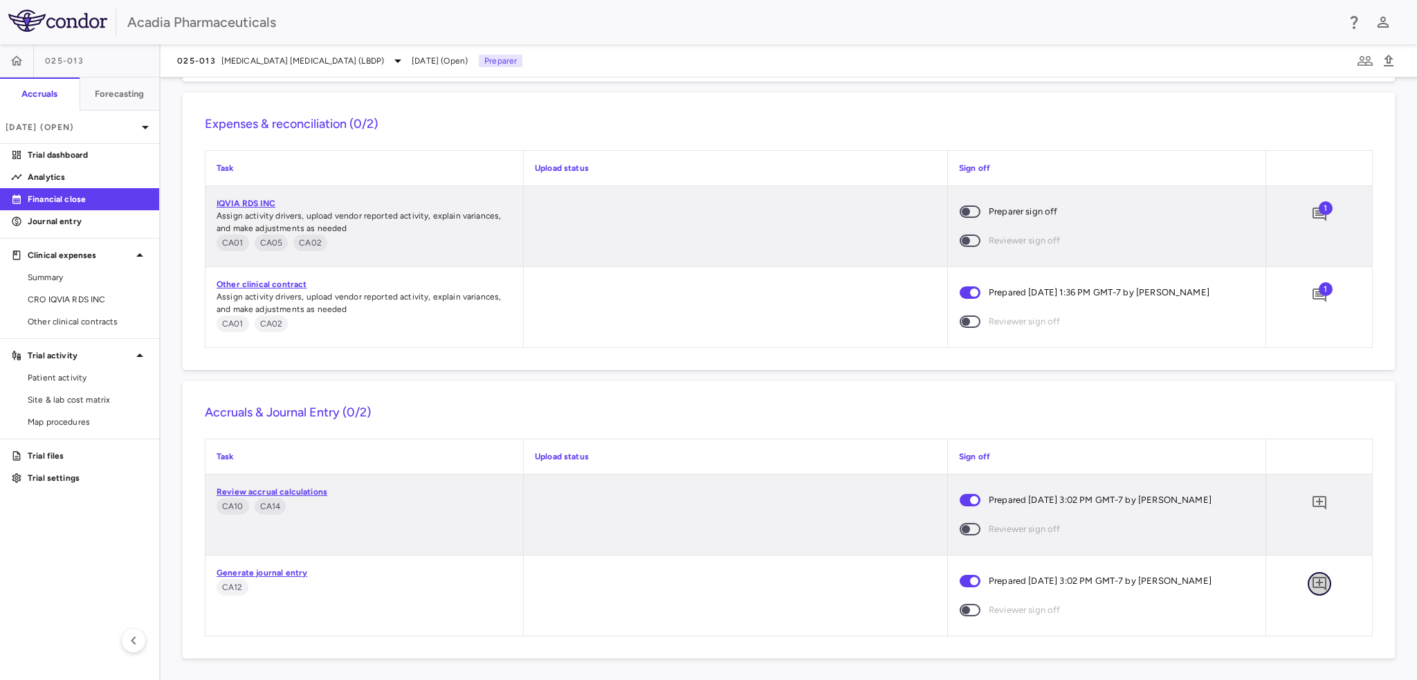
click at [1311, 589] on icon "Add comment" at bounding box center [1319, 583] width 17 height 17
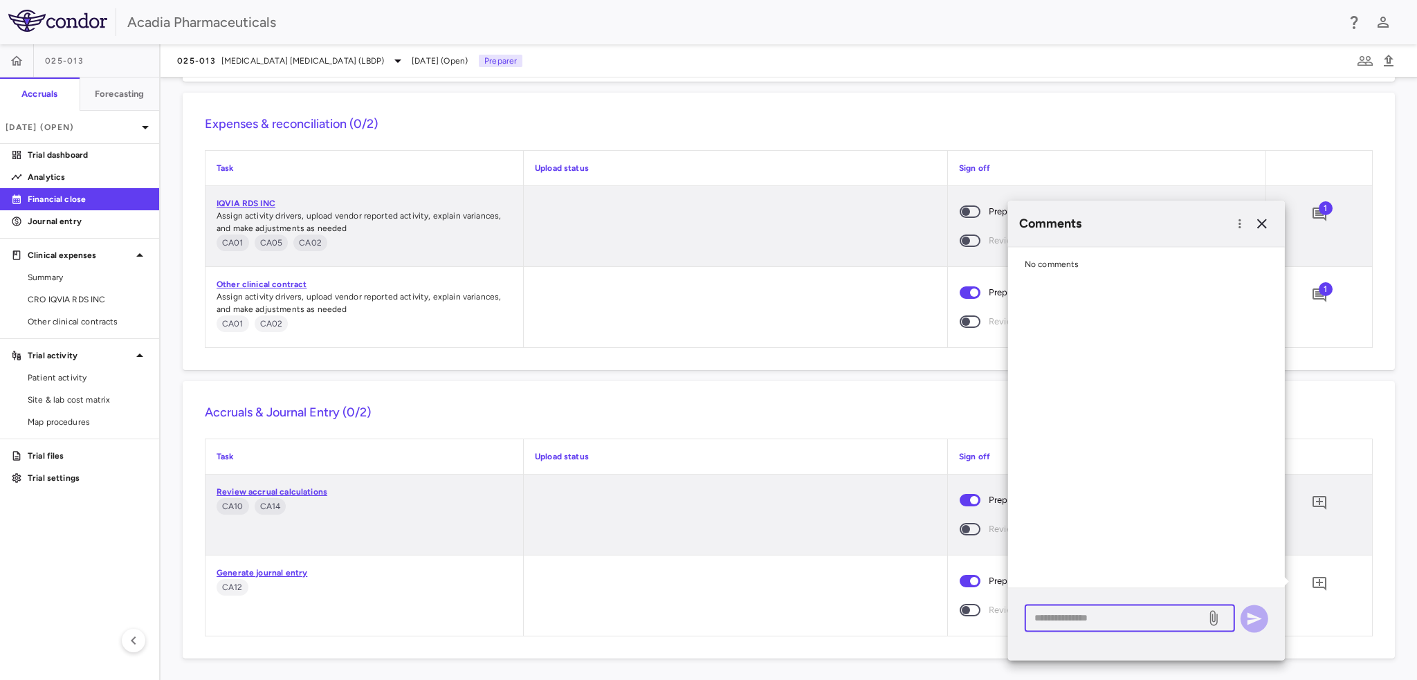
click at [1132, 621] on textarea at bounding box center [1115, 617] width 162 height 15
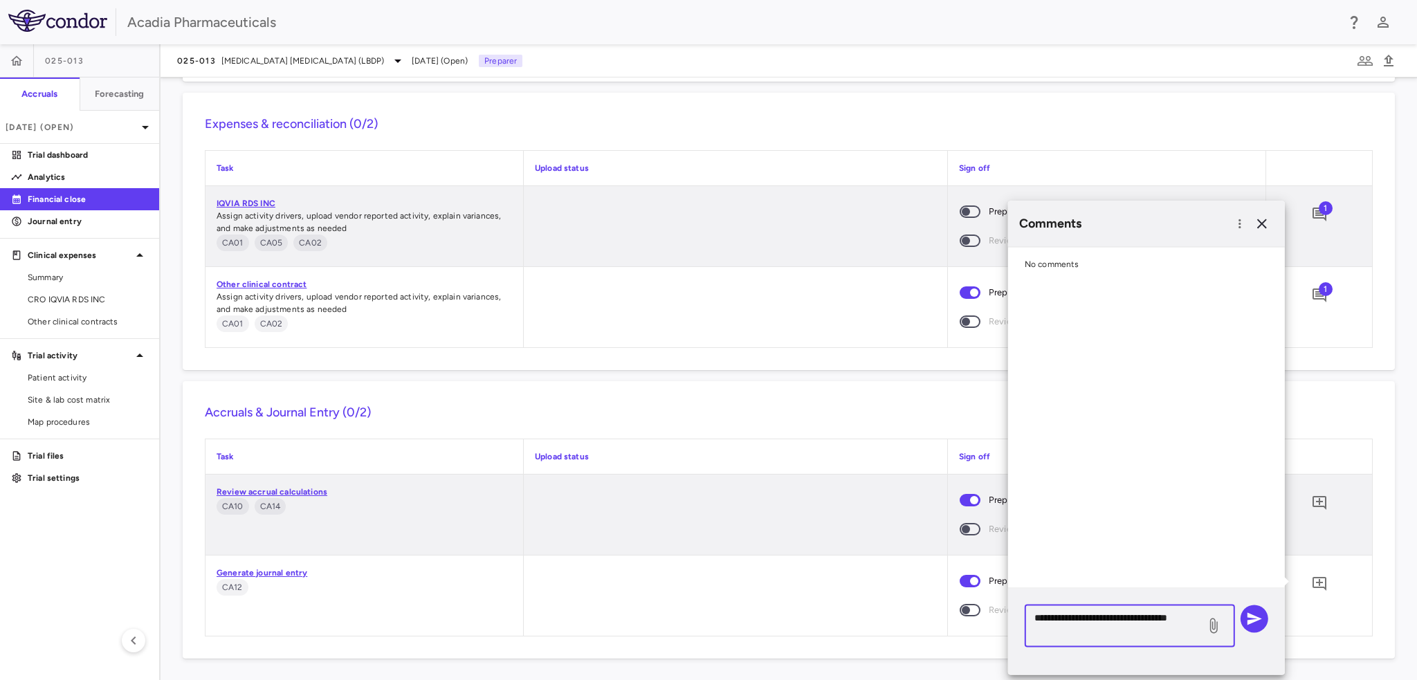
drag, startPoint x: 1084, startPoint y: 619, endPoint x: 1013, endPoint y: 616, distance: 71.3
click at [1013, 616] on div "**********" at bounding box center [1146, 631] width 277 height 86
type textarea "**********"
click at [1253, 621] on icon "button" at bounding box center [1254, 618] width 15 height 12
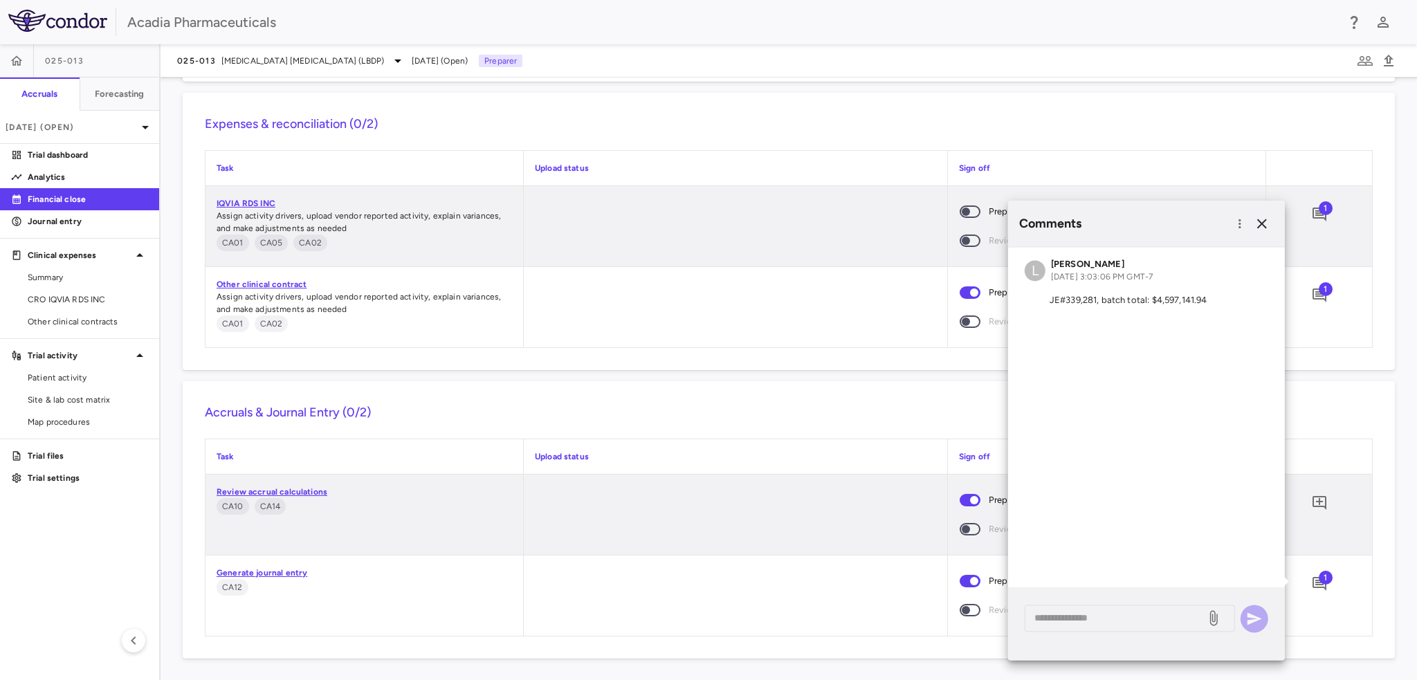
click at [746, 384] on div "Accruals & Journal Entry (0/2) Task Upload status Sign off Review accrual calcu…" at bounding box center [789, 519] width 1212 height 277
click at [1261, 218] on icon "button" at bounding box center [1261, 223] width 17 height 17
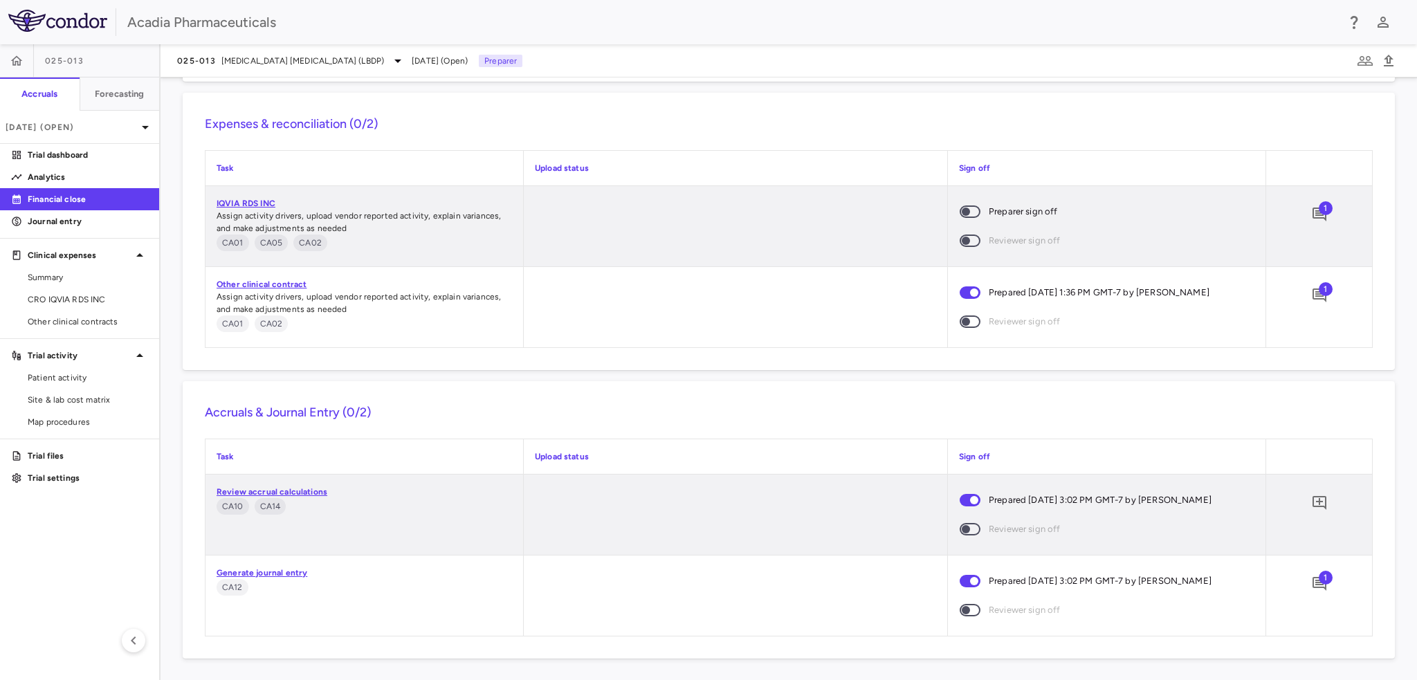
click at [300, 486] on p "Review accrual calculations" at bounding box center [363, 492] width 295 height 12
click at [300, 488] on link "Review accrual calculations" at bounding box center [271, 492] width 111 height 10
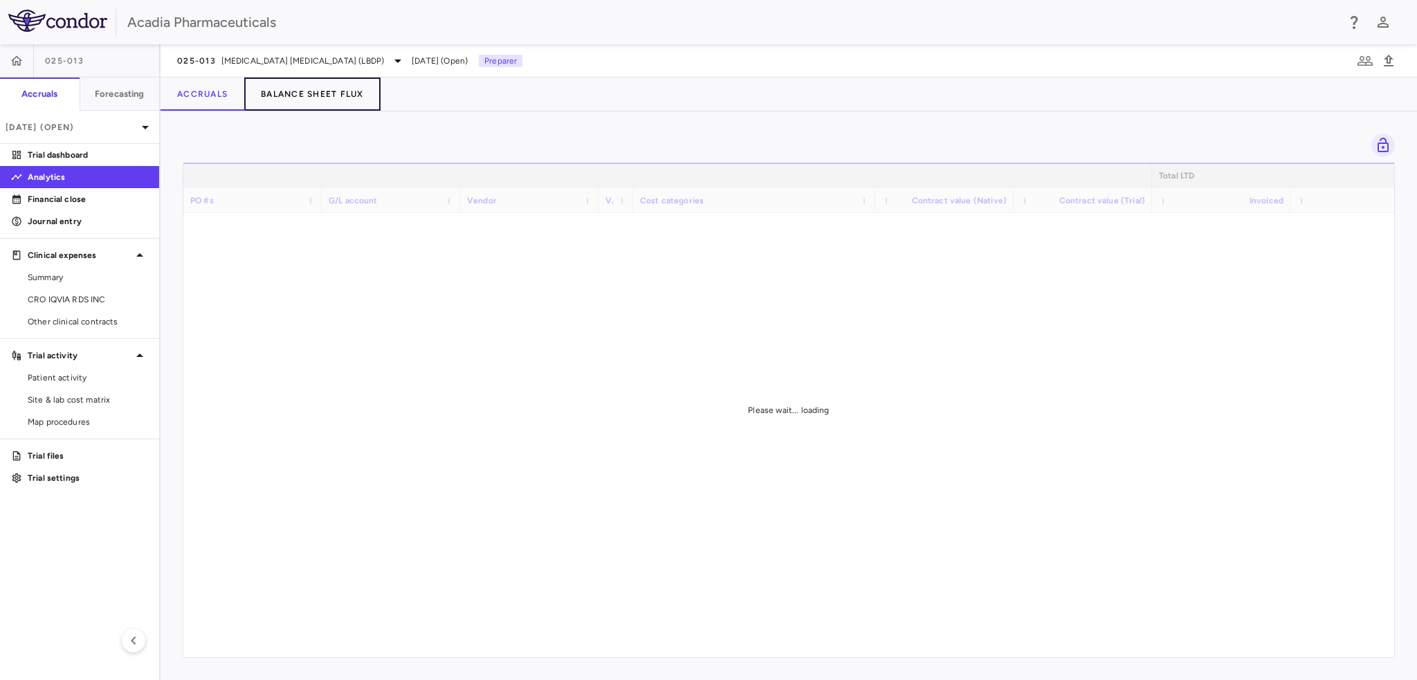
click at [333, 96] on button "Balance Sheet Flux" at bounding box center [312, 93] width 136 height 33
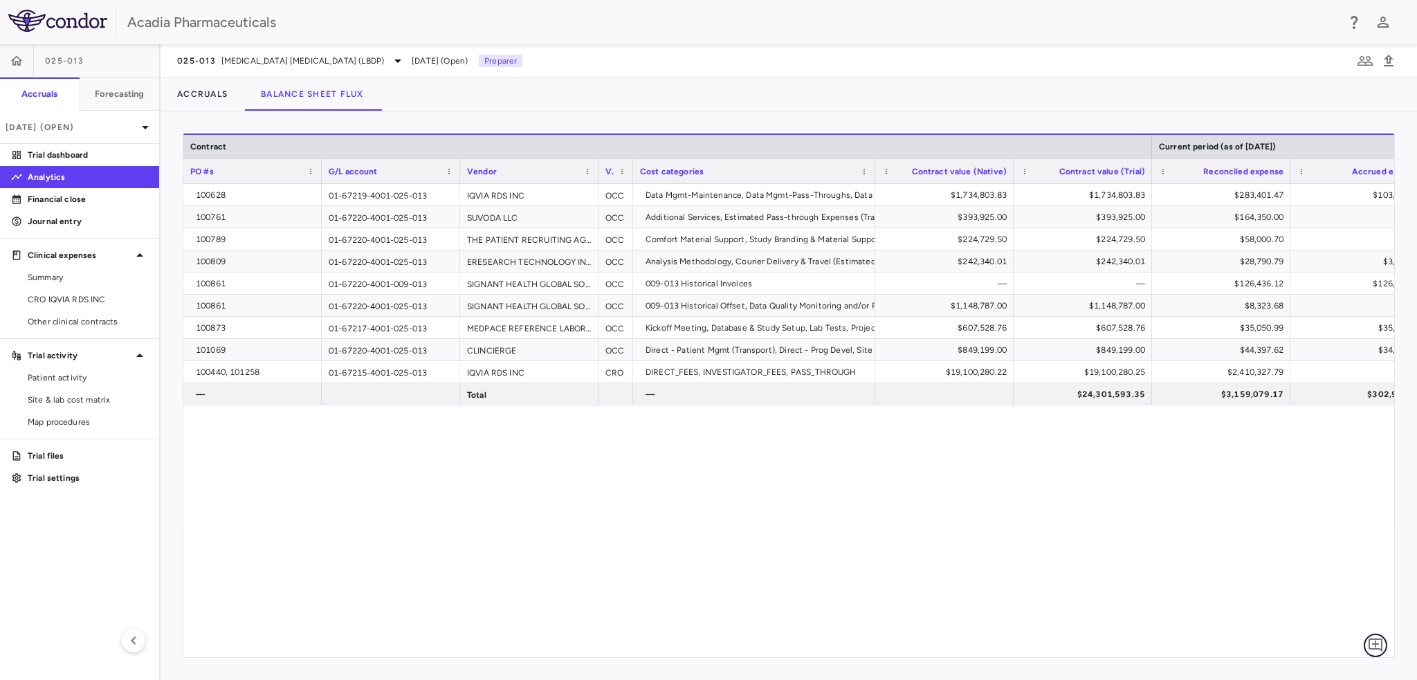
click at [1372, 641] on icon "Add comment" at bounding box center [1375, 645] width 17 height 17
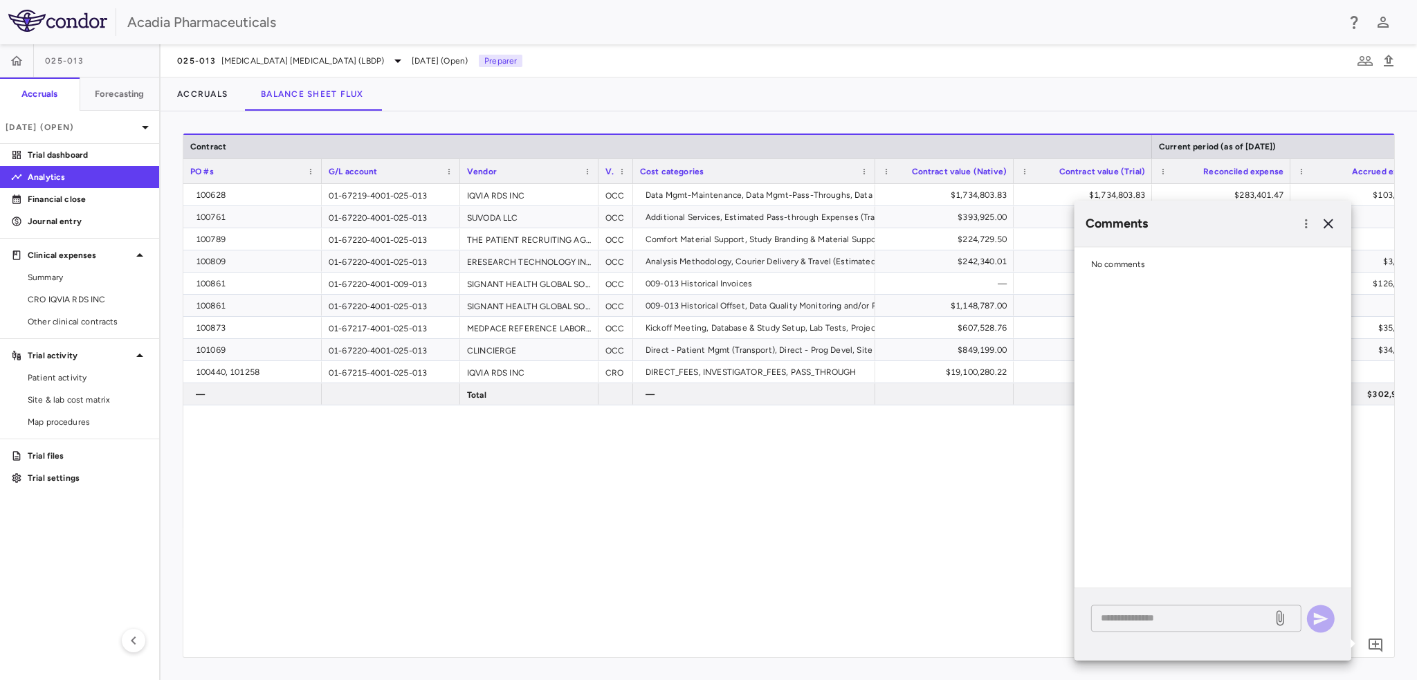
click at [1148, 614] on textarea at bounding box center [1181, 617] width 162 height 15
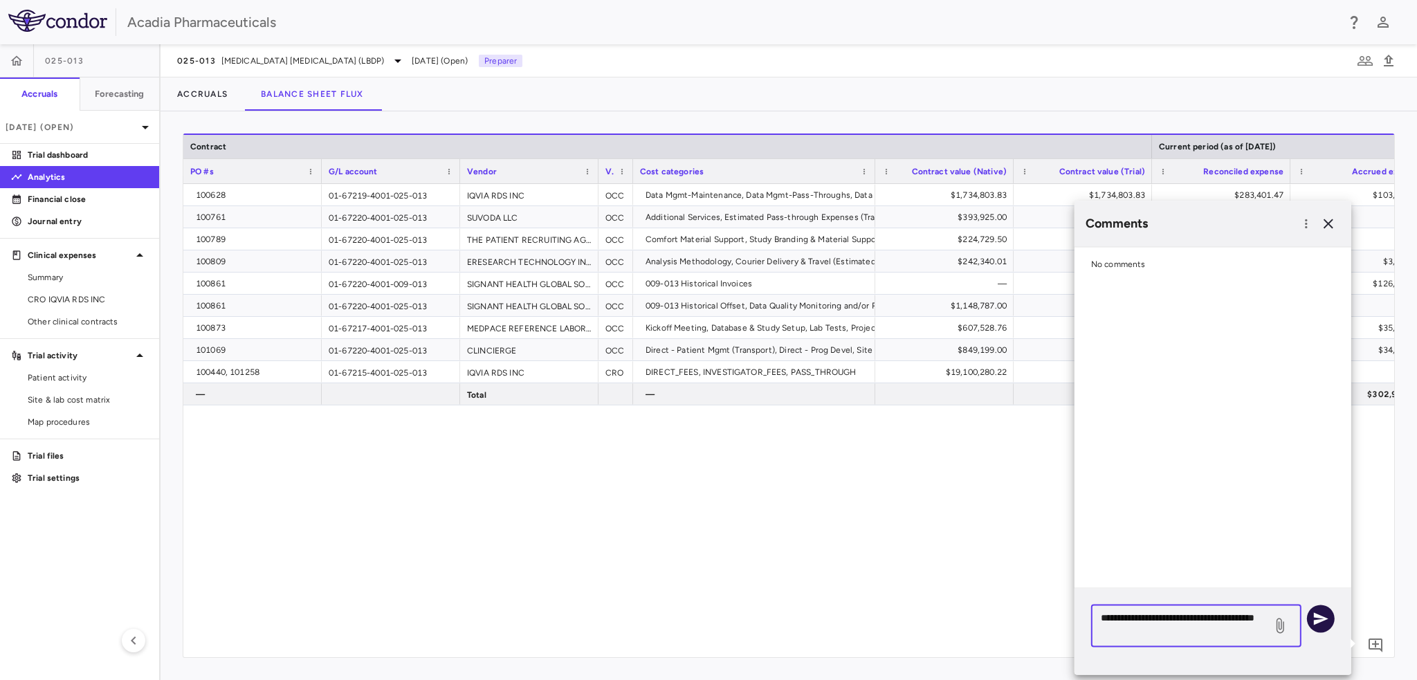
type textarea "**********"
click at [1322, 616] on icon "button" at bounding box center [1321, 618] width 15 height 12
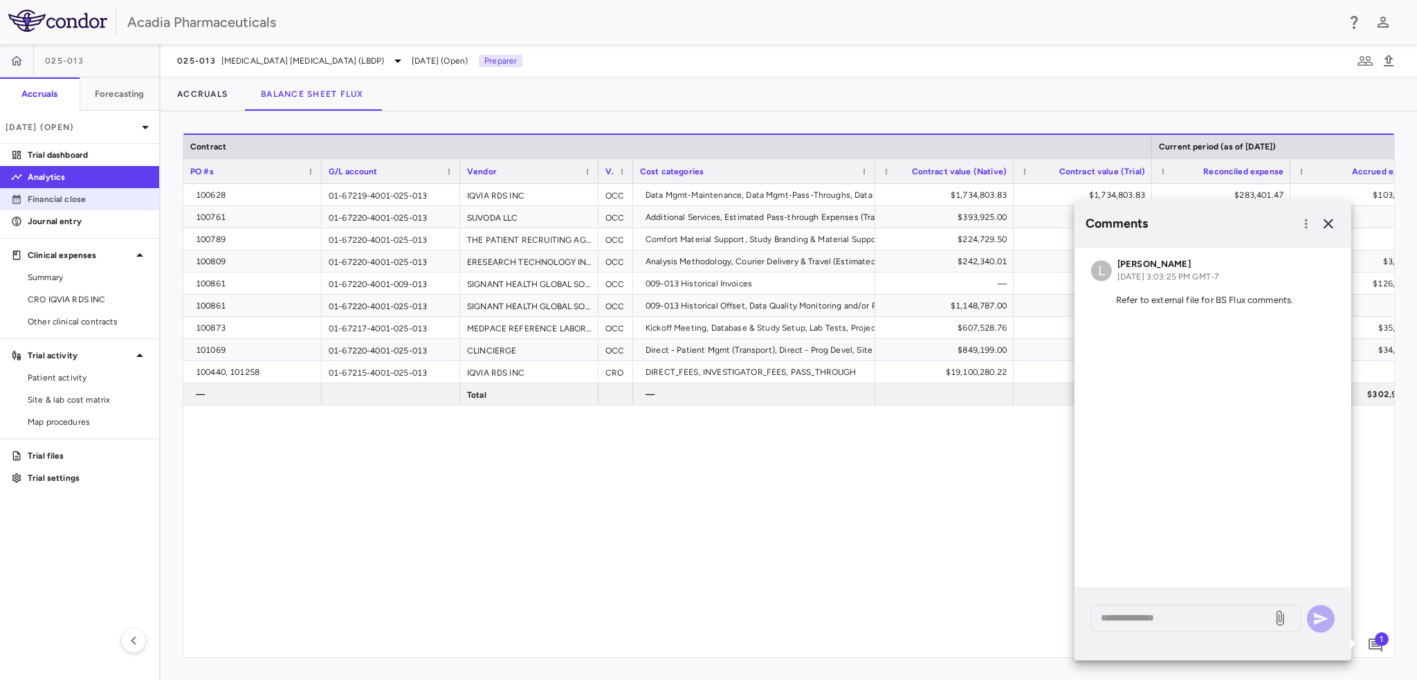
click at [44, 205] on link "Financial close" at bounding box center [79, 199] width 159 height 21
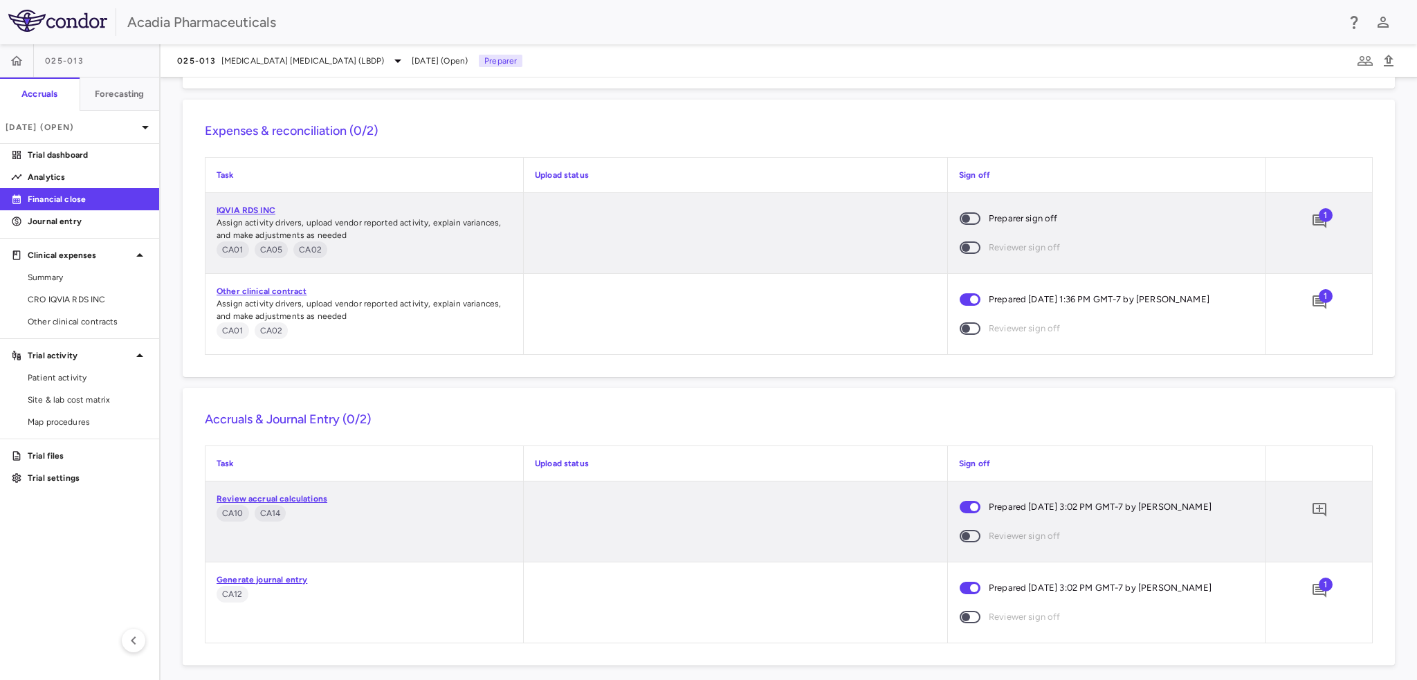
scroll to position [1197, 0]
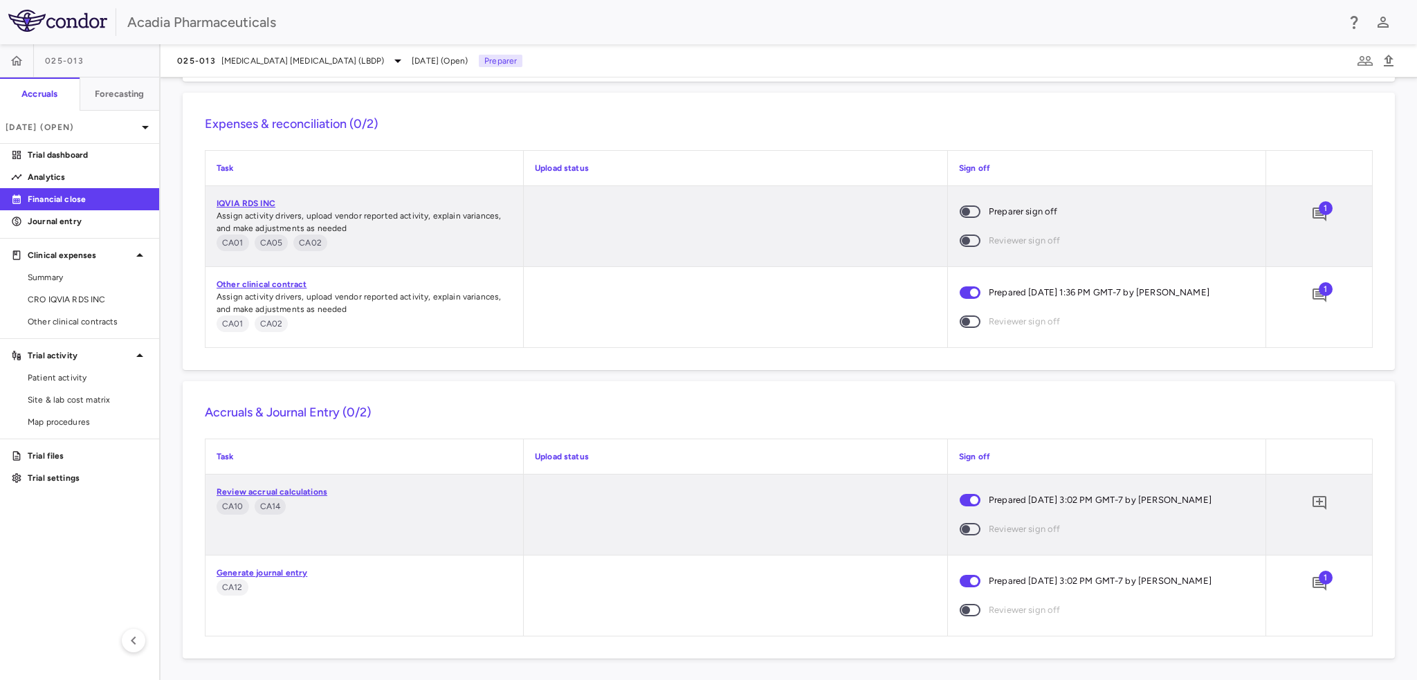
click at [1318, 582] on span "1" at bounding box center [1325, 578] width 14 height 14
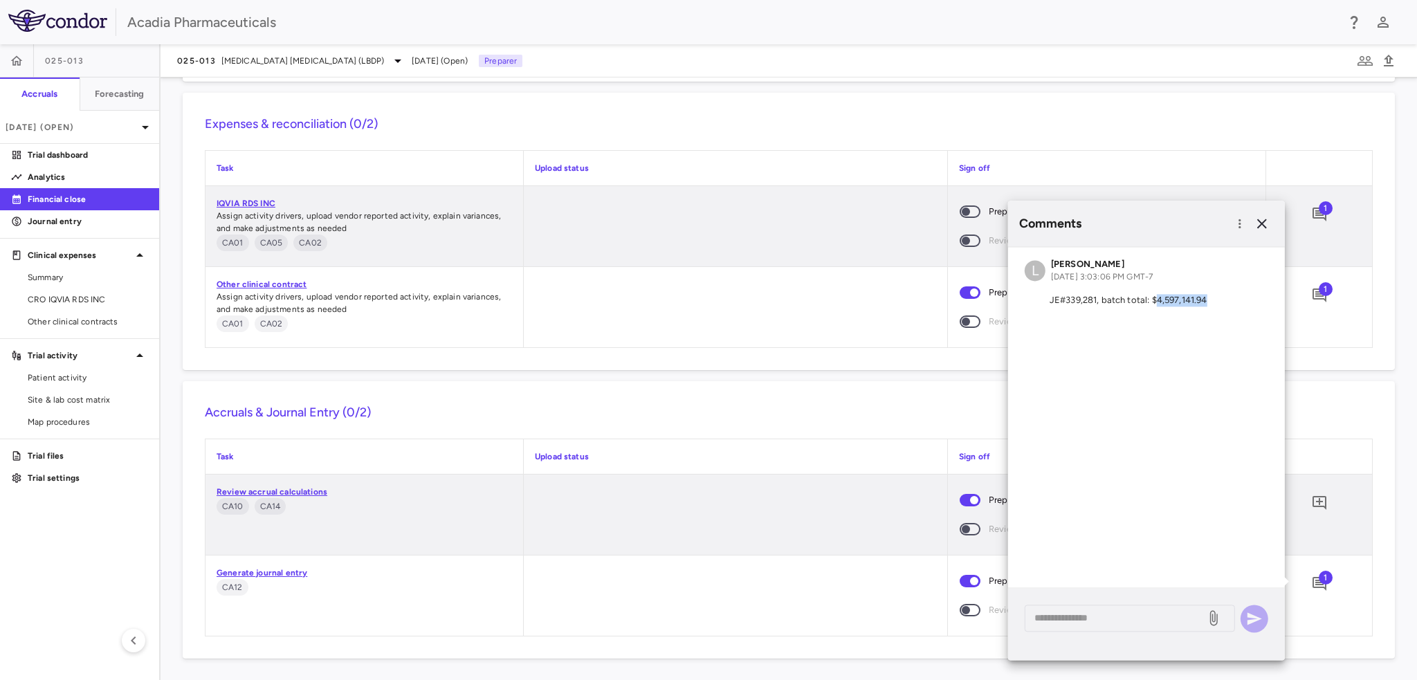
drag, startPoint x: 1206, startPoint y: 304, endPoint x: 1157, endPoint y: 302, distance: 48.5
click at [1157, 302] on p "JE#339,281, batch total: $4,597,141.94" at bounding box center [1145, 300] width 243 height 12
copy p "4,597,141.94"
click at [21, 62] on icon "button" at bounding box center [17, 61] width 14 height 14
